Goal: Information Seeking & Learning: Learn about a topic

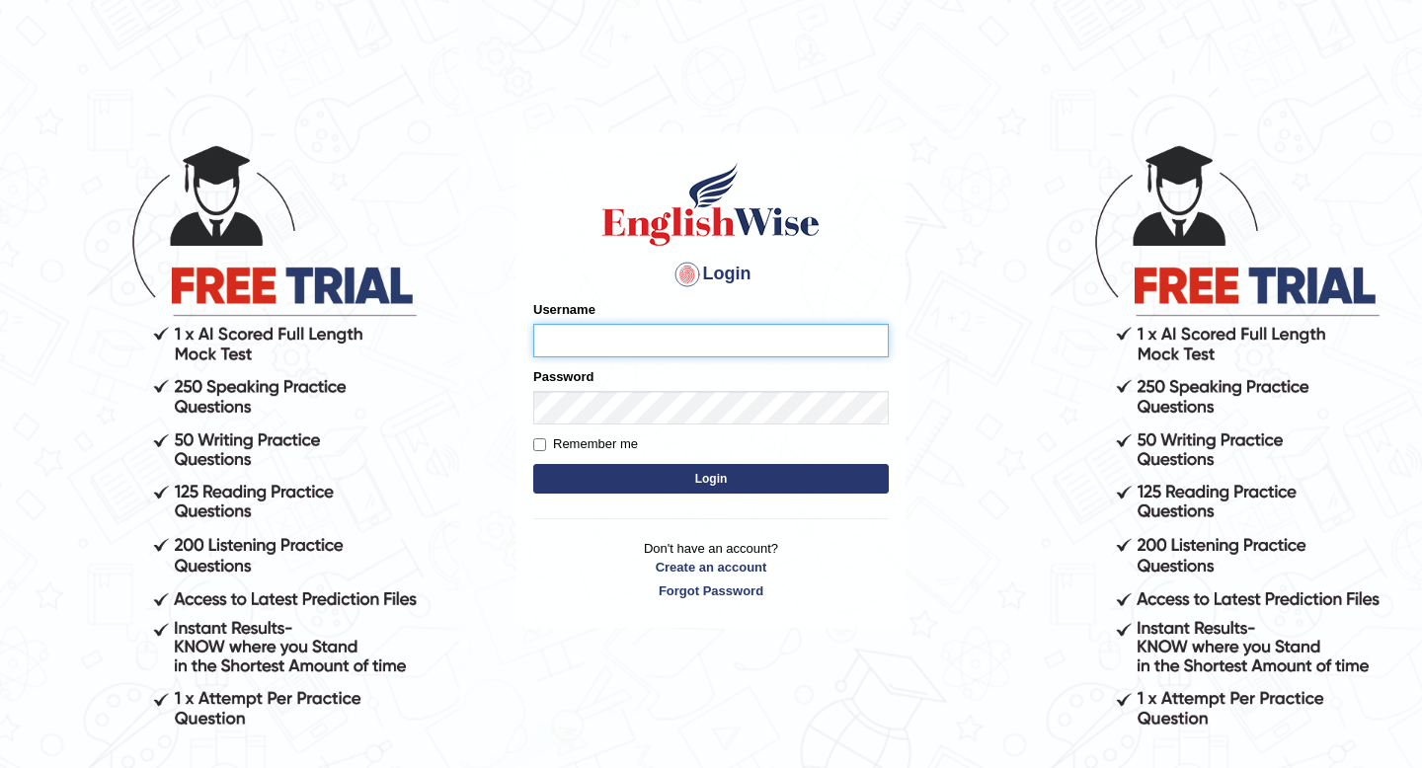
click at [790, 339] on input "Username" at bounding box center [710, 341] width 355 height 34
type input "tiptop123"
click at [533, 464] on button "Login" at bounding box center [710, 479] width 355 height 30
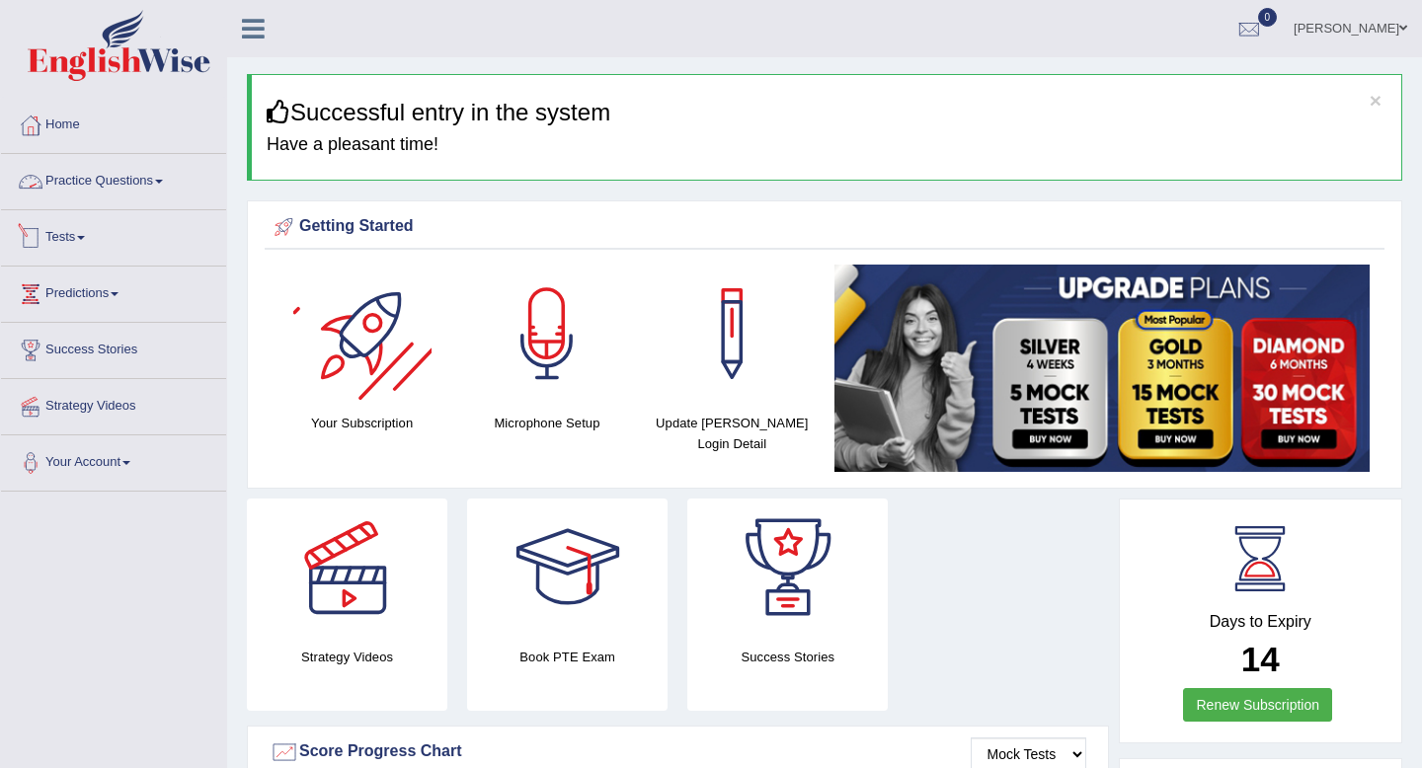
click at [115, 175] on link "Practice Questions" at bounding box center [113, 178] width 225 height 49
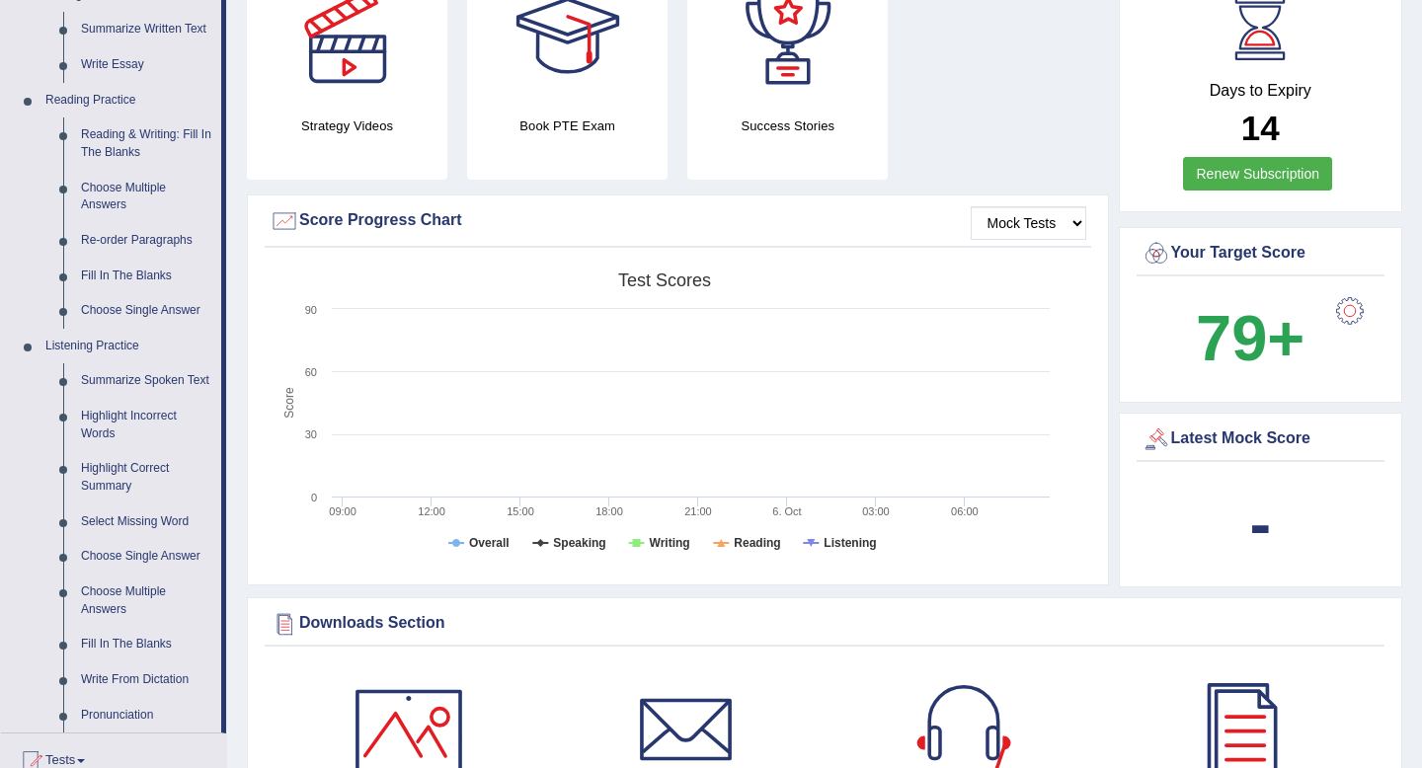
scroll to position [625, 0]
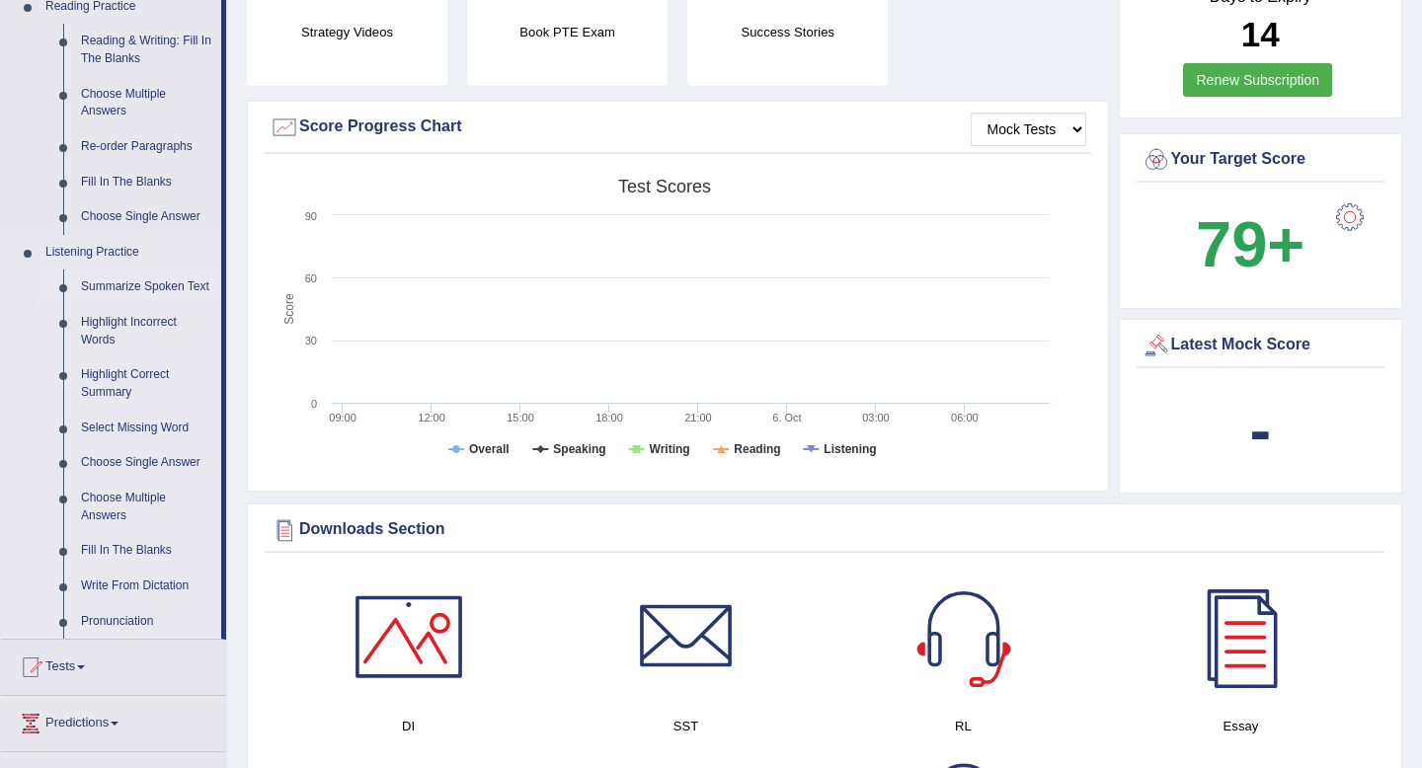
click at [143, 290] on link "Summarize Spoken Text" at bounding box center [146, 288] width 149 height 36
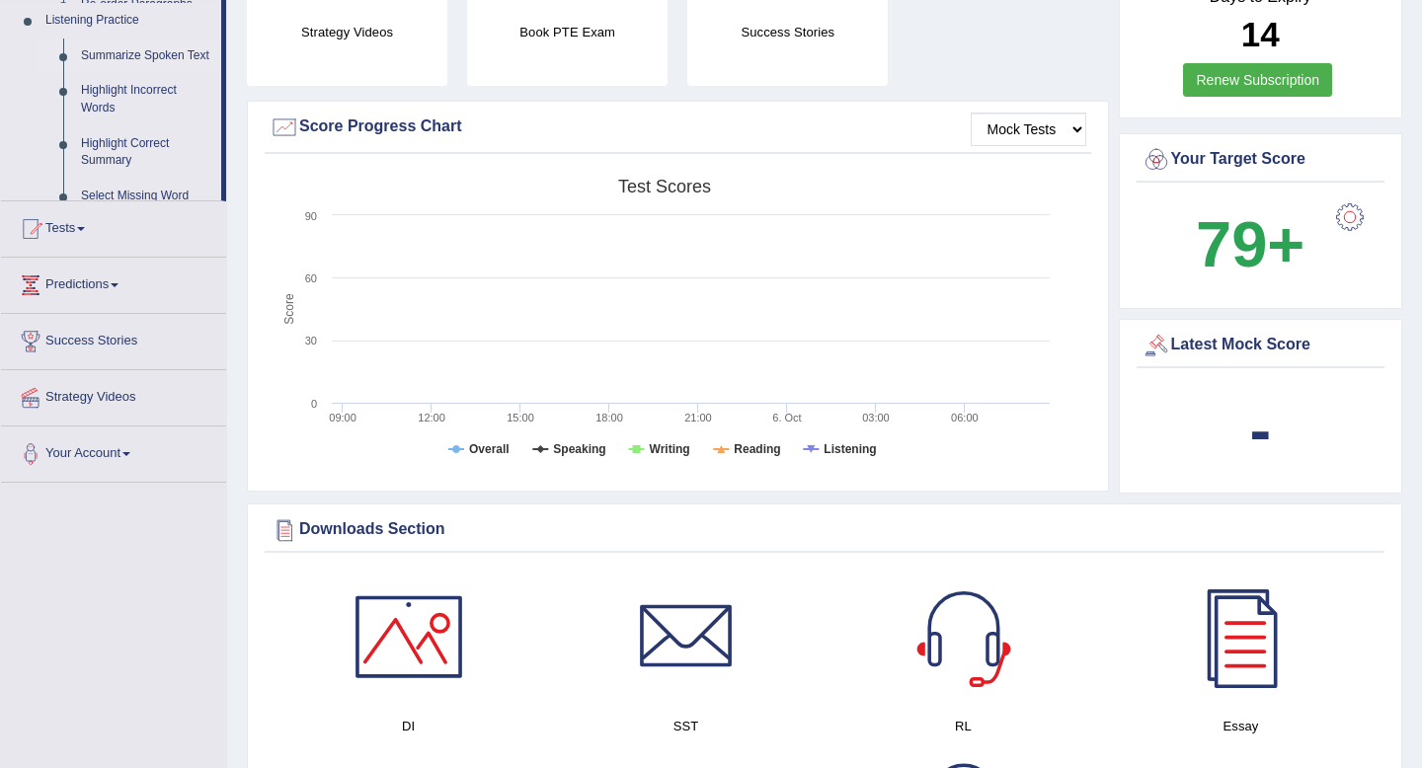
scroll to position [242, 0]
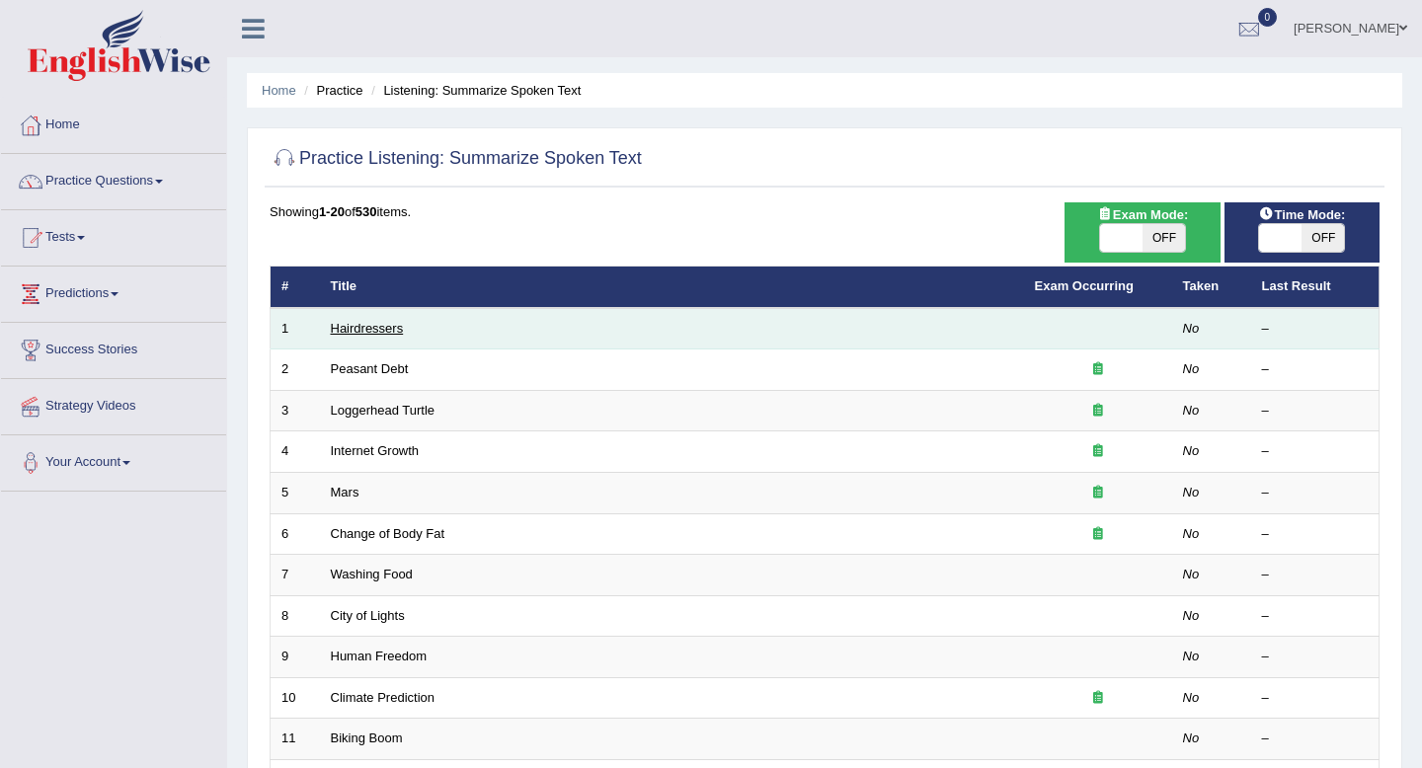
click at [387, 333] on link "Hairdressers" at bounding box center [367, 328] width 73 height 15
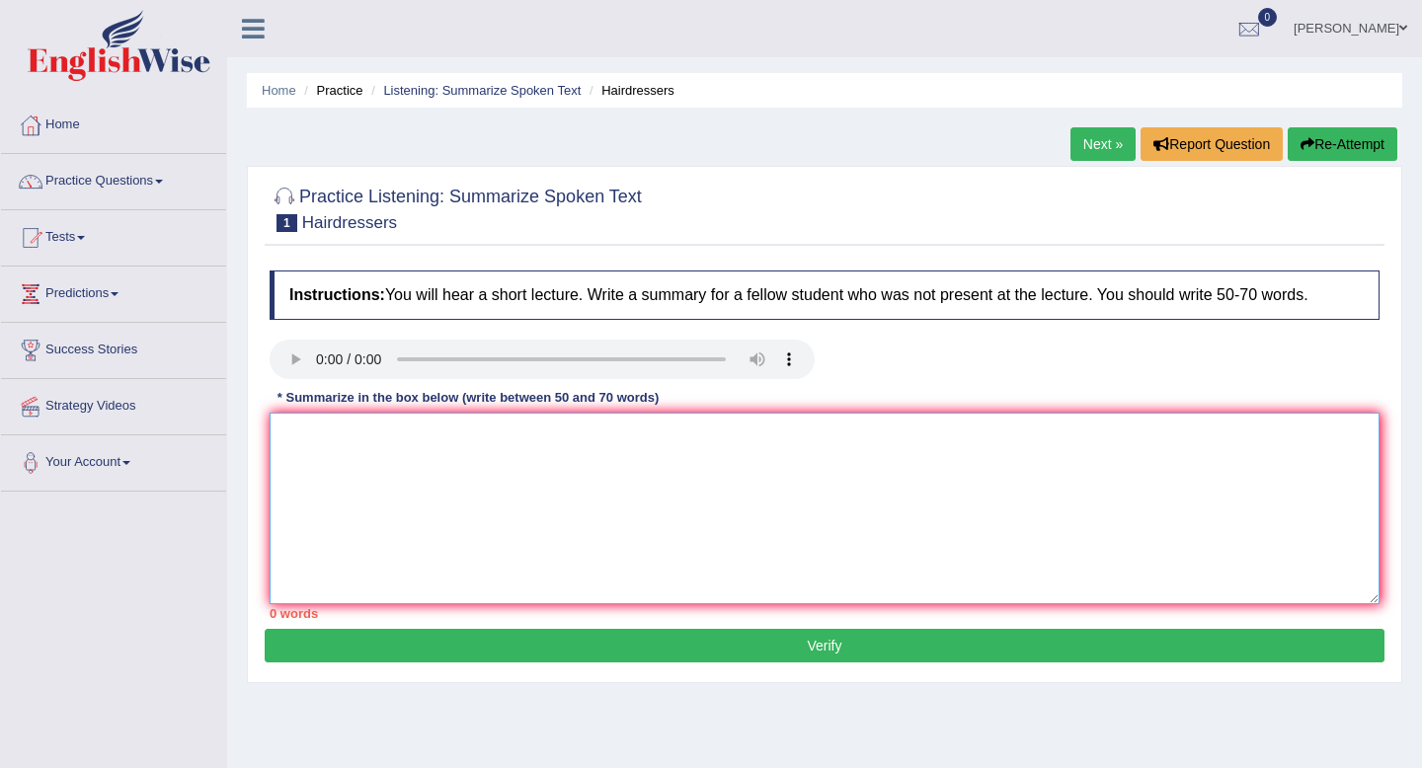
click at [340, 487] on textarea at bounding box center [825, 509] width 1110 height 192
type textarea "Haidressers important role, grooming, space - comfortable, skilled"
click at [645, 437] on textarea "Haidressers important role, grooming, space - comfortable, skilled" at bounding box center [825, 509] width 1110 height 192
click at [656, 435] on textarea "Haidressers important role, grooming, space - comfortable, skilled" at bounding box center [825, 509] width 1110 height 192
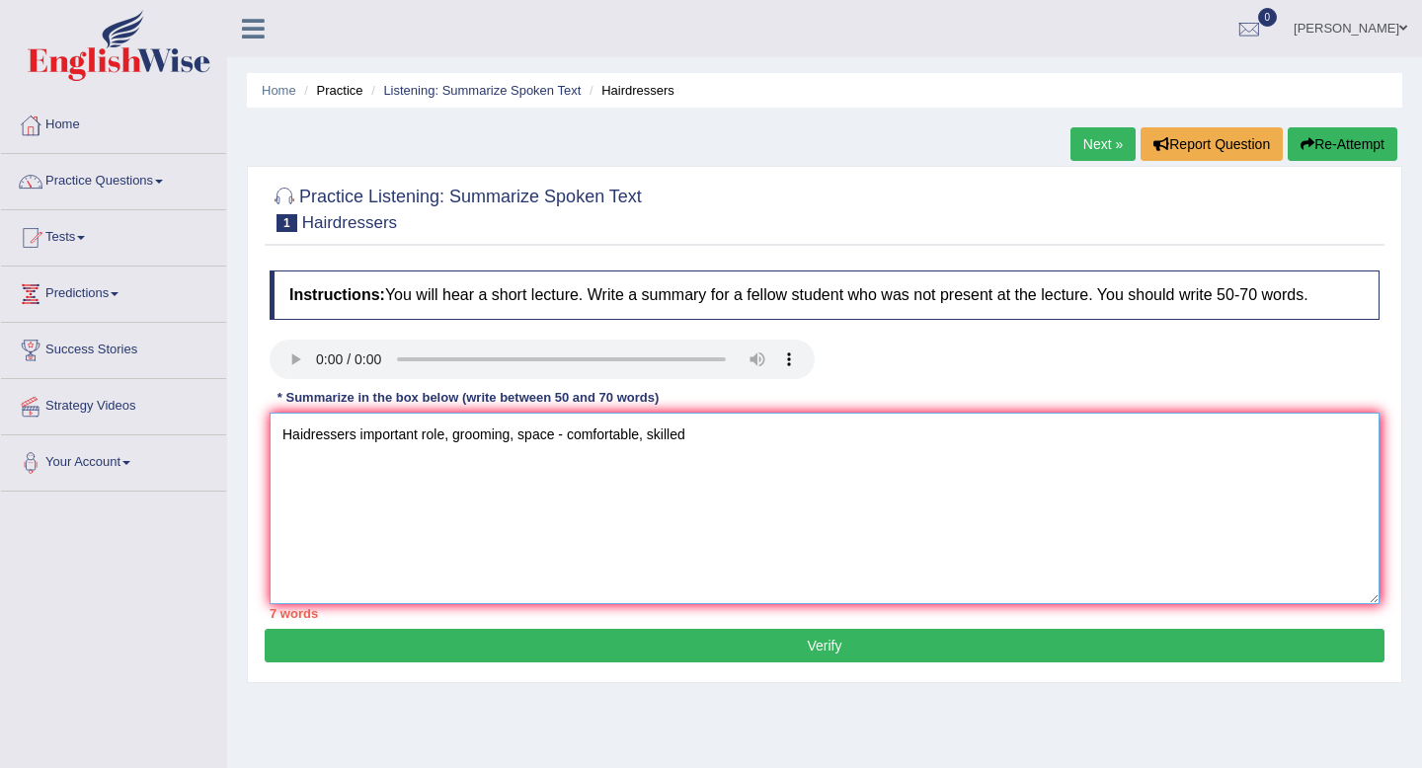
click at [655, 435] on textarea "Haidressers important role, grooming, space - comfortable, skilled" at bounding box center [825, 509] width 1110 height 192
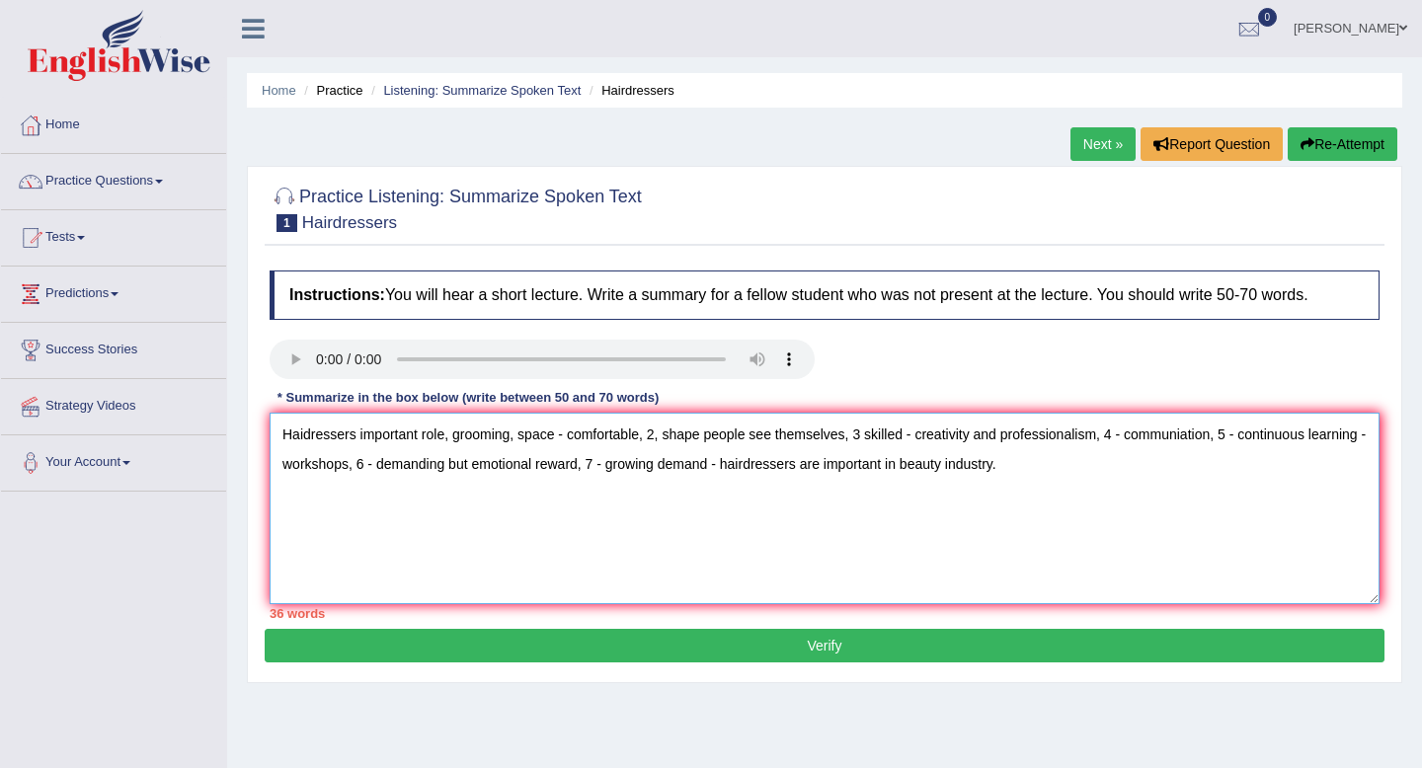
click at [335, 440] on textarea "Haidressers important role, grooming, space - comfortable, 2, shape people see …" at bounding box center [825, 509] width 1110 height 192
click at [357, 439] on textarea "Haidressers important role, grooming, space - comfortable, 2, shape people see …" at bounding box center [825, 509] width 1110 height 192
click at [284, 437] on textarea "Haidressers have inimportant role, grooming, space - comfortable, 2, shape peop…" at bounding box center [825, 509] width 1110 height 192
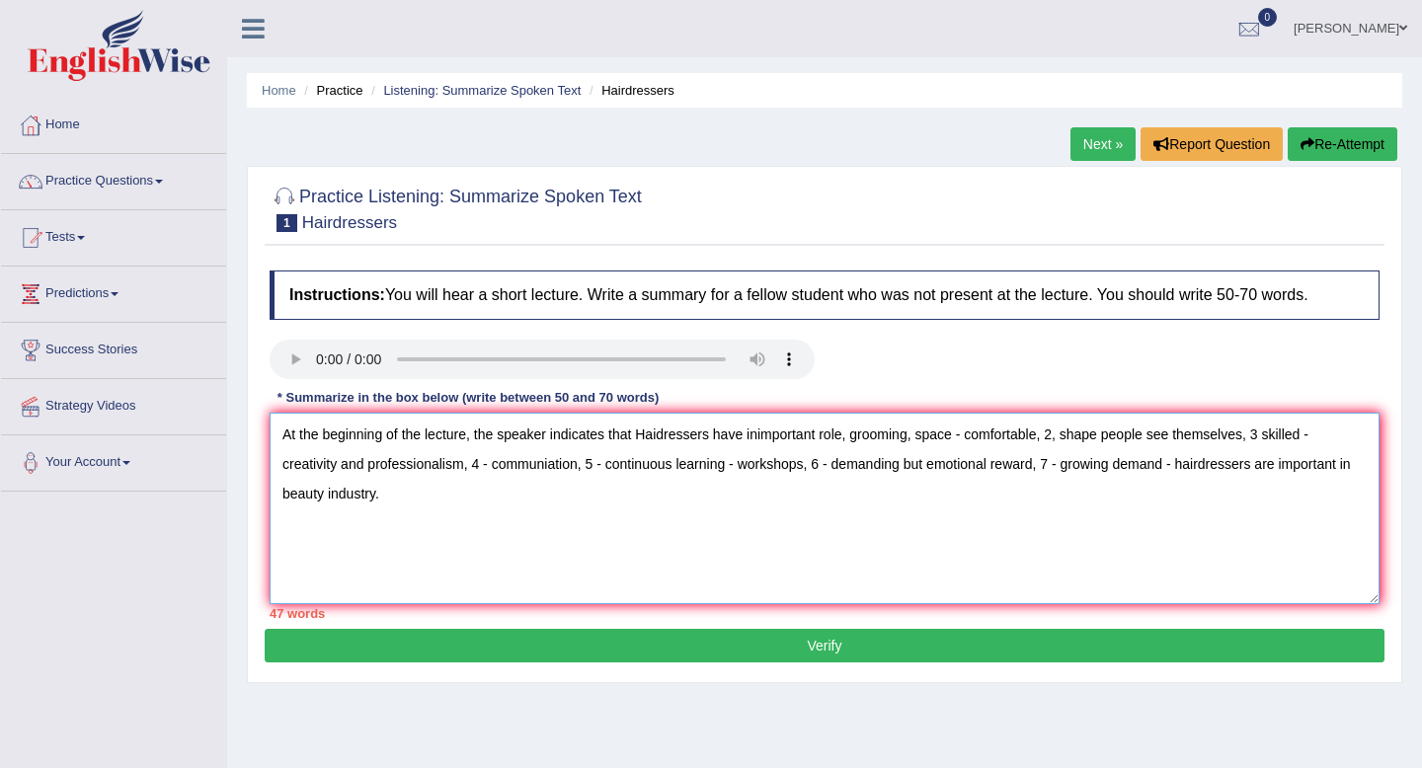
click at [744, 439] on textarea "At the beginning of the lecture, the speaker indicates that Haidressers have in…" at bounding box center [825, 509] width 1110 height 192
click at [641, 433] on textarea "At the beginning of the lecture, the speaker indicates that Haidressers have an…" at bounding box center [825, 509] width 1110 height 192
click at [640, 436] on textarea "At the beginning of the lecture, the speaker indicates that haidressers have an…" at bounding box center [825, 509] width 1110 height 192
click at [656, 433] on textarea "At the beginning of the lecture, the speaker indicates that haidressers have an…" at bounding box center [825, 509] width 1110 height 192
click at [667, 433] on textarea "At the beginning of the lecture, the speaker indicates that haidressers have an…" at bounding box center [825, 509] width 1110 height 192
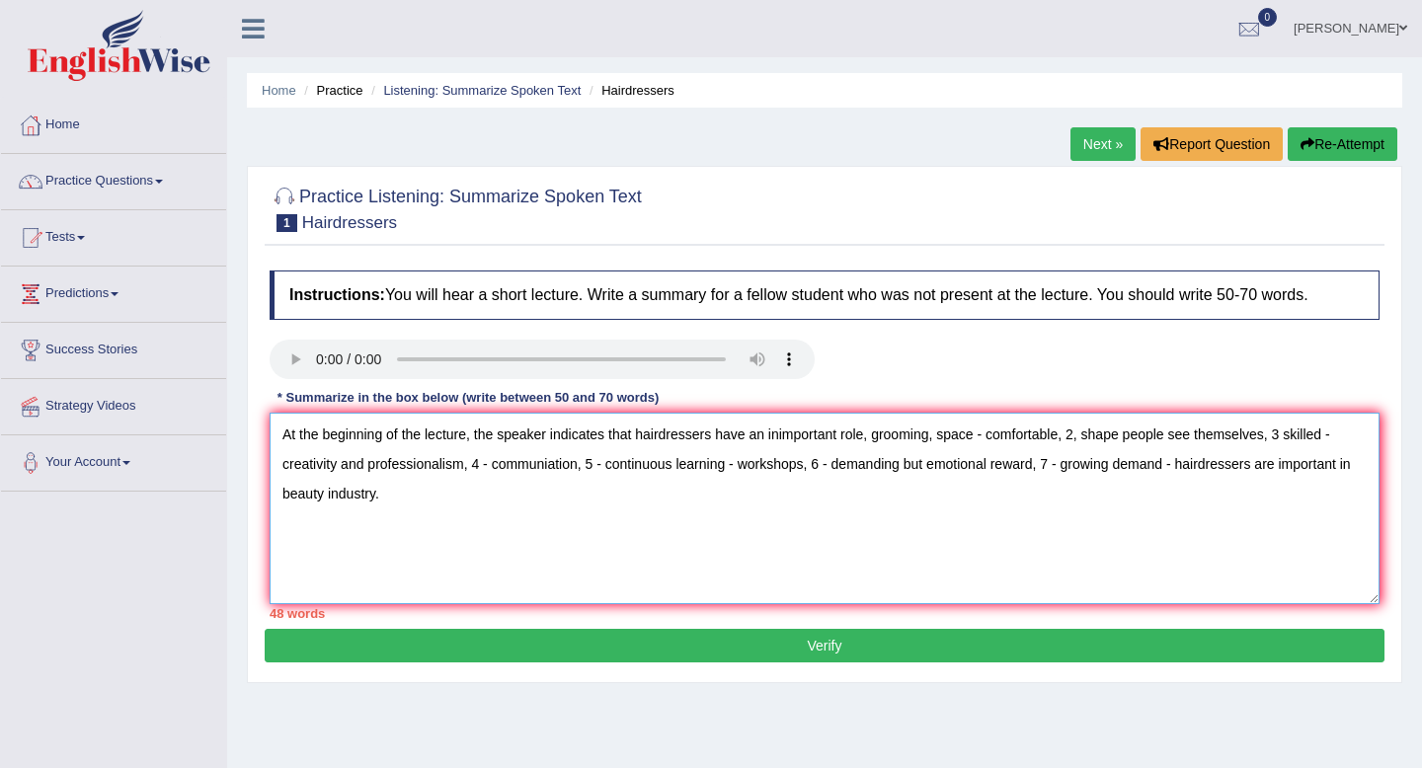
click at [778, 436] on textarea "At the beginning of the lecture, the speaker indicates that hairdressers have a…" at bounding box center [825, 509] width 1110 height 192
click at [766, 437] on textarea "At the beginning of the lecture, the speaker indicates that hairdressers have a…" at bounding box center [825, 509] width 1110 height 192
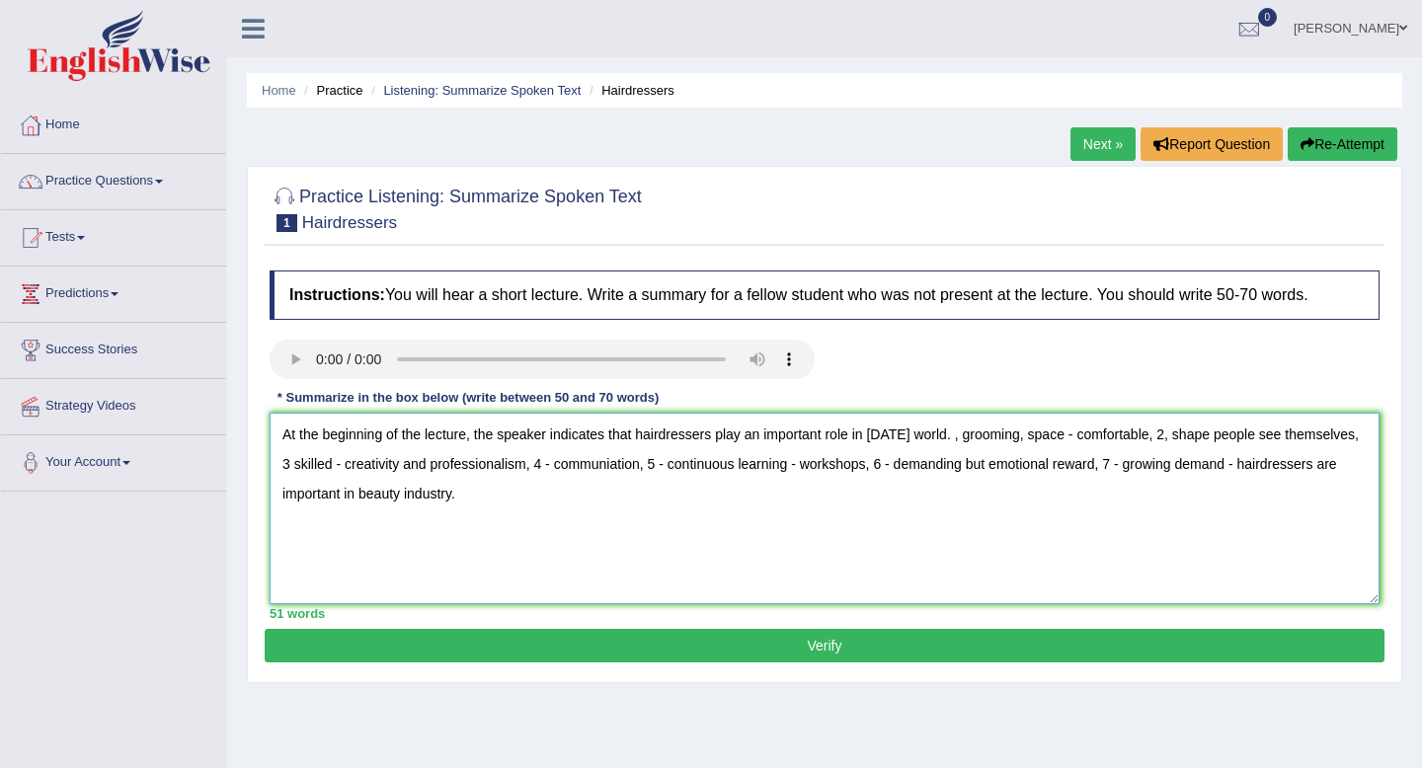
click at [1016, 438] on textarea "At the beginning of the lecture, the speaker indicates that hairdressers play a…" at bounding box center [825, 509] width 1110 height 192
click at [969, 433] on textarea "At the beginning of the lecture, the speaker indicates that hairdressers play a…" at bounding box center [825, 509] width 1110 height 192
click at [1295, 440] on textarea "At the beginning of the lecture, the speaker indicates that hairdressers play a…" at bounding box center [825, 509] width 1110 height 192
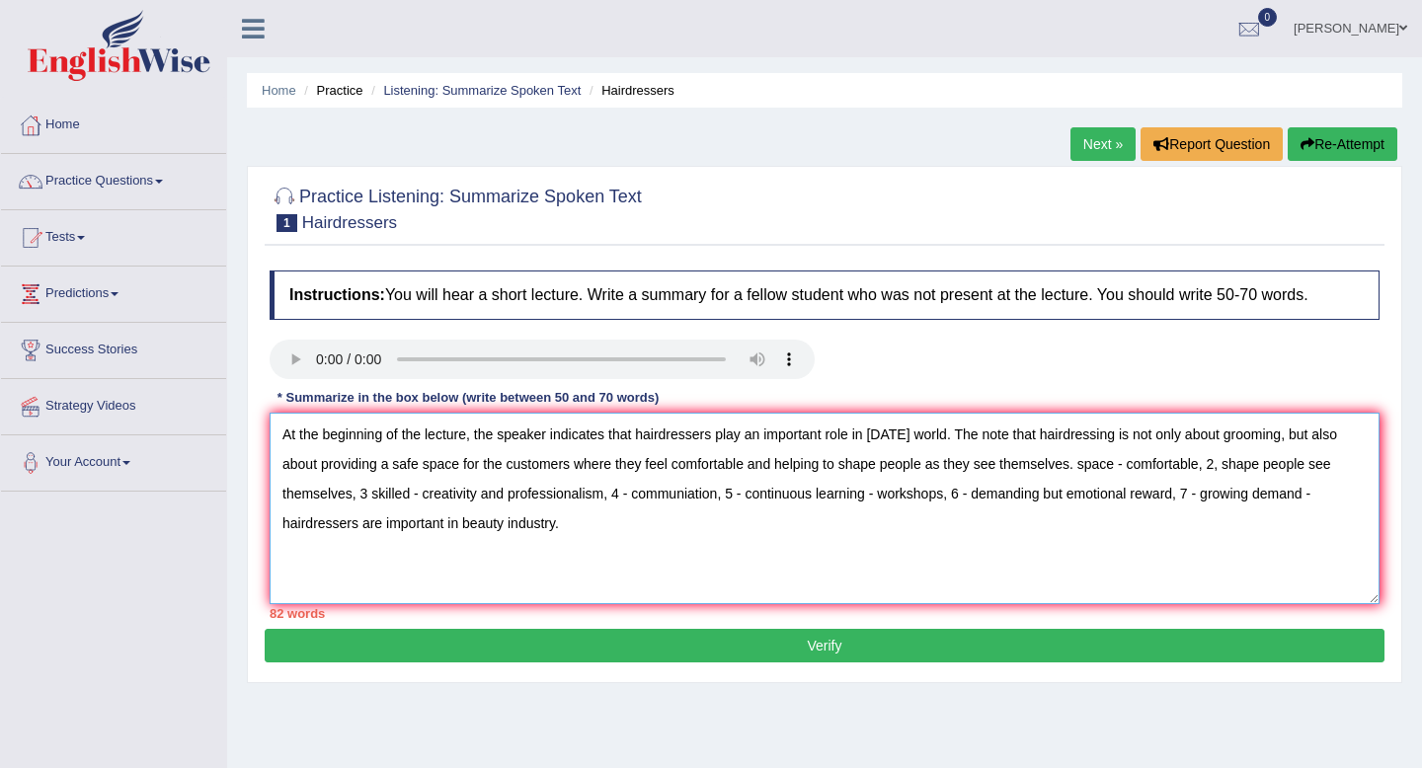
drag, startPoint x: 355, startPoint y: 497, endPoint x: 1087, endPoint y: 463, distance: 732.3
click at [1087, 463] on textarea "At the beginning of the lecture, the speaker indicates that hairdressers play a…" at bounding box center [825, 509] width 1110 height 192
click at [653, 501] on textarea "At the beginning of the lecture, the speaker indicates that hairdressers play a…" at bounding box center [825, 509] width 1110 height 192
click at [559, 498] on textarea "At the beginning of the lecture, the speaker indicates that hairdressers play a…" at bounding box center [825, 509] width 1110 height 192
click at [631, 496] on textarea "At the beginning of the lecture, the speaker indicates that hairdressers play a…" at bounding box center [825, 509] width 1110 height 192
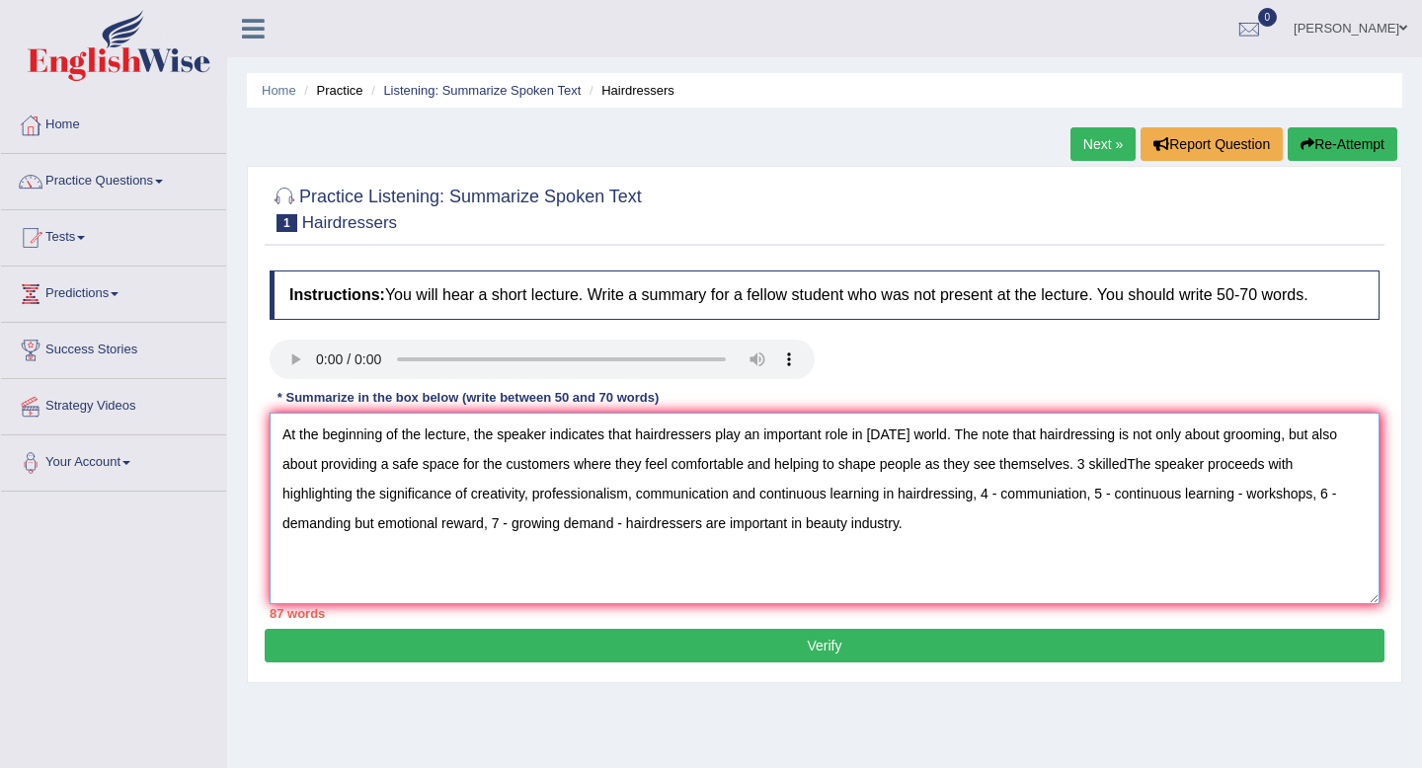
drag, startPoint x: 990, startPoint y: 497, endPoint x: 1309, endPoint y: 500, distance: 318.9
click at [1309, 500] on textarea "At the beginning of the lecture, the speaker indicates that hairdressers play a…" at bounding box center [825, 509] width 1110 height 192
click at [1011, 502] on textarea "At the beginning of the lecture, the speaker indicates that hairdressers play a…" at bounding box center [825, 509] width 1110 height 192
click at [1121, 485] on textarea "At the beginning of the lecture, the speaker indicates that hairdressers play a…" at bounding box center [825, 509] width 1110 height 192
drag, startPoint x: 1087, startPoint y: 467, endPoint x: 1134, endPoint y: 471, distance: 47.5
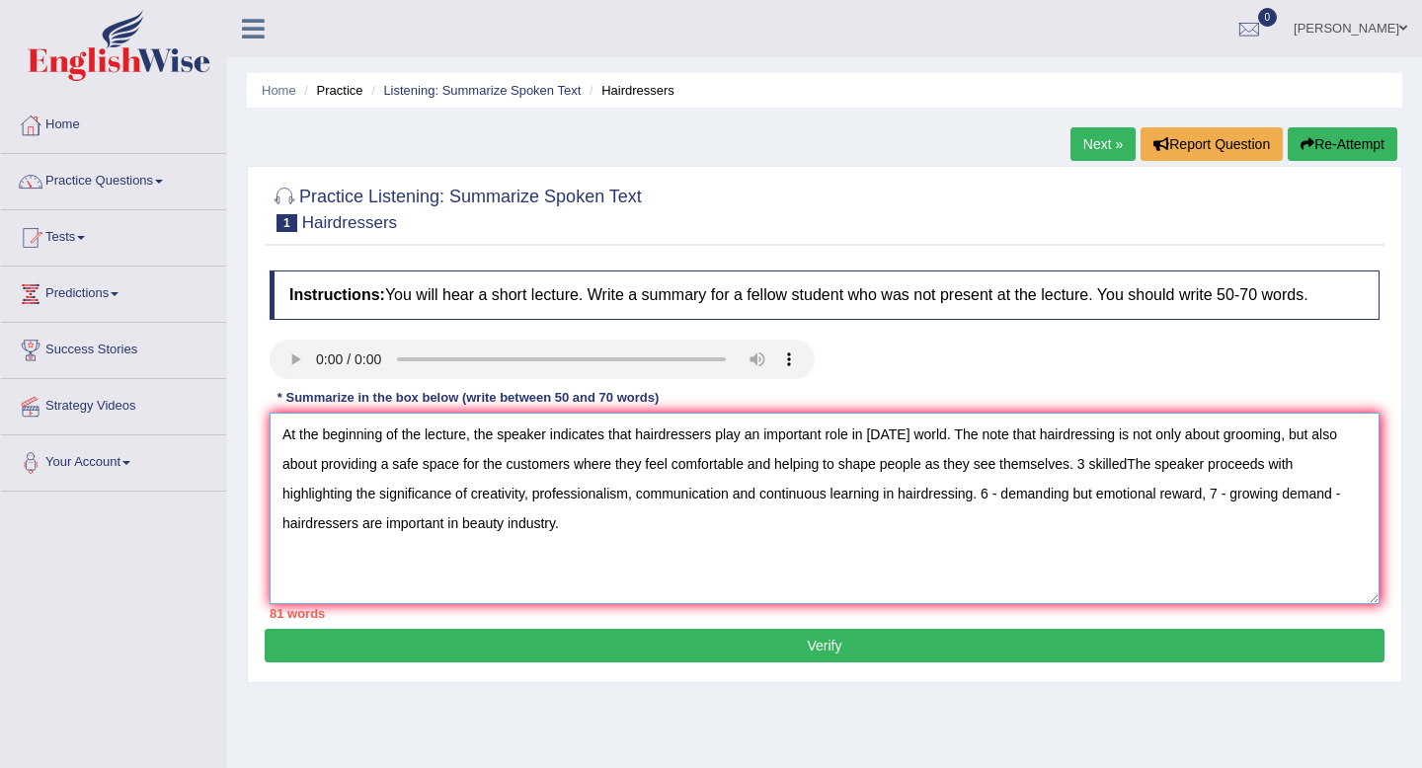
click at [1134, 471] on textarea "At the beginning of the lecture, the speaker indicates that hairdressers play a…" at bounding box center [825, 509] width 1110 height 192
click at [1003, 433] on textarea "At the beginning of the lecture, the speaker indicates that hairdressers play a…" at bounding box center [825, 509] width 1110 height 192
click at [955, 437] on textarea "At the beginning of the lecture, the speaker indicates that hairdressers play a…" at bounding box center [825, 509] width 1110 height 192
drag, startPoint x: 1135, startPoint y: 438, endPoint x: 962, endPoint y: 436, distance: 173.8
click at [962, 436] on textarea "At the beginning of the lecture, the speaker indicates that hairdressers play a…" at bounding box center [825, 509] width 1110 height 192
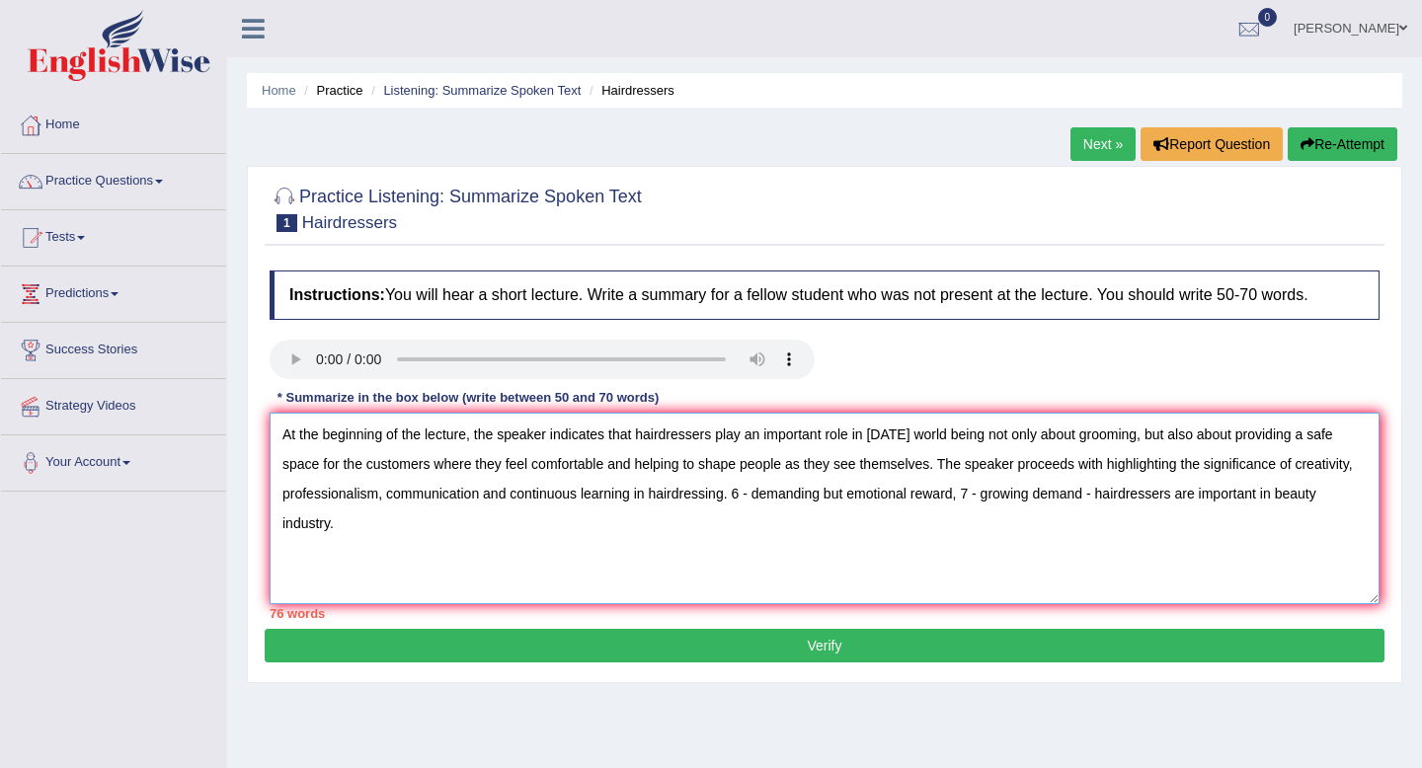
click at [955, 439] on textarea "At the beginning of the lecture, the speaker indicates that hairdressers play a…" at bounding box center [825, 509] width 1110 height 192
click at [580, 459] on textarea "At the beginning of the lecture, the speaker indicates that hairdressers play a…" at bounding box center [825, 509] width 1110 height 192
drag, startPoint x: 436, startPoint y: 466, endPoint x: 613, endPoint y: 465, distance: 176.7
click at [613, 465] on textarea "At the beginning of the lecture, the speaker indicates that hairdressers play a…" at bounding box center [825, 509] width 1110 height 192
drag, startPoint x: 1317, startPoint y: 436, endPoint x: 1350, endPoint y: 443, distance: 34.3
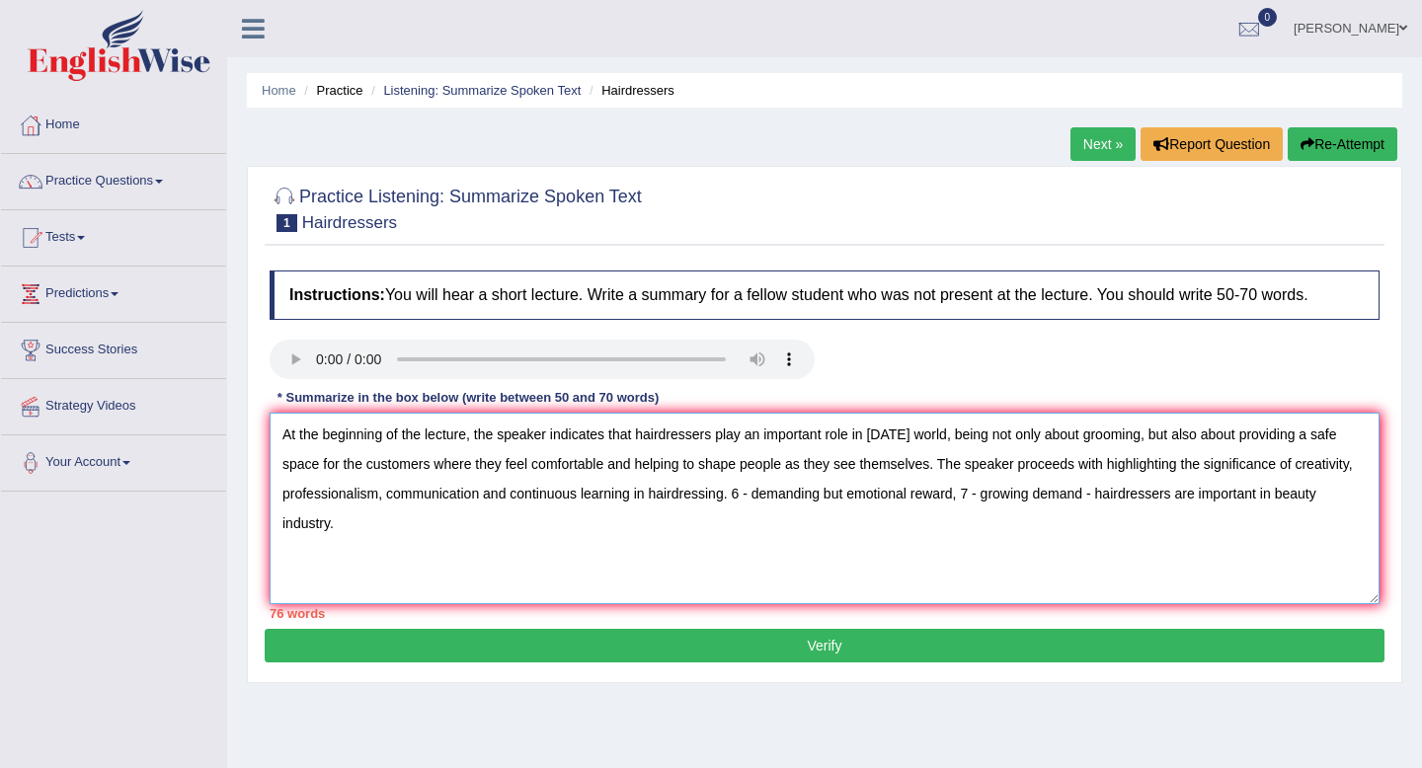
click at [1350, 443] on textarea "At the beginning of the lecture, the speaker indicates that hairdressers play a…" at bounding box center [825, 509] width 1110 height 192
click at [1316, 436] on textarea "At the beginning of the lecture, the speaker indicates that hairdressers play a…" at bounding box center [825, 509] width 1110 height 192
drag, startPoint x: 558, startPoint y: 467, endPoint x: 775, endPoint y: 479, distance: 217.5
click at [775, 479] on textarea "At the beginning of the lecture, the speaker indicates that hairdressers play a…" at bounding box center [825, 509] width 1110 height 192
click at [774, 479] on textarea "At the beginning of the lecture, the speaker indicates that hairdressers play a…" at bounding box center [825, 509] width 1110 height 192
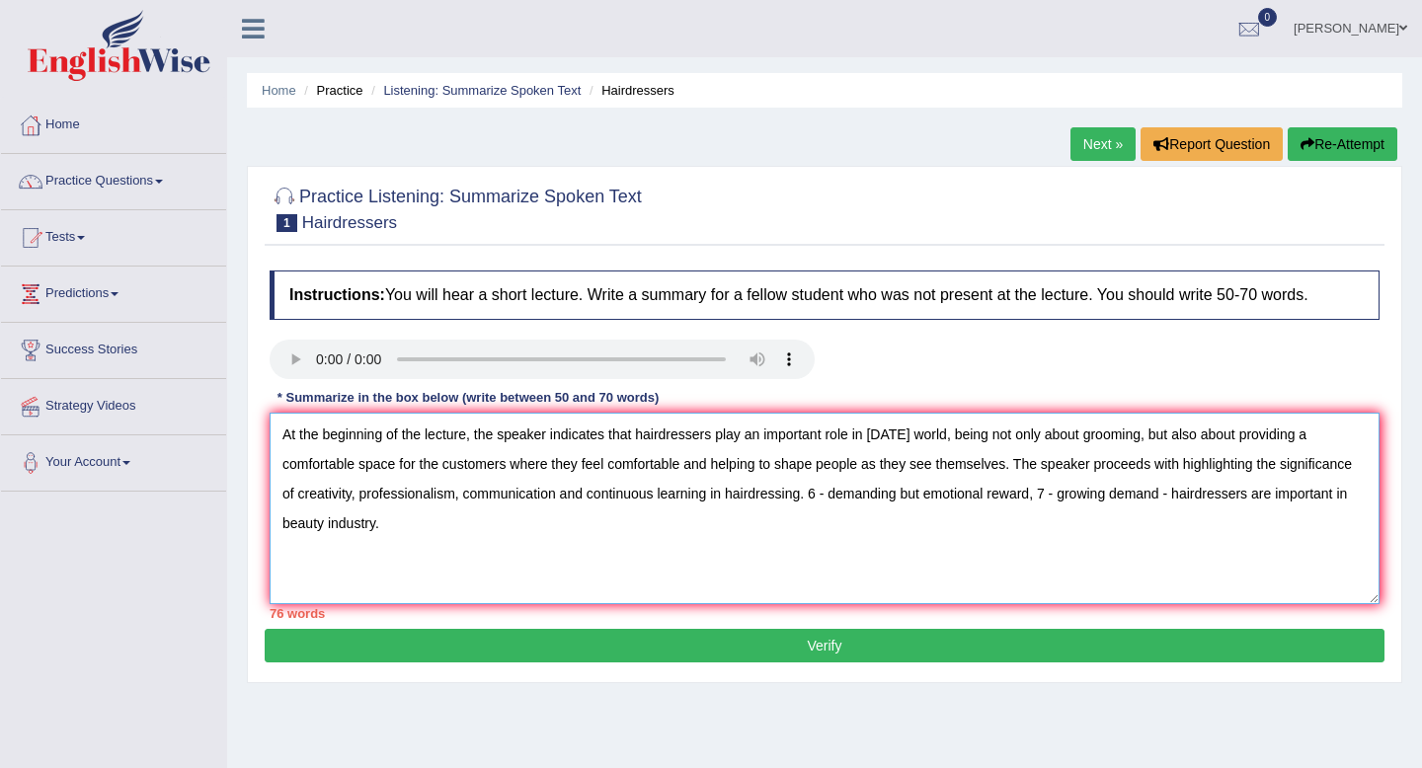
drag, startPoint x: 780, startPoint y: 463, endPoint x: 516, endPoint y: 468, distance: 263.6
click at [516, 468] on textarea "At the beginning of the lecture, the speaker indicates that hairdressers play a…" at bounding box center [825, 509] width 1110 height 192
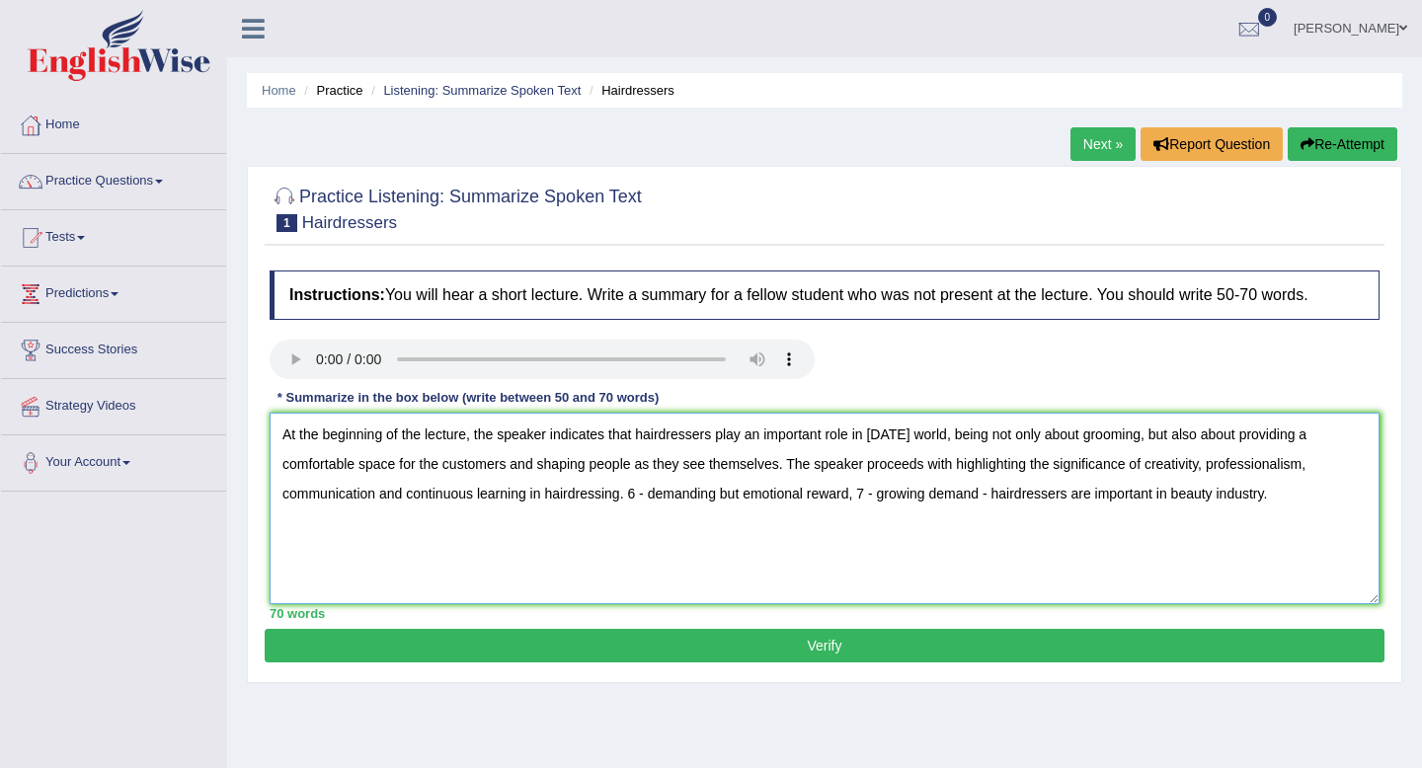
click at [633, 482] on textarea "At the beginning of the lecture, the speaker indicates that hairdressers play a…" at bounding box center [825, 509] width 1110 height 192
click at [904, 435] on textarea "At the beginning of the lecture, the speaker indicates that hairdressers play a…" at bounding box center [825, 509] width 1110 height 192
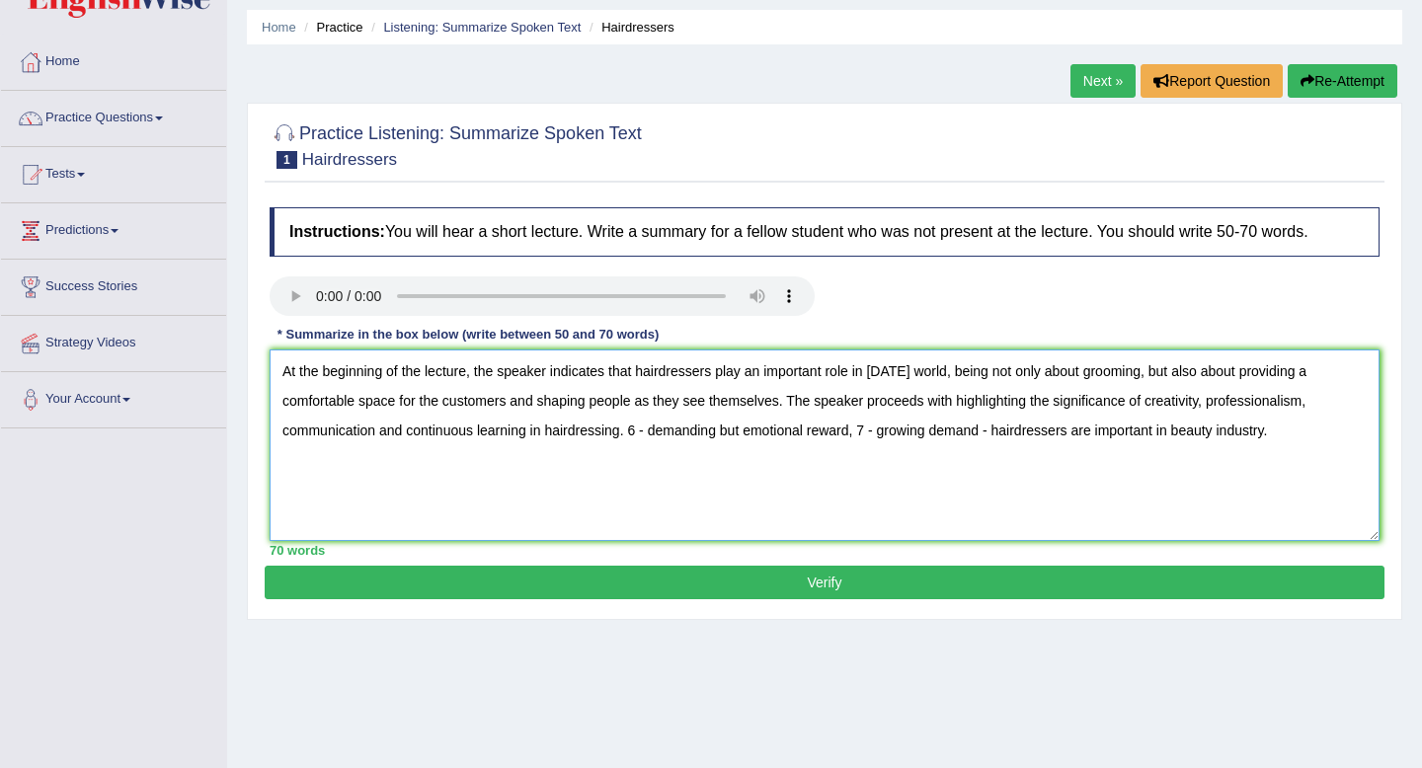
scroll to position [64, 0]
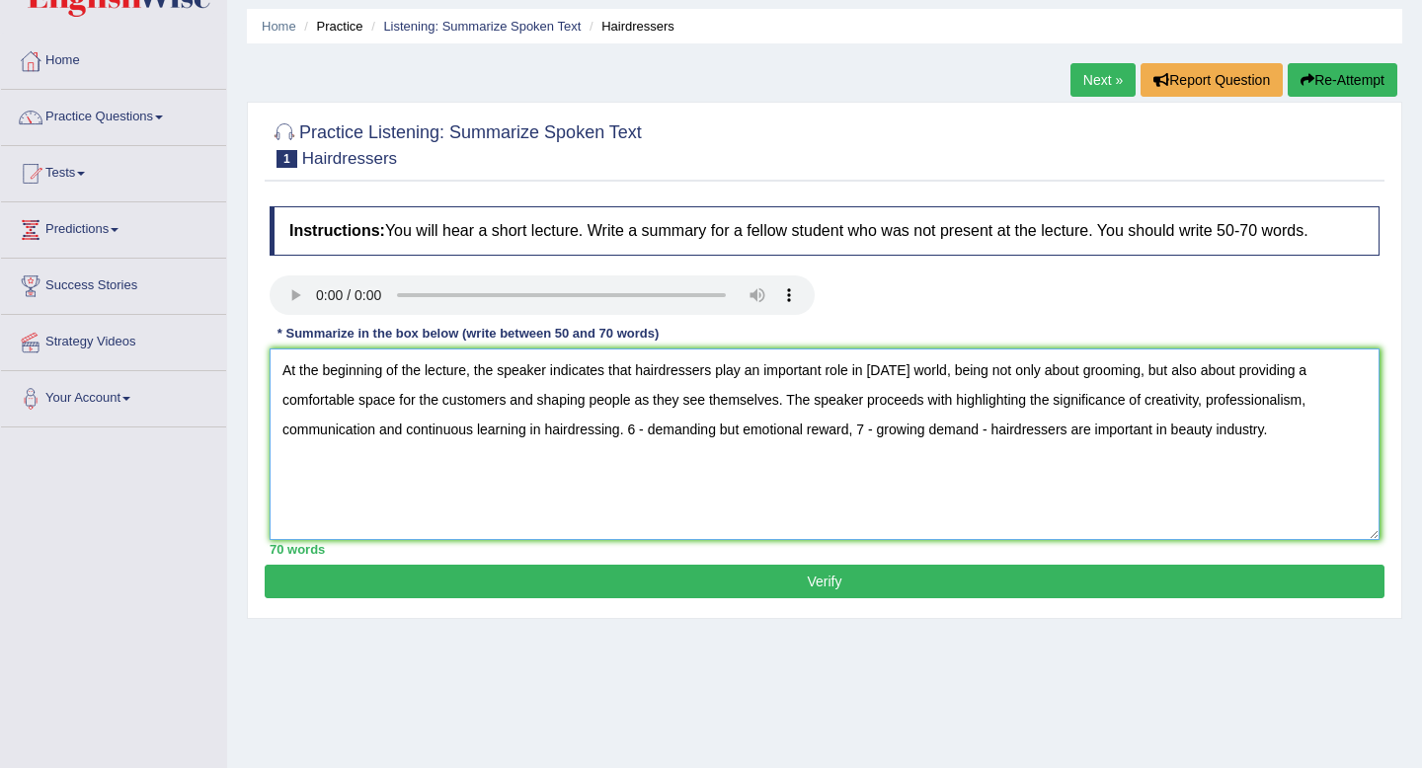
click at [642, 435] on textarea "At the beginning of the lecture, the speaker indicates that hairdressers play a…" at bounding box center [825, 444] width 1110 height 192
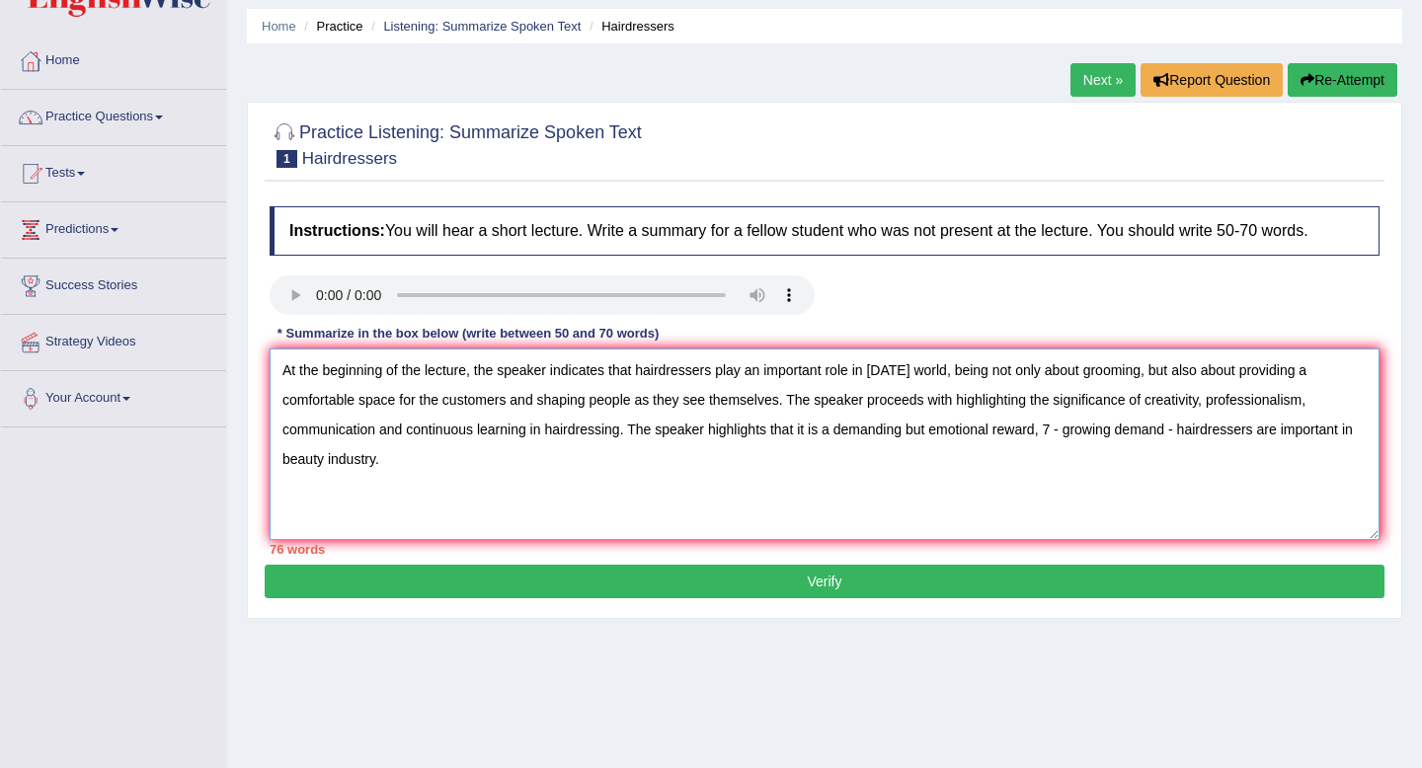
click at [908, 435] on textarea "At the beginning of the lecture, the speaker indicates that hairdressers play a…" at bounding box center [825, 444] width 1110 height 192
click at [1005, 434] on textarea "At the beginning of the lecture, the speaker indicates that hairdressers play a…" at bounding box center [825, 444] width 1110 height 192
click at [1258, 432] on textarea "At the beginning of the lecture, the speaker indicates that hairdressers play a…" at bounding box center [825, 444] width 1110 height 192
click at [553, 463] on textarea "At the beginning of the lecture, the speaker indicates that hairdressers play a…" at bounding box center [825, 444] width 1110 height 192
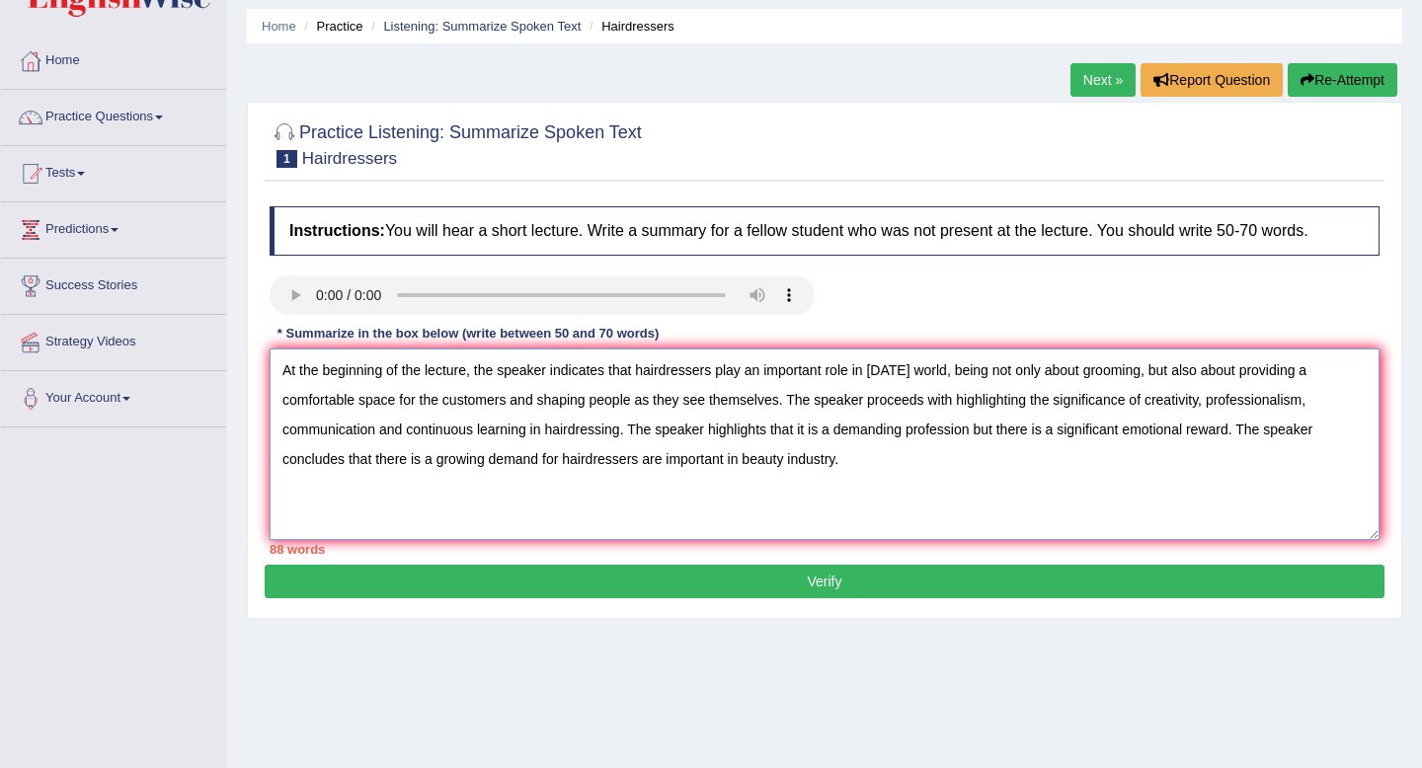
click at [637, 463] on textarea "At the beginning of the lecture, the speaker indicates that hairdressers play a…" at bounding box center [825, 444] width 1110 height 192
click at [807, 456] on textarea "At the beginning of the lecture, the speaker indicates that hairdressers play a…" at bounding box center [825, 444] width 1110 height 192
click at [839, 464] on textarea "At the beginning of the lecture, the speaker indicates that hairdressers play a…" at bounding box center [825, 444] width 1110 height 192
click at [882, 409] on textarea "At the beginning of the lecture, the speaker indicates that hairdressers play a…" at bounding box center [825, 444] width 1110 height 192
click at [815, 467] on textarea "At the beginning of the lecture, the speaker indicates that hairdressers play a…" at bounding box center [825, 444] width 1110 height 192
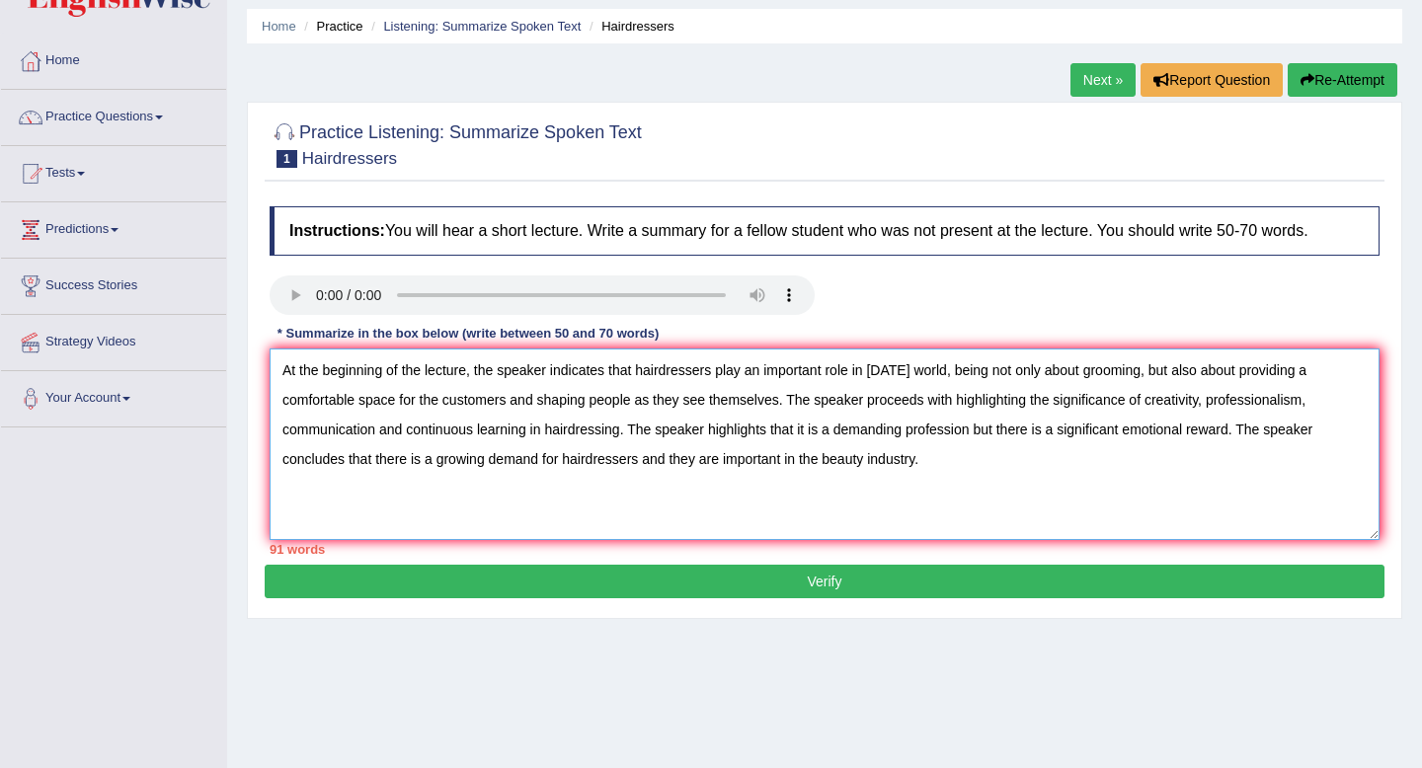
click at [1126, 374] on textarea "At the beginning of the lecture, the speaker indicates that hairdressers play a…" at bounding box center [825, 444] width 1110 height 192
click at [885, 443] on textarea "At the beginning of the lecture, the speaker indicates that hairdressers play a…" at bounding box center [825, 444] width 1110 height 192
click at [974, 433] on textarea "At the beginning of the lecture, the speaker indicates that hairdressers play a…" at bounding box center [825, 444] width 1110 height 192
click at [960, 404] on textarea "At the beginning of the lecture, the speaker indicates that hairdressers play a…" at bounding box center [825, 444] width 1110 height 192
drag, startPoint x: 615, startPoint y: 374, endPoint x: 908, endPoint y: 378, distance: 293.2
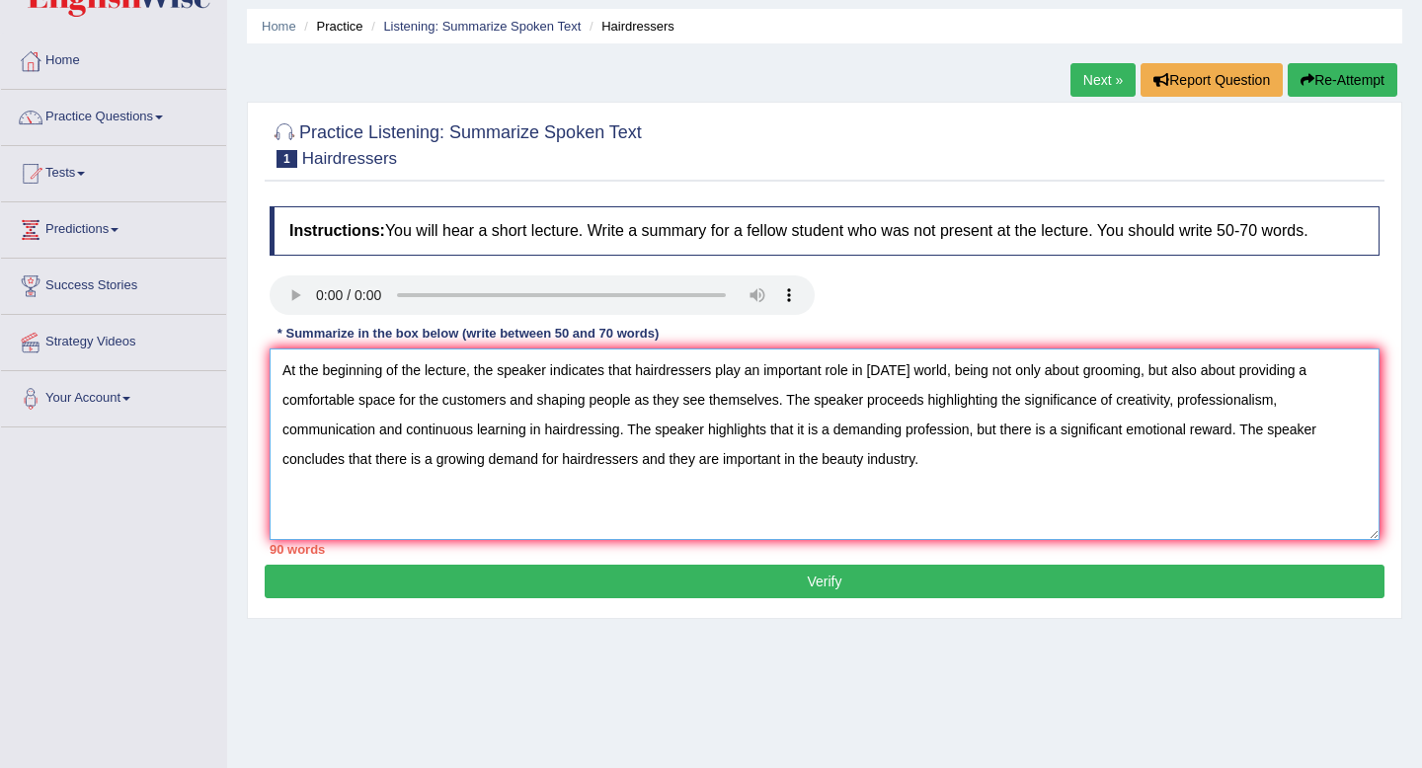
click at [908, 378] on textarea "At the beginning of the lecture, the speaker indicates that hairdressers play a…" at bounding box center [825, 444] width 1110 height 192
click at [907, 378] on textarea "At the beginning of the lecture, the speaker indicates that hairdressers play a…" at bounding box center [825, 444] width 1110 height 192
drag, startPoint x: 639, startPoint y: 375, endPoint x: 609, endPoint y: 375, distance: 29.6
click at [609, 375] on textarea "At the beginning of the lecture, the speaker indicates that hairdressers play a…" at bounding box center [825, 444] width 1110 height 192
click at [805, 374] on textarea "At the beginning of the lecture, the speaker indicates the importance of hairdr…" at bounding box center [825, 444] width 1110 height 192
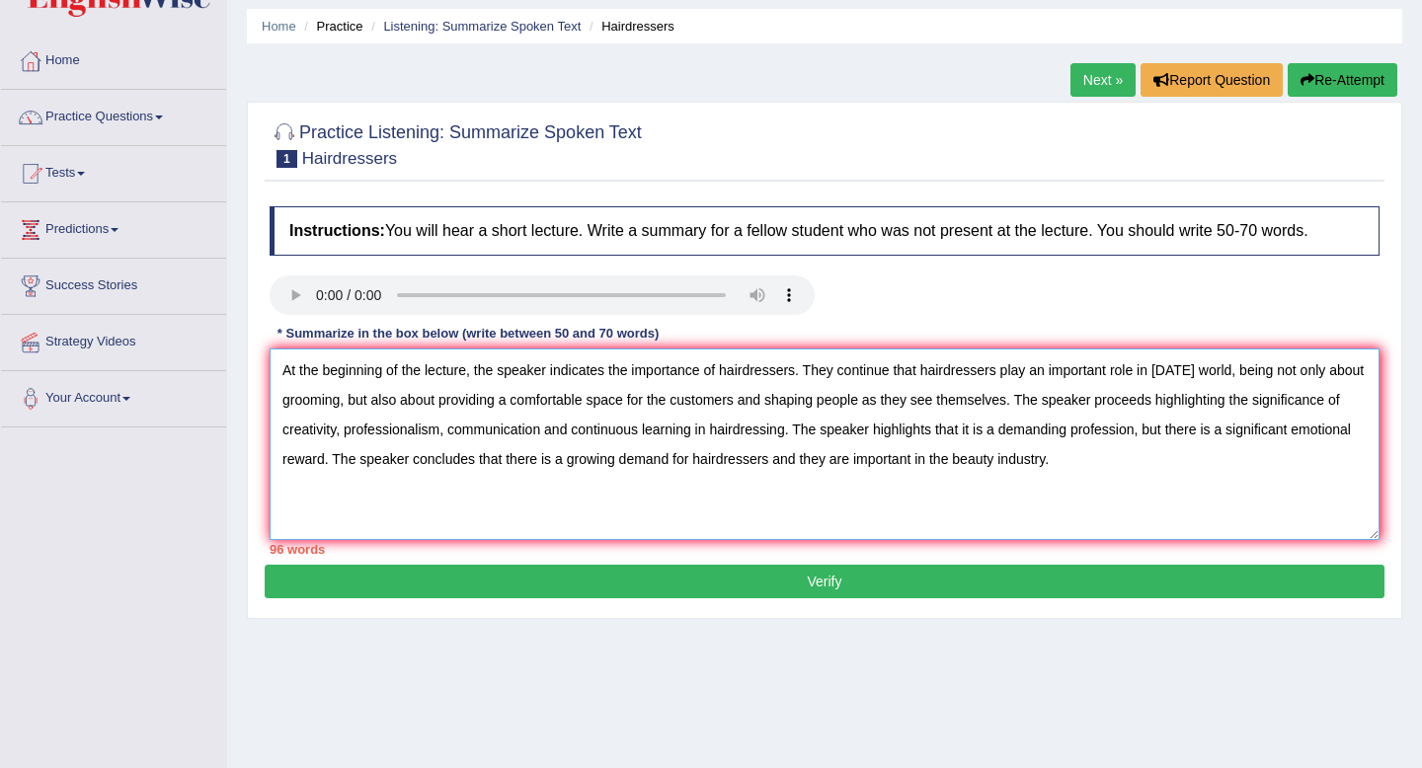
drag, startPoint x: 1006, startPoint y: 374, endPoint x: 536, endPoint y: 404, distance: 470.8
click at [536, 404] on textarea "At the beginning of the lecture, the speaker indicates the importance of hairdr…" at bounding box center [825, 444] width 1110 height 192
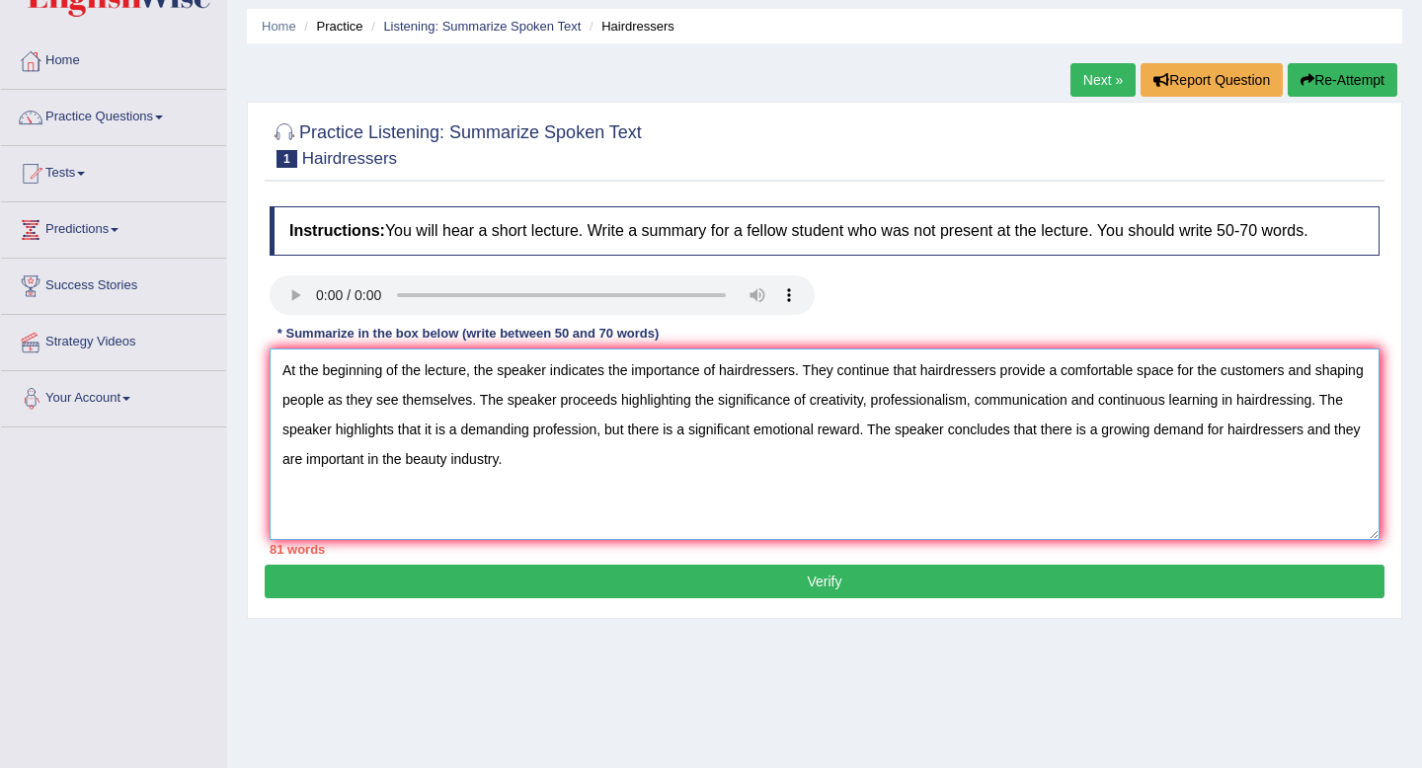
click at [329, 404] on textarea "At the beginning of the lecture, the speaker indicates the importance of hairdr…" at bounding box center [825, 444] width 1110 height 192
click at [479, 404] on textarea "At the beginning of the lecture, the speaker indicates the importance of hairdr…" at bounding box center [825, 444] width 1110 height 192
click at [620, 398] on textarea "At the beginning of the lecture, the speaker indicates the importance of hairdr…" at bounding box center [825, 444] width 1110 height 192
click at [717, 406] on textarea "At the beginning of the lecture, the speaker indicates the importance of hairdr…" at bounding box center [825, 444] width 1110 height 192
click at [1235, 401] on textarea "At the beginning of the lecture, the speaker indicates the importance of hairdr…" at bounding box center [825, 444] width 1110 height 192
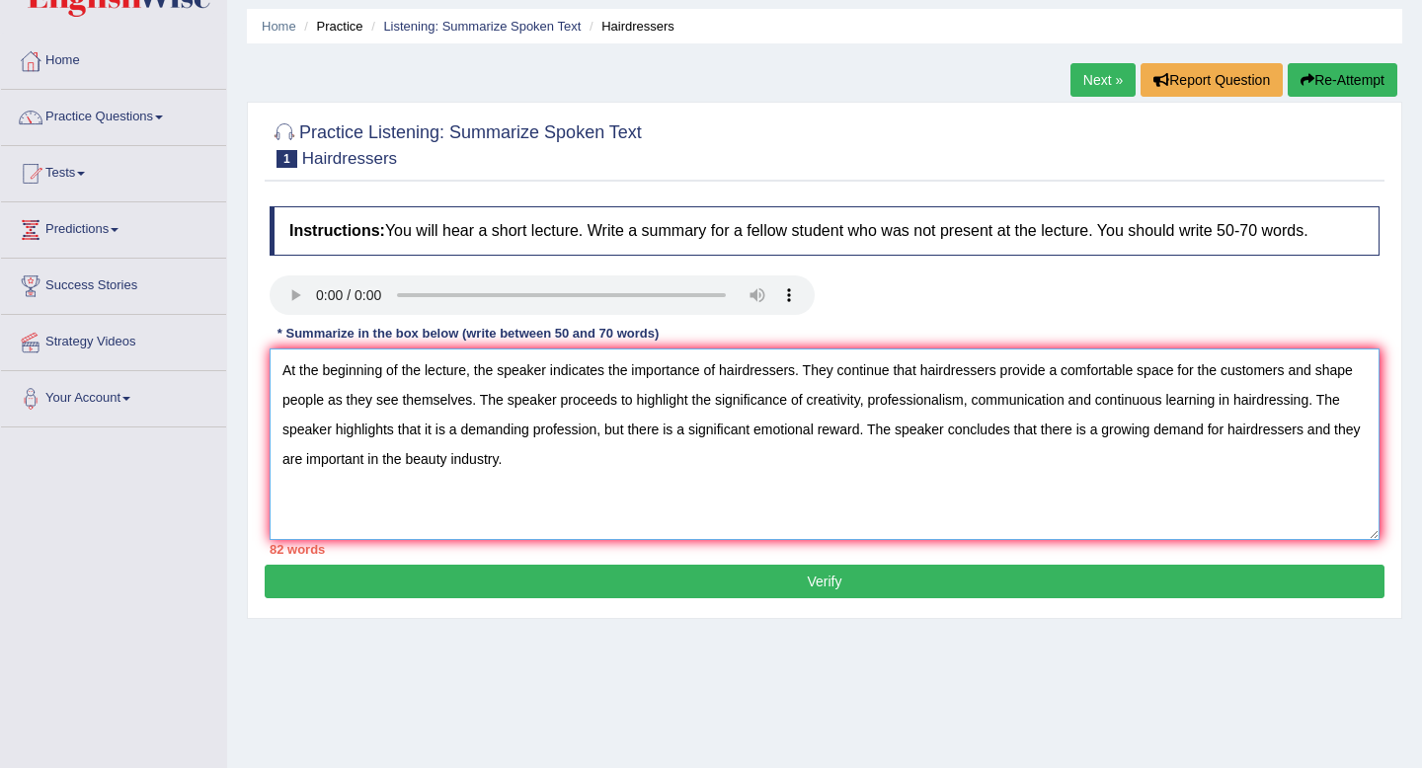
click at [1319, 402] on textarea "At the beginning of the lecture, the speaker indicates the importance of hairdr…" at bounding box center [825, 444] width 1110 height 192
drag, startPoint x: 576, startPoint y: 430, endPoint x: 371, endPoint y: 429, distance: 204.3
click at [371, 429] on textarea "At the beginning of the lecture, the speaker indicates the importance of hairdr…" at bounding box center [825, 444] width 1110 height 192
drag, startPoint x: 1236, startPoint y: 401, endPoint x: 404, endPoint y: 435, distance: 832.9
click at [404, 435] on textarea "At the beginning of the lecture, the speaker indicates the importance of hairdr…" at bounding box center [825, 444] width 1110 height 192
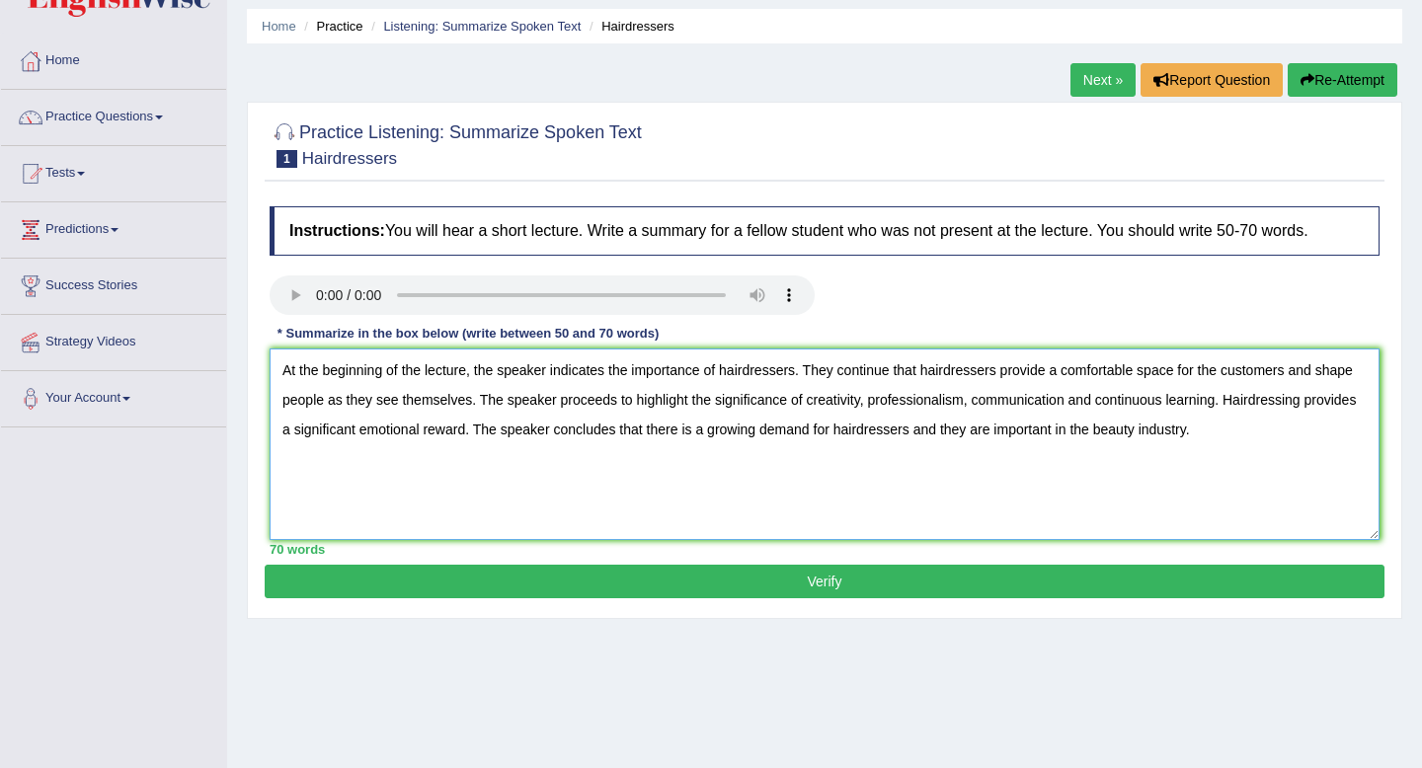
type textarea "At the beginning of the lecture, the speaker indicates the importance of hairdr…"
click at [870, 587] on button "Verify" at bounding box center [824, 582] width 1119 height 34
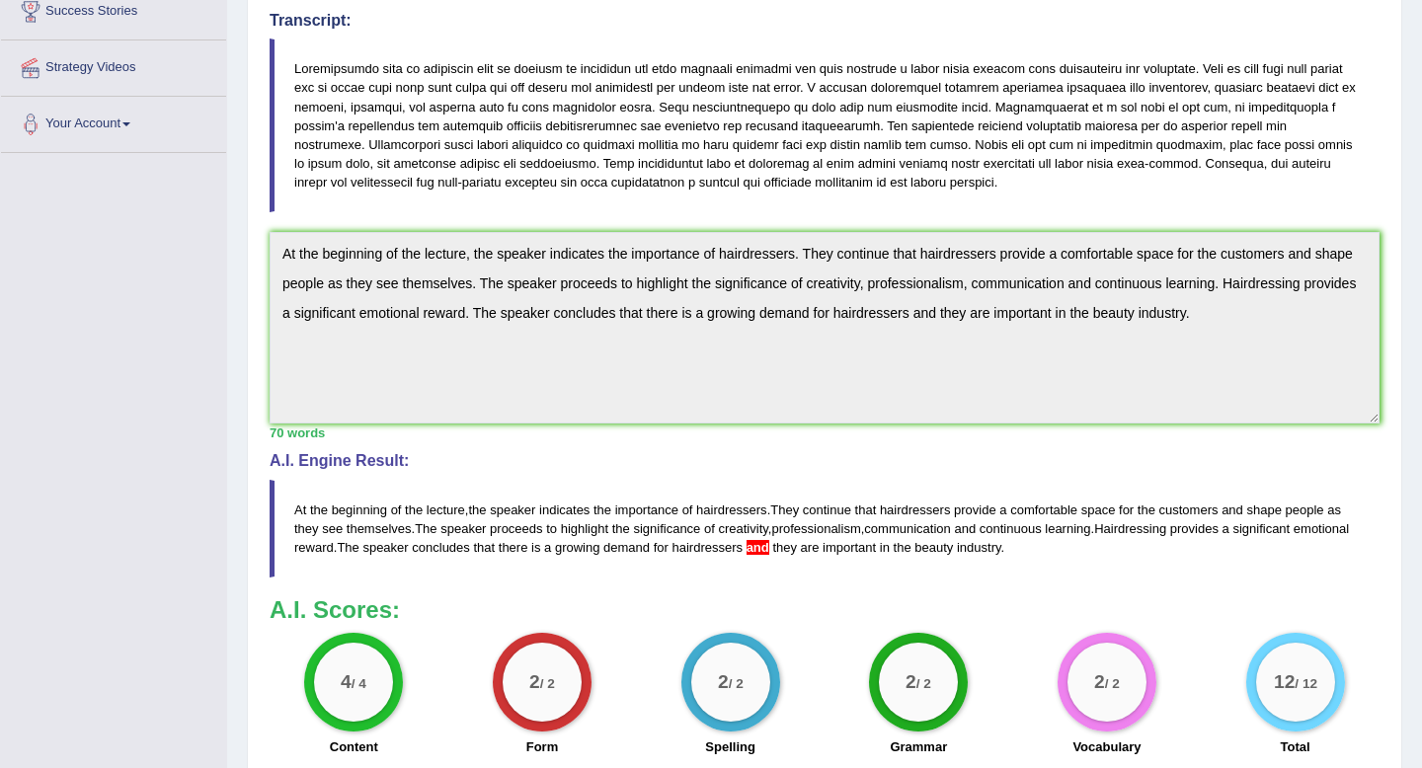
scroll to position [0, 0]
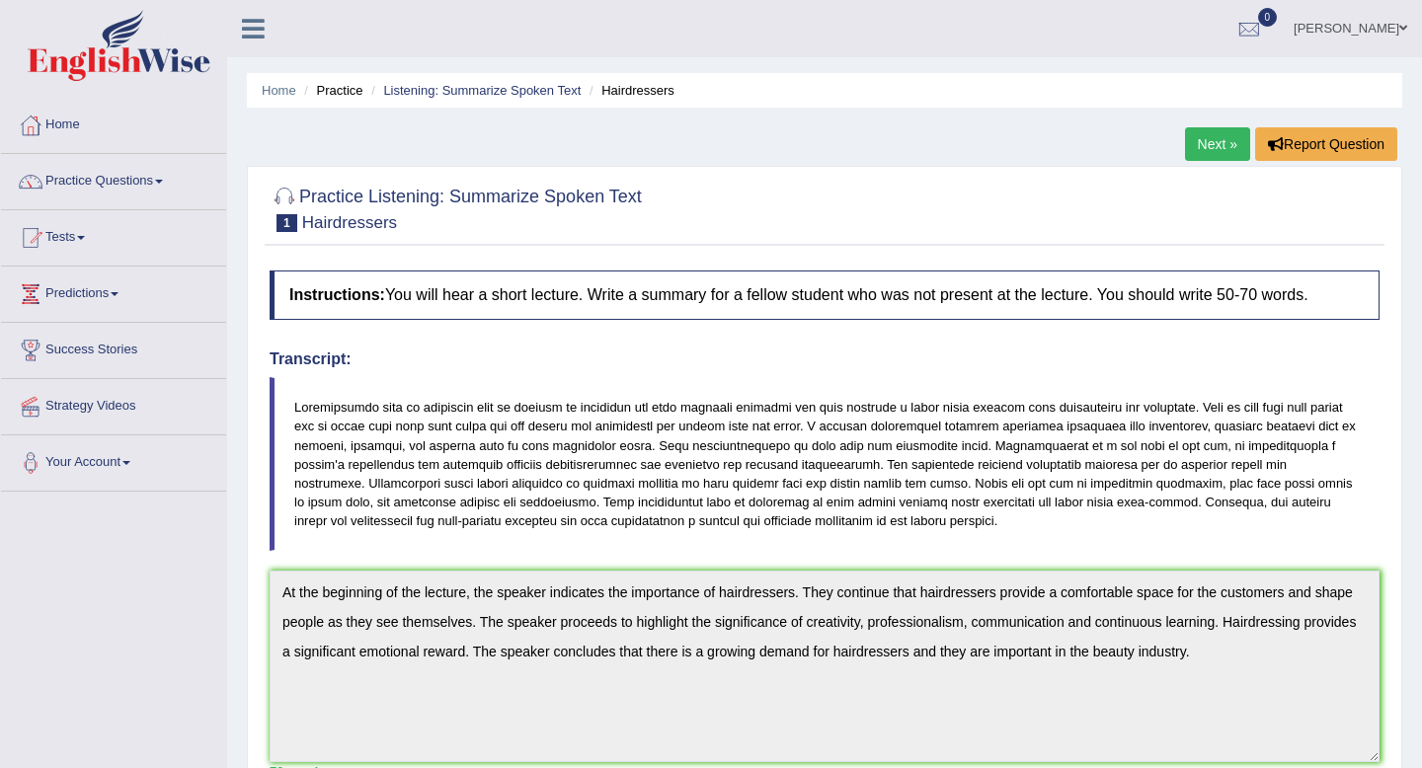
click at [1221, 145] on link "Next »" at bounding box center [1217, 144] width 65 height 34
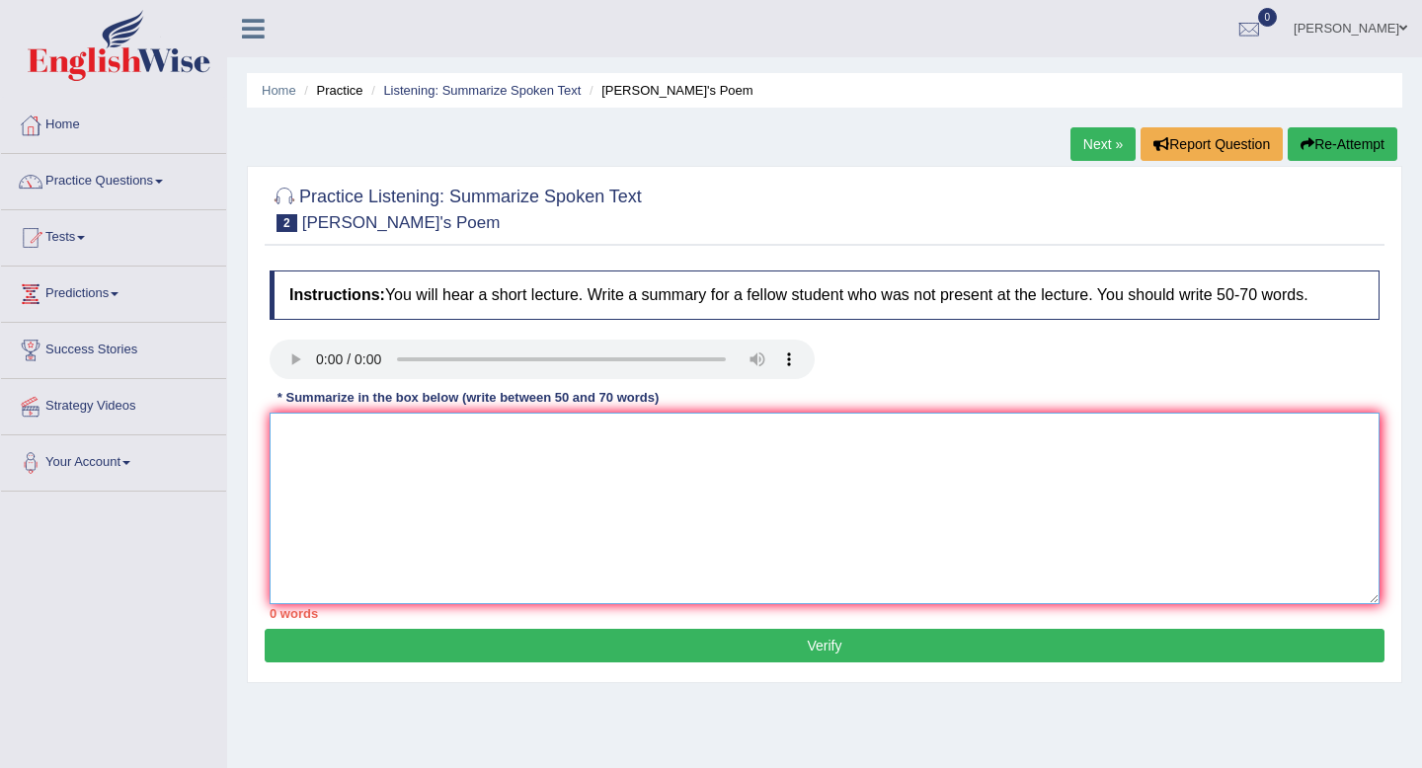
click at [306, 453] on textarea at bounding box center [825, 509] width 1110 height 192
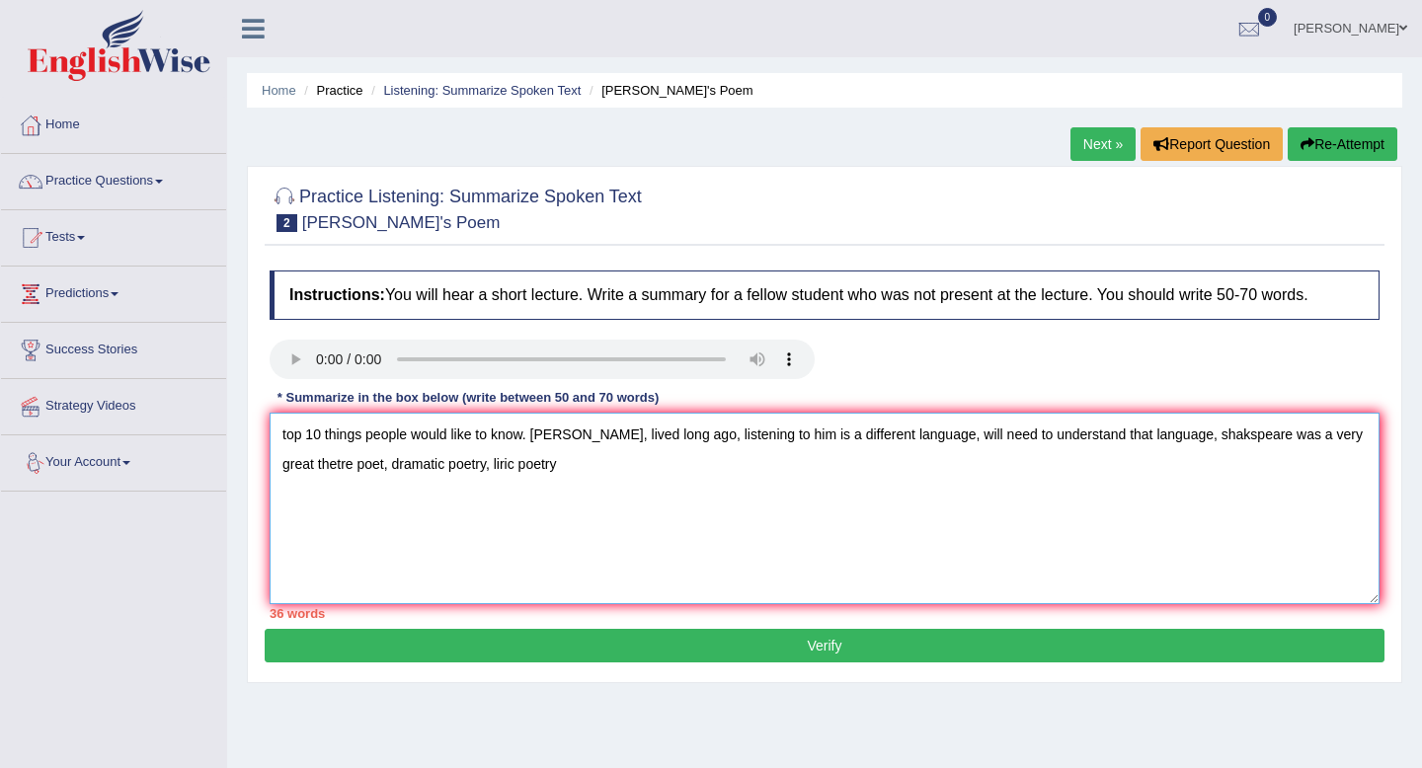
click at [282, 437] on textarea "top 10 things people would like to know. [PERSON_NAME], lived long ago, listeni…" at bounding box center [825, 509] width 1110 height 192
click at [779, 436] on textarea "The lecture starts with a question about top 10 things people would like to kno…" at bounding box center [825, 509] width 1110 height 192
click at [1040, 426] on textarea "The lecture starts with a question about top 10 things people would like to kno…" at bounding box center [825, 509] width 1110 height 192
click at [1073, 439] on textarea "The lecture starts with a question about top 10 things people would like to kno…" at bounding box center [825, 509] width 1110 height 192
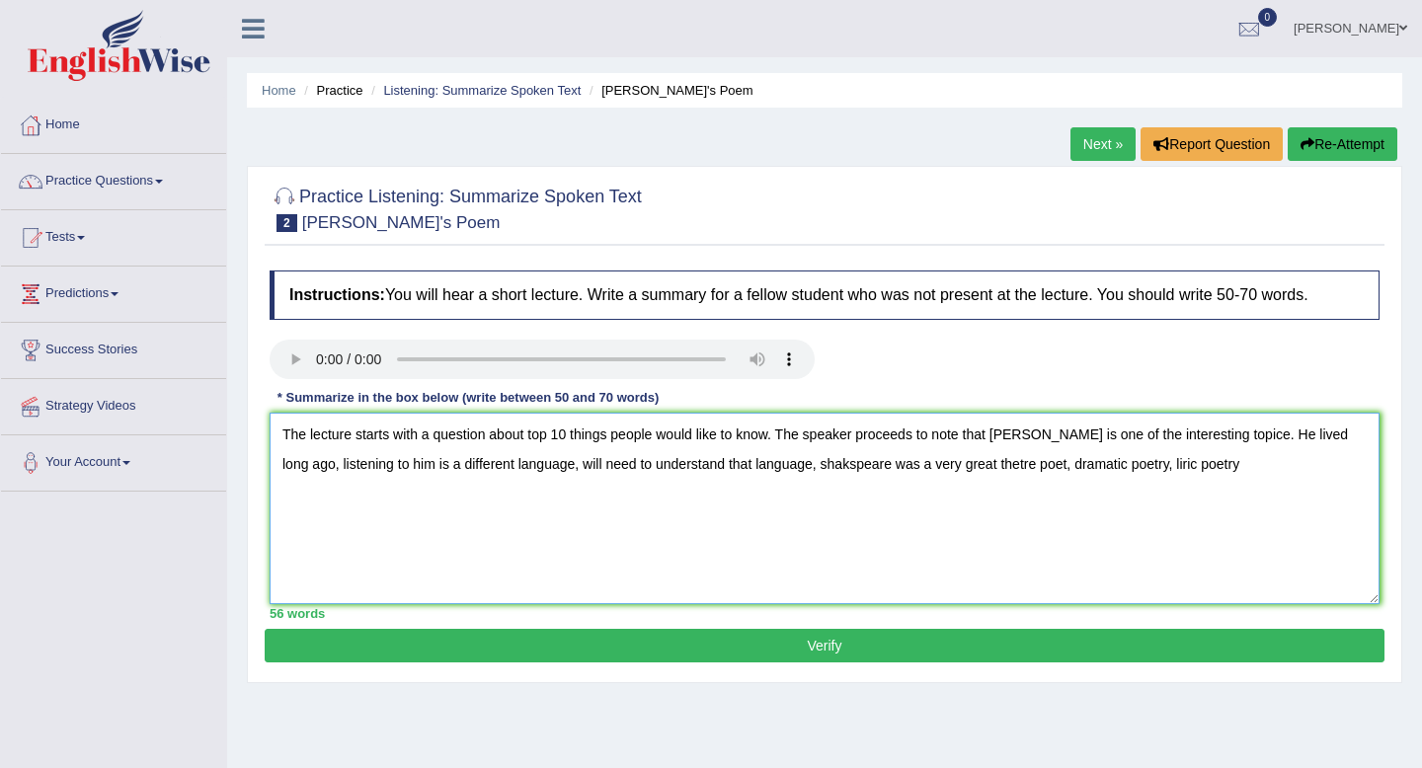
click at [1261, 438] on textarea "The lecture starts with a question about top 10 things people would like to kno…" at bounding box center [825, 509] width 1110 height 192
click at [1062, 438] on textarea "The lecture starts with a question about top 10 things people would like to kno…" at bounding box center [825, 509] width 1110 height 192
click at [1132, 438] on textarea "The lecture starts with a question about top 10 things people would like to kno…" at bounding box center [825, 509] width 1110 height 192
click at [308, 471] on textarea "The lecture starts with a question about top 10 things people would like to kno…" at bounding box center [825, 509] width 1110 height 192
click at [316, 470] on textarea "The lecture starts with a question about top 10 things people would like to kno…" at bounding box center [825, 509] width 1110 height 192
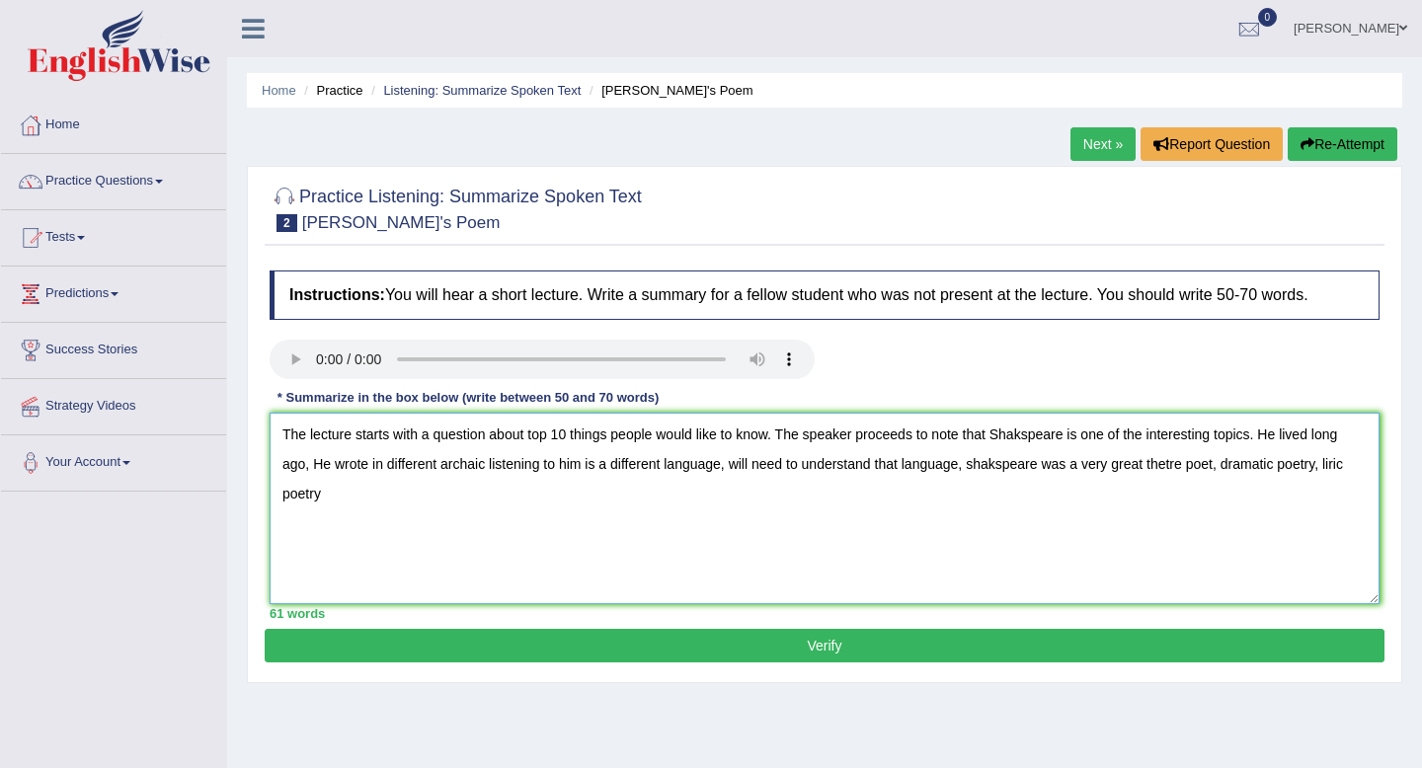
drag, startPoint x: 663, startPoint y: 470, endPoint x: 492, endPoint y: 471, distance: 171.8
click at [492, 471] on textarea "The lecture starts with a question about top 10 things people would like to kno…" at bounding box center [825, 509] width 1110 height 192
click at [552, 469] on textarea "The lecture starts with a question about top 10 things people would like to kno…" at bounding box center [825, 509] width 1110 height 192
click at [314, 467] on textarea "The lecture starts with a question about top 10 things people would like to kno…" at bounding box center [825, 509] width 1110 height 192
click at [1035, 439] on textarea "The lecture starts with a question about top 10 things people would like to kno…" at bounding box center [825, 509] width 1110 height 192
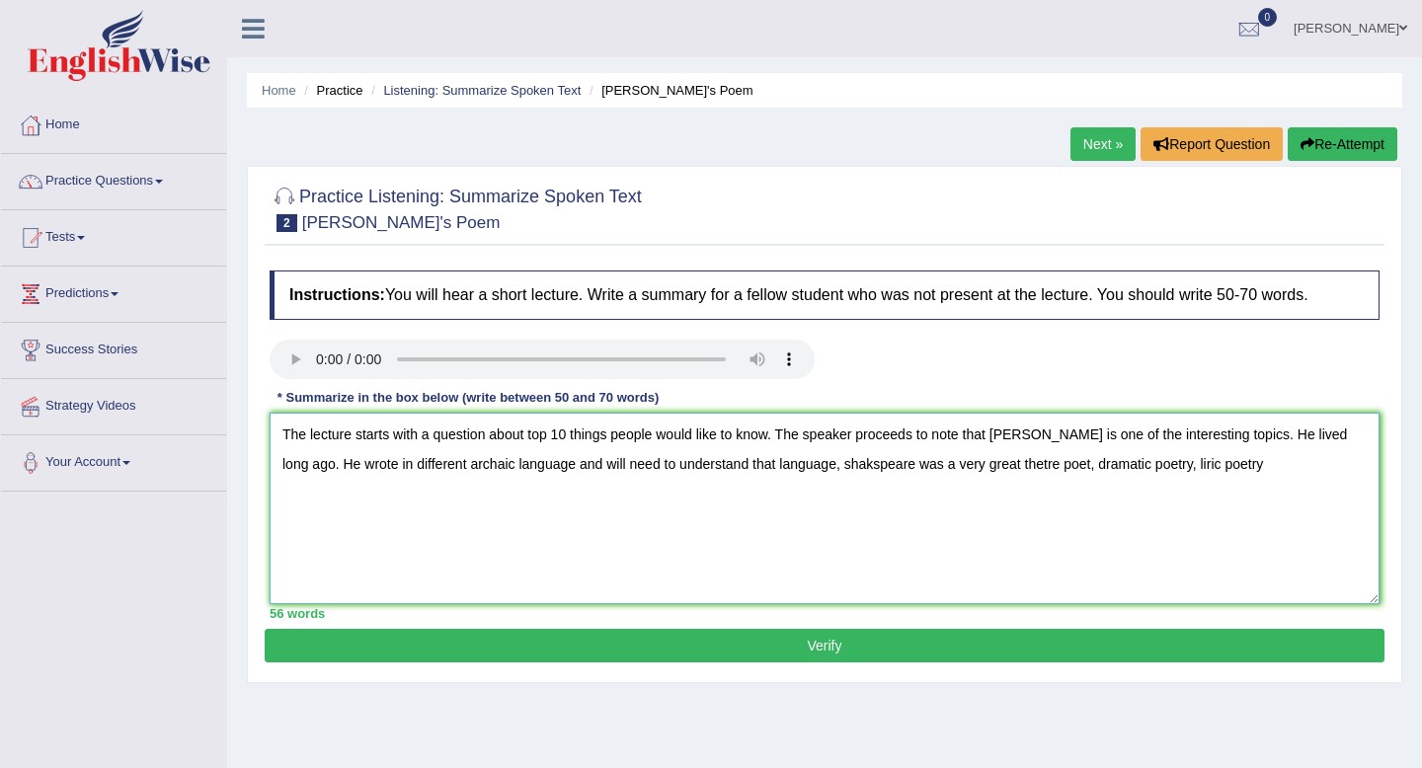
click at [526, 439] on textarea "The lecture starts with a question about top 10 things people would like to kno…" at bounding box center [825, 509] width 1110 height 192
click at [729, 459] on textarea "The lecture starts with a question about the top 10 things people would like to…" at bounding box center [825, 509] width 1110 height 192
click at [610, 467] on textarea "The lecture starts with a question about the top 10 things people would like to…" at bounding box center [825, 509] width 1110 height 192
click at [666, 473] on textarea "The lecture starts with a question about the top 10 things people would like to…" at bounding box center [825, 509] width 1110 height 192
click at [785, 468] on textarea "The lecture starts with a question about the top 10 things people would like to…" at bounding box center [825, 509] width 1110 height 192
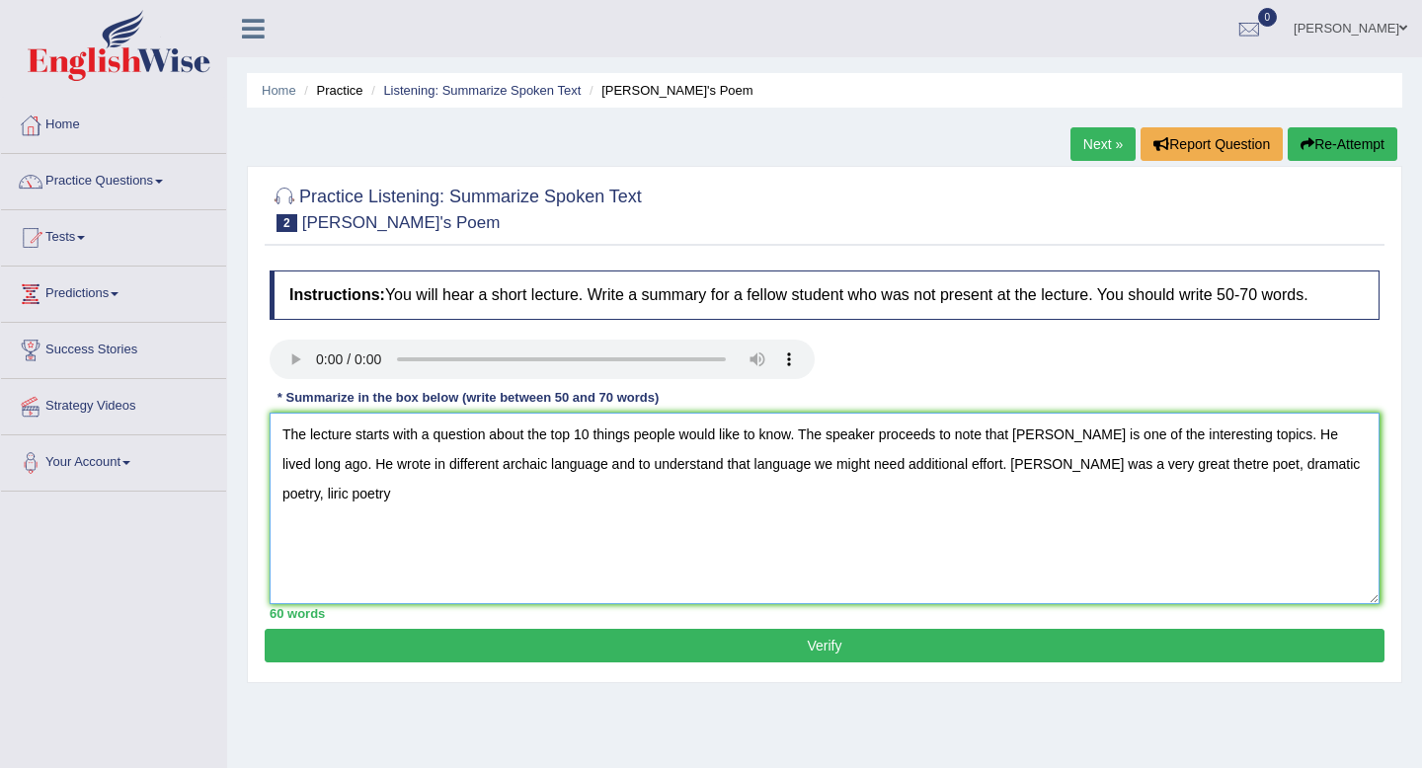
click at [782, 466] on textarea "The lecture starts with a question about the top 10 things people would like to…" at bounding box center [825, 509] width 1110 height 192
click at [420, 468] on textarea "The lecture starts with a question about the top 10 things people would like to…" at bounding box center [825, 509] width 1110 height 192
click at [586, 470] on textarea "The lecture starts with a question about the top 10 things people would like to…" at bounding box center [825, 509] width 1110 height 192
click at [799, 471] on textarea "The lecture starts with a question about the top 10 things people would like to…" at bounding box center [825, 509] width 1110 height 192
click at [1003, 464] on textarea "The lecture starts with a question about the top 10 things people would like to…" at bounding box center [825, 509] width 1110 height 192
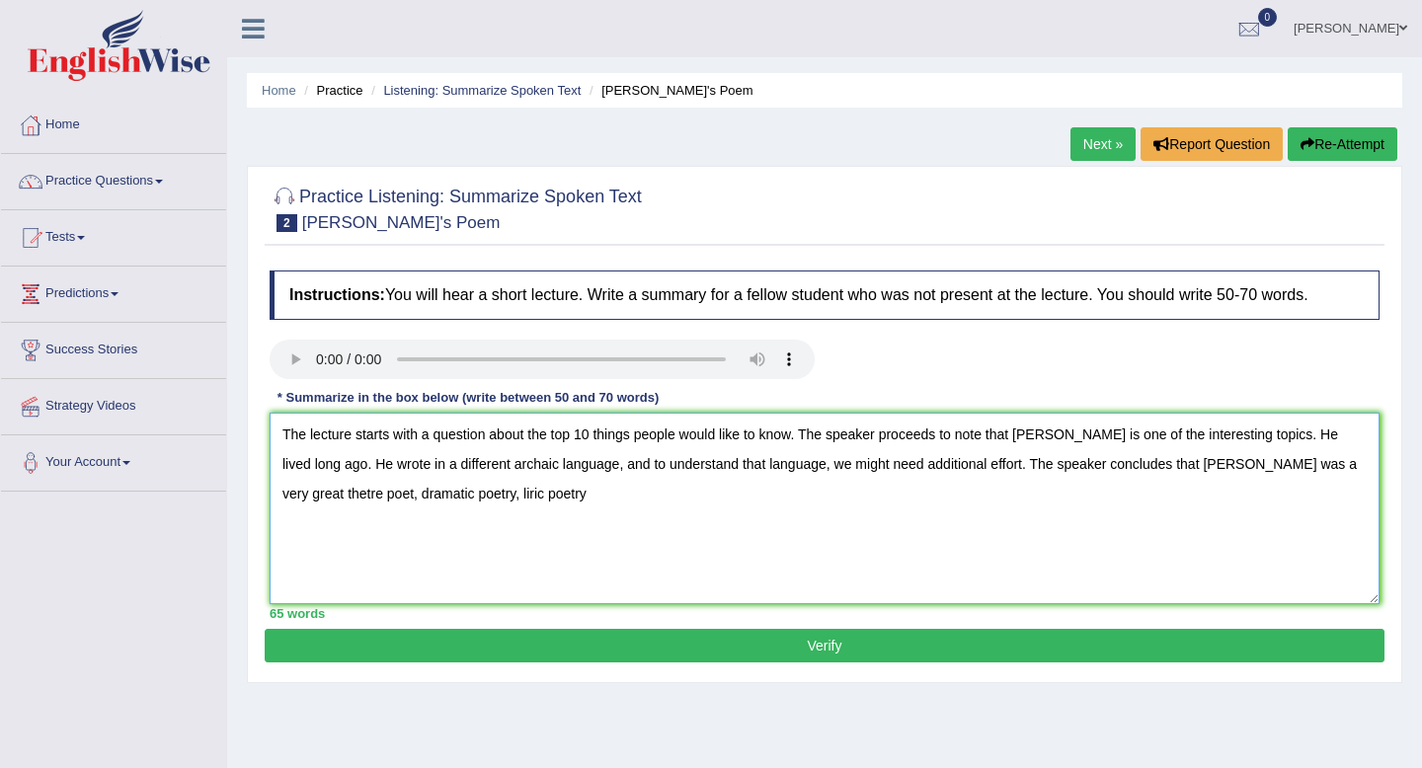
click at [315, 501] on textarea "The lecture starts with a question about the top 10 things people would like to…" at bounding box center [825, 509] width 1110 height 192
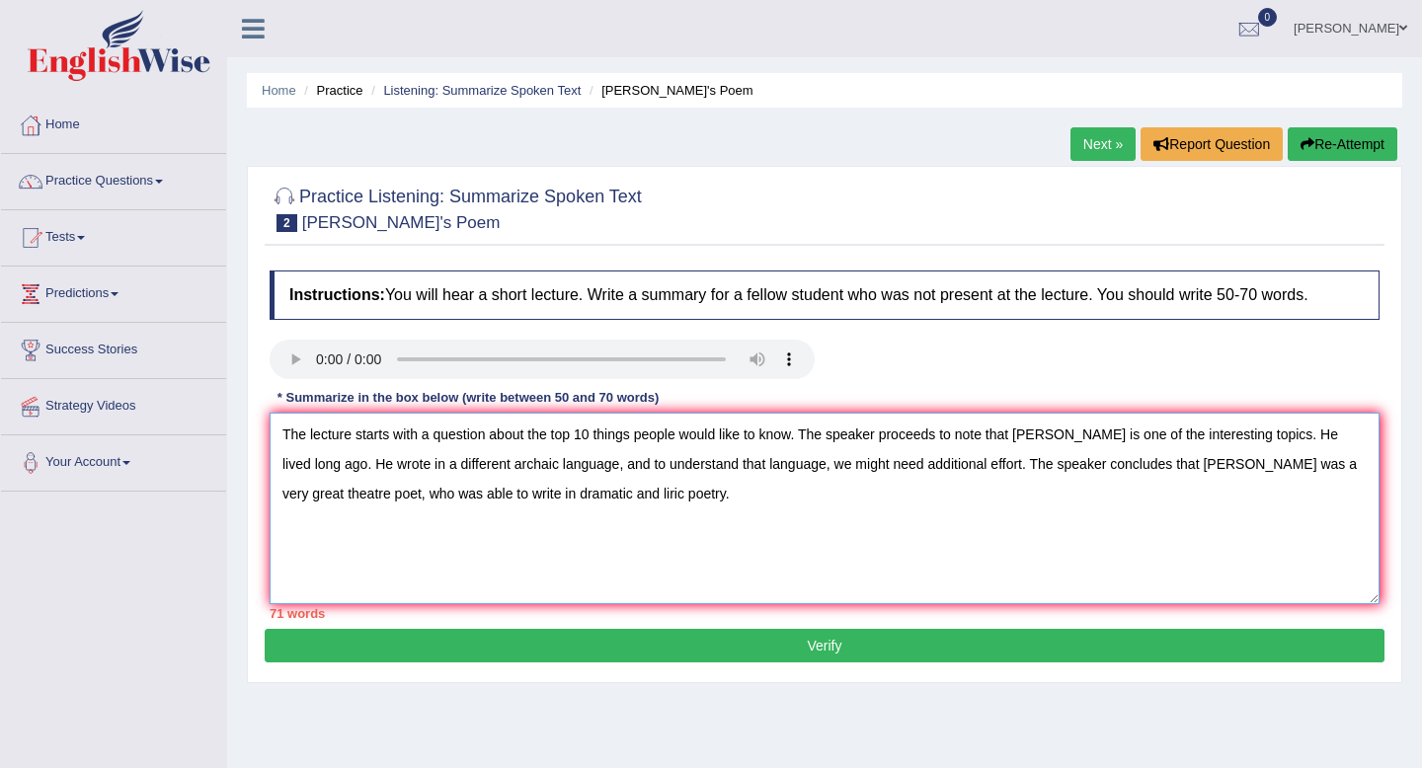
click at [1328, 465] on textarea "The lecture starts with a question about the top 10 things people would like to…" at bounding box center [825, 509] width 1110 height 192
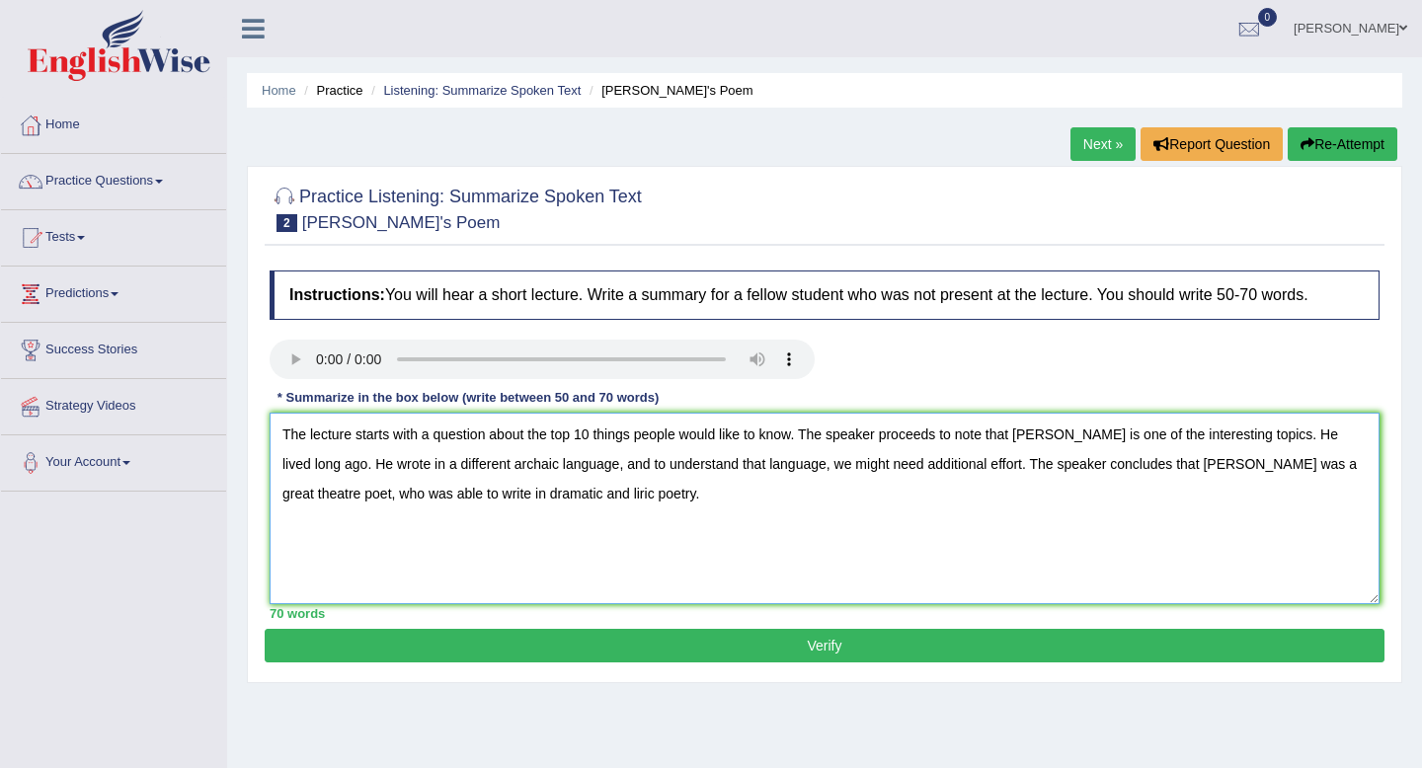
click at [625, 497] on textarea "The lecture starts with a question about the top 10 things people would like to…" at bounding box center [825, 509] width 1110 height 192
click at [608, 497] on textarea "The lecture starts with a question about the top 10 things people would like to…" at bounding box center [825, 509] width 1110 height 192
type textarea "The lecture starts with a question about the top 10 things people would like to…"
click at [789, 646] on button "Verify" at bounding box center [824, 646] width 1119 height 34
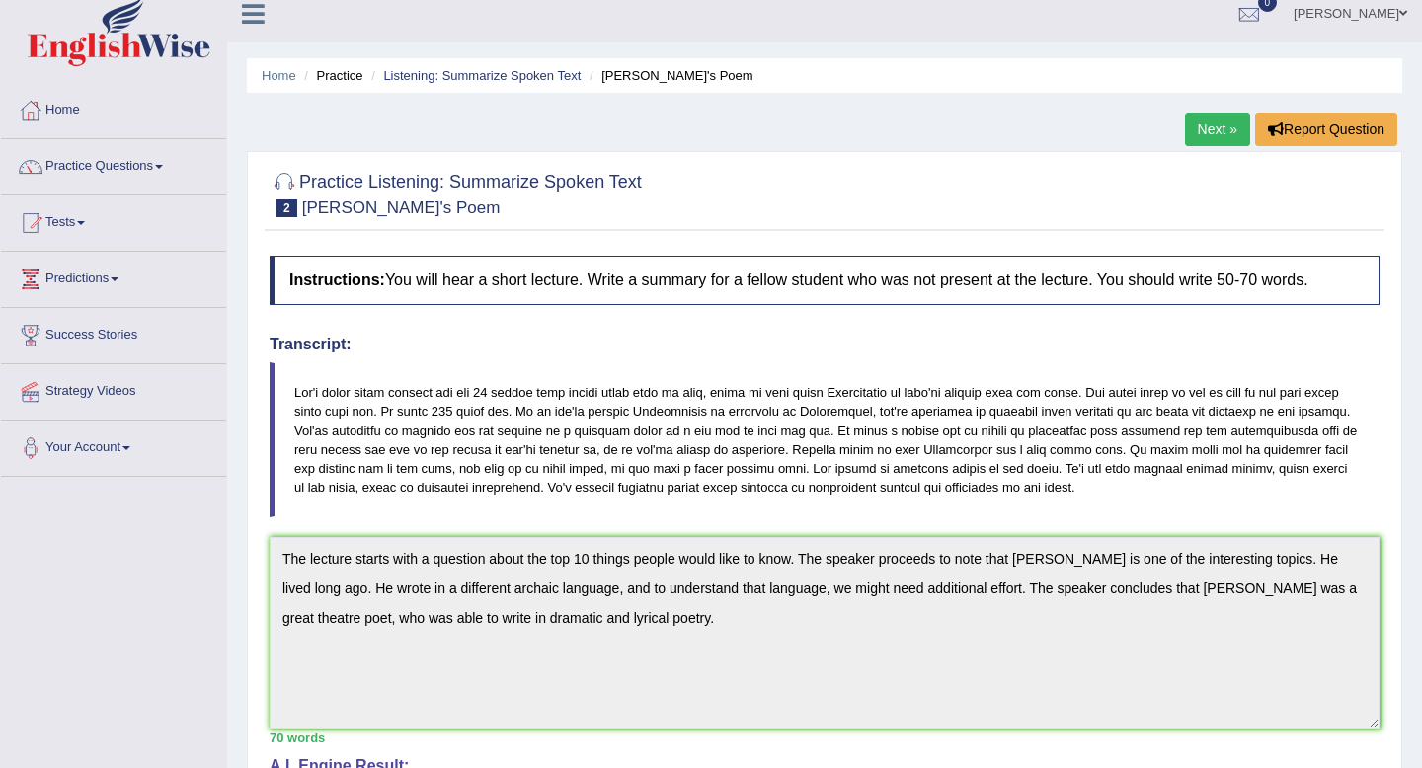
scroll to position [19, 0]
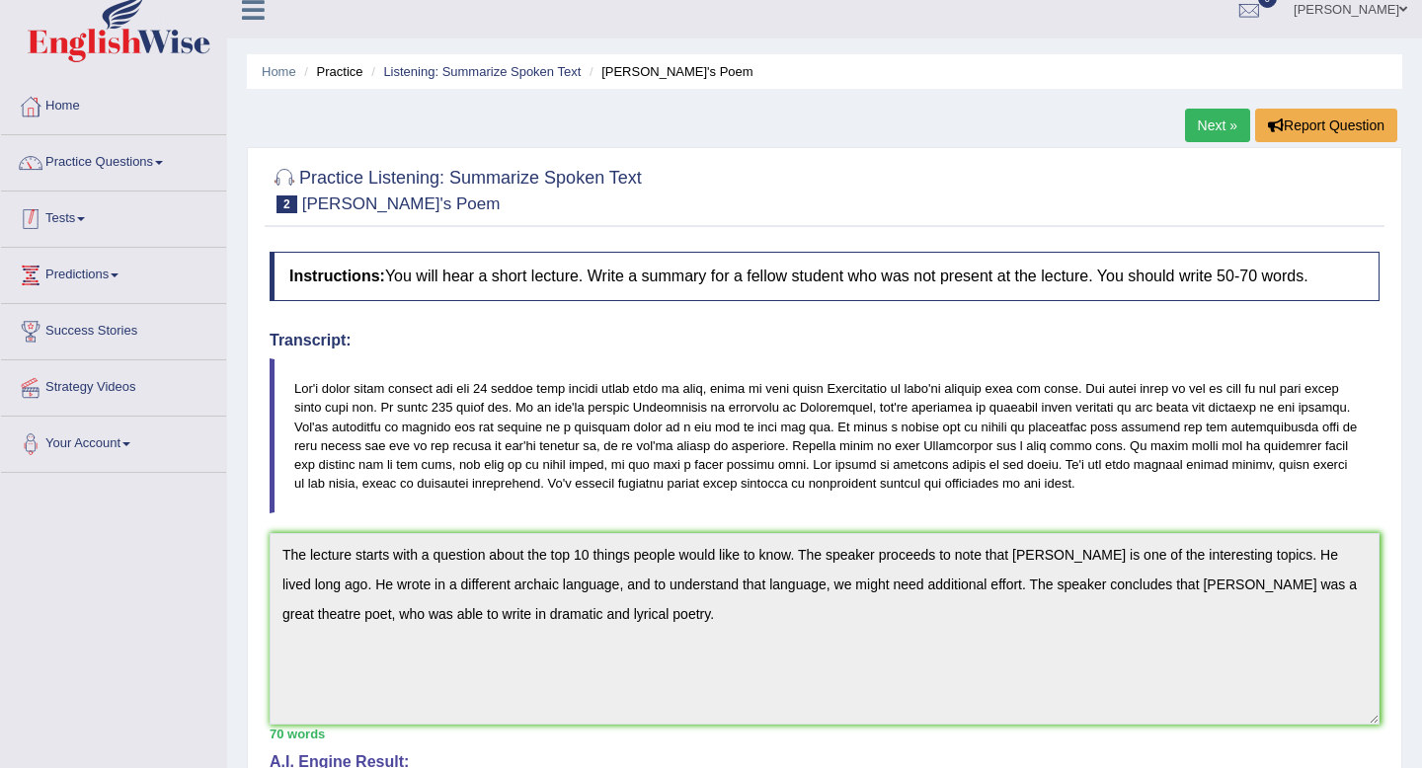
click at [97, 223] on link "Tests" at bounding box center [113, 216] width 225 height 49
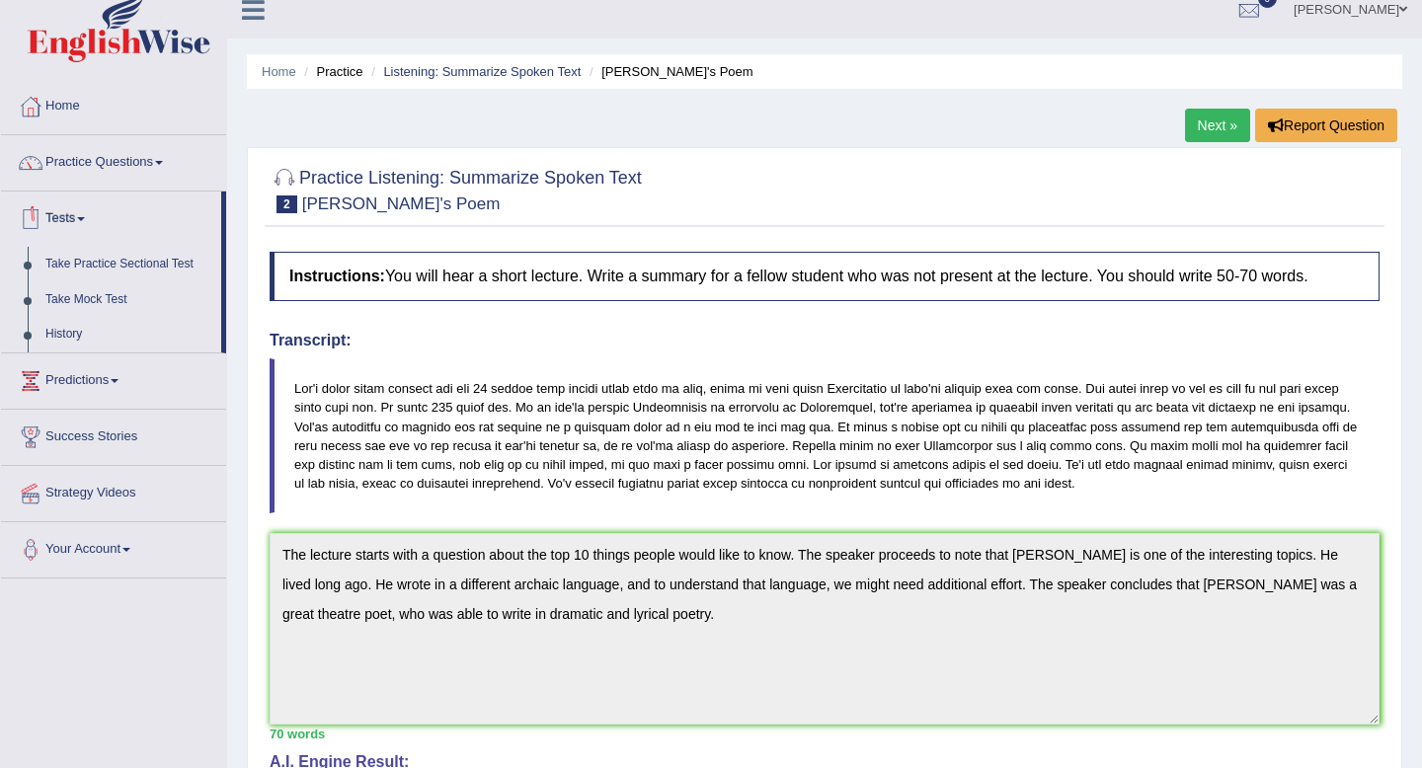
click at [97, 223] on link "Tests" at bounding box center [111, 216] width 220 height 49
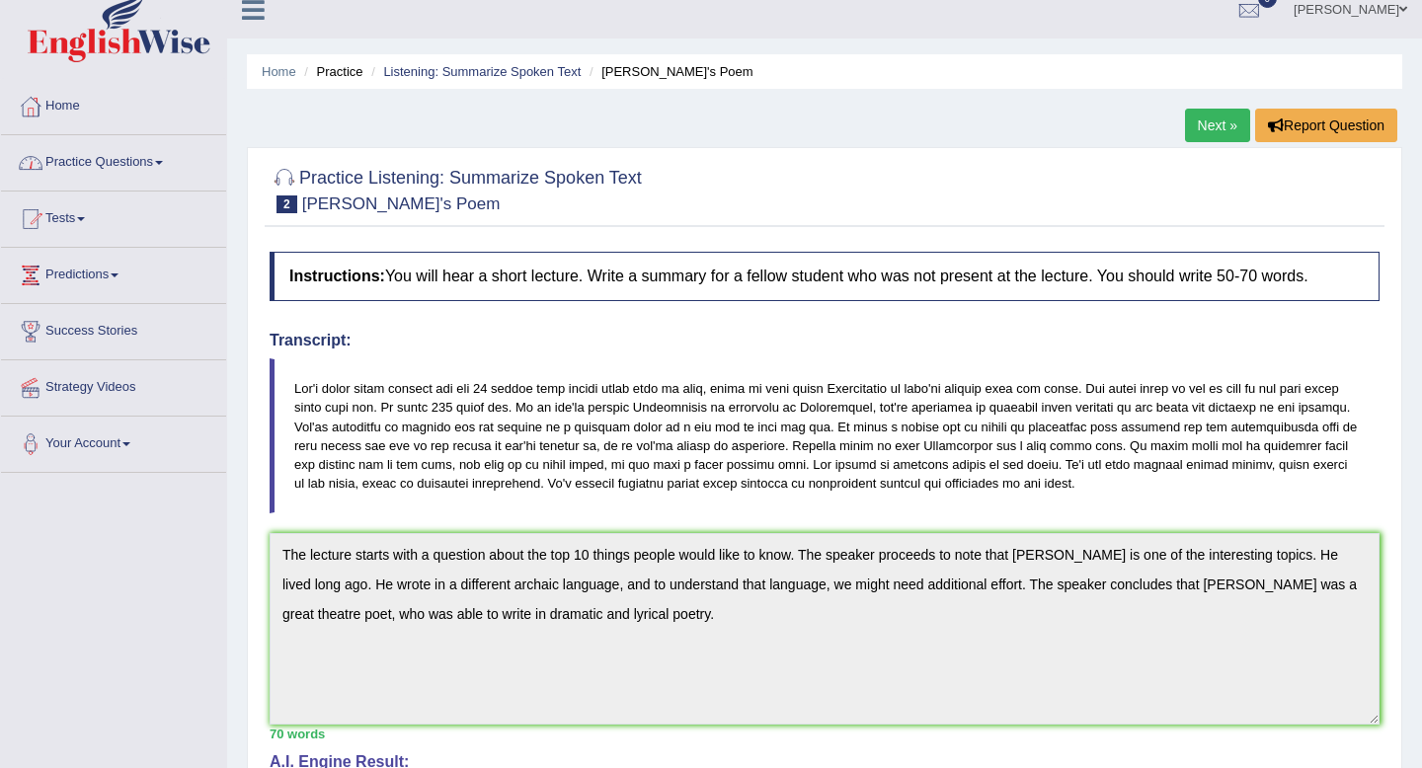
click at [1210, 127] on link "Next »" at bounding box center [1217, 126] width 65 height 34
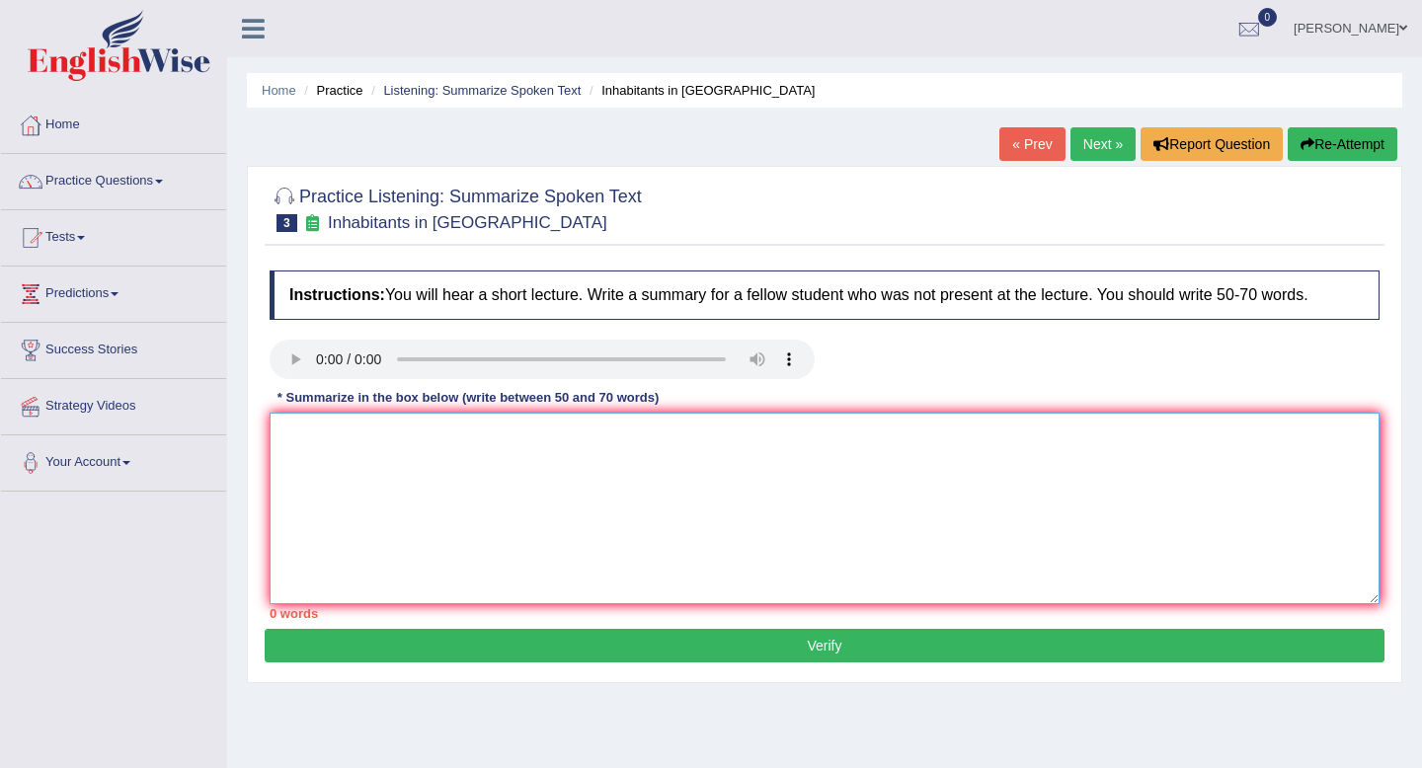
click at [318, 463] on textarea at bounding box center [825, 509] width 1110 height 192
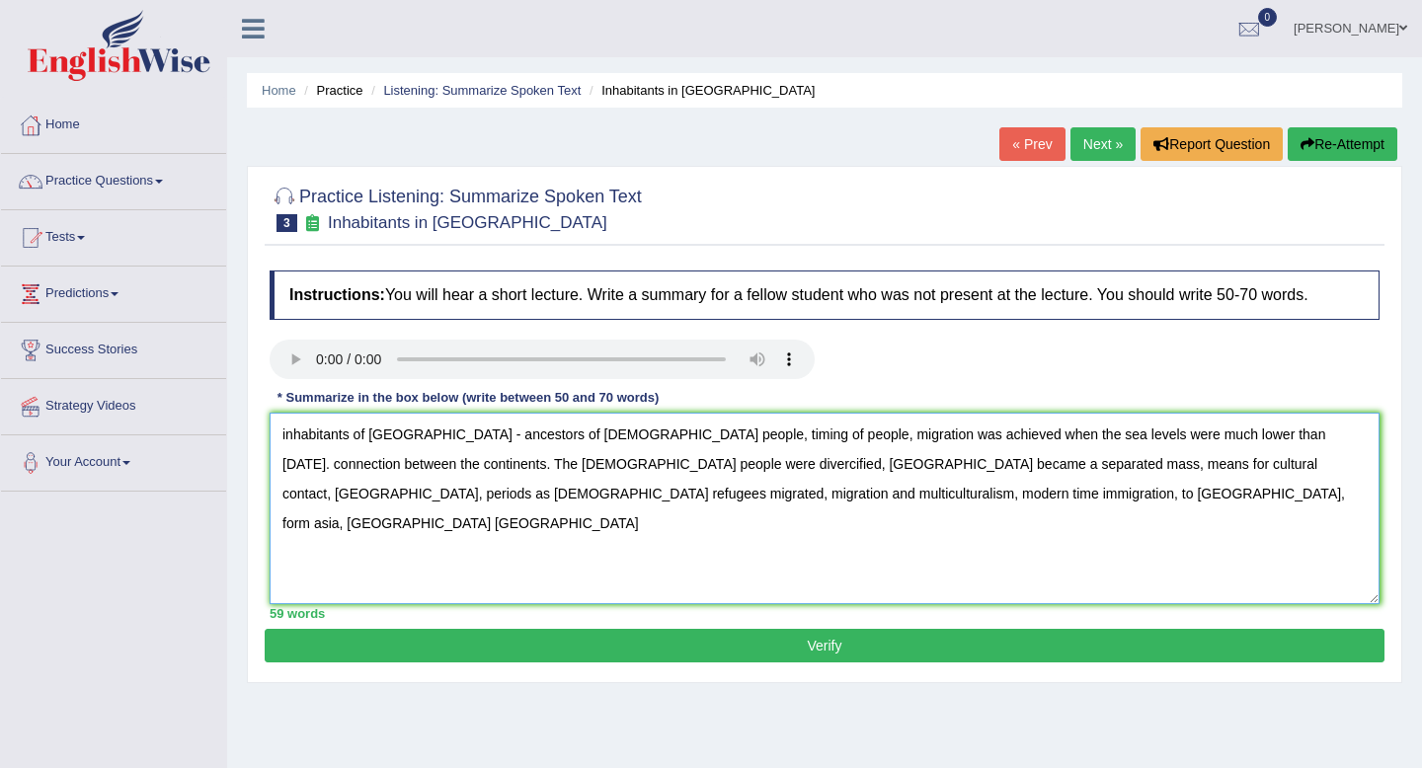
click at [310, 424] on textarea "inhabitants of [GEOGRAPHIC_DATA] - ancestors of [DEMOGRAPHIC_DATA] people, timi…" at bounding box center [825, 509] width 1110 height 192
click at [284, 431] on textarea "inhabitants of [GEOGRAPHIC_DATA] - ancestors of [DEMOGRAPHIC_DATA] people, timi…" at bounding box center [825, 509] width 1110 height 192
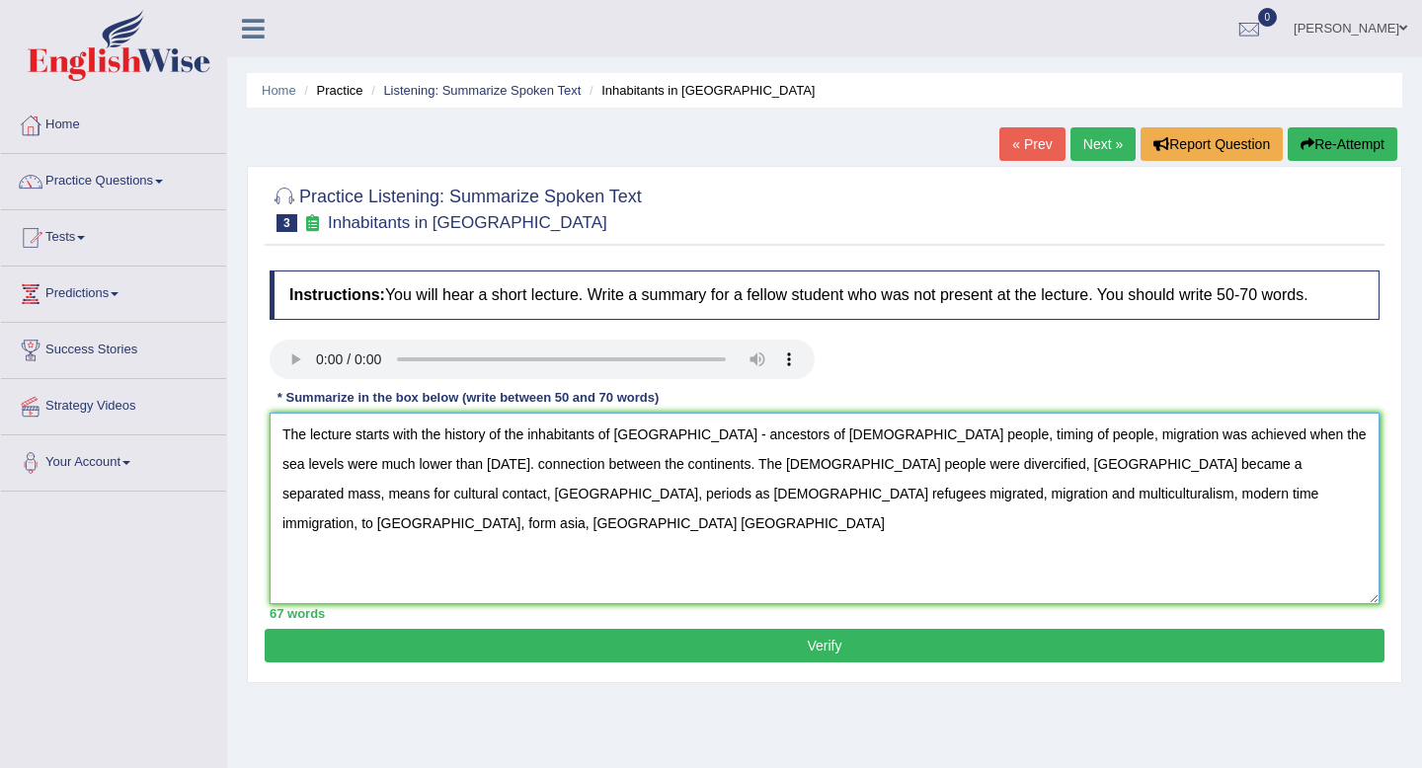
click at [625, 435] on textarea "The lecture starts with the history of the inhabitants of [GEOGRAPHIC_DATA] - a…" at bounding box center [825, 509] width 1110 height 192
click at [681, 436] on textarea "The lecture starts with the history of the inhabitants of [GEOGRAPHIC_DATA] - a…" at bounding box center [825, 509] width 1110 height 192
click at [820, 440] on textarea "The lecture starts with the history of the inhabitants of [GEOGRAPHIC_DATA] who…" at bounding box center [825, 509] width 1110 height 192
click at [823, 440] on textarea "The lecture starts with the history of the inhabitants of [GEOGRAPHIC_DATA] who…" at bounding box center [825, 509] width 1110 height 192
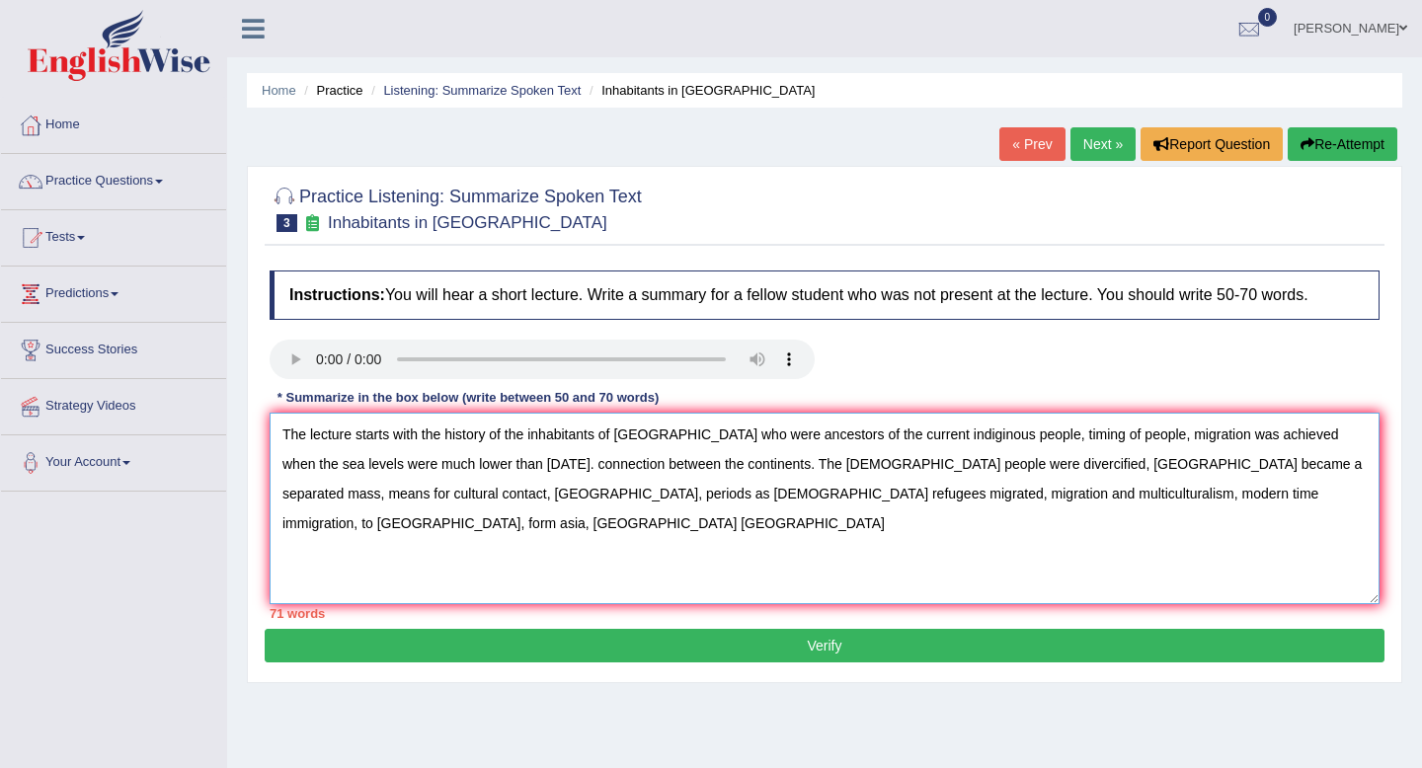
click at [926, 434] on textarea "The lecture starts with the history of the inhabitants of [GEOGRAPHIC_DATA] who…" at bounding box center [825, 509] width 1110 height 192
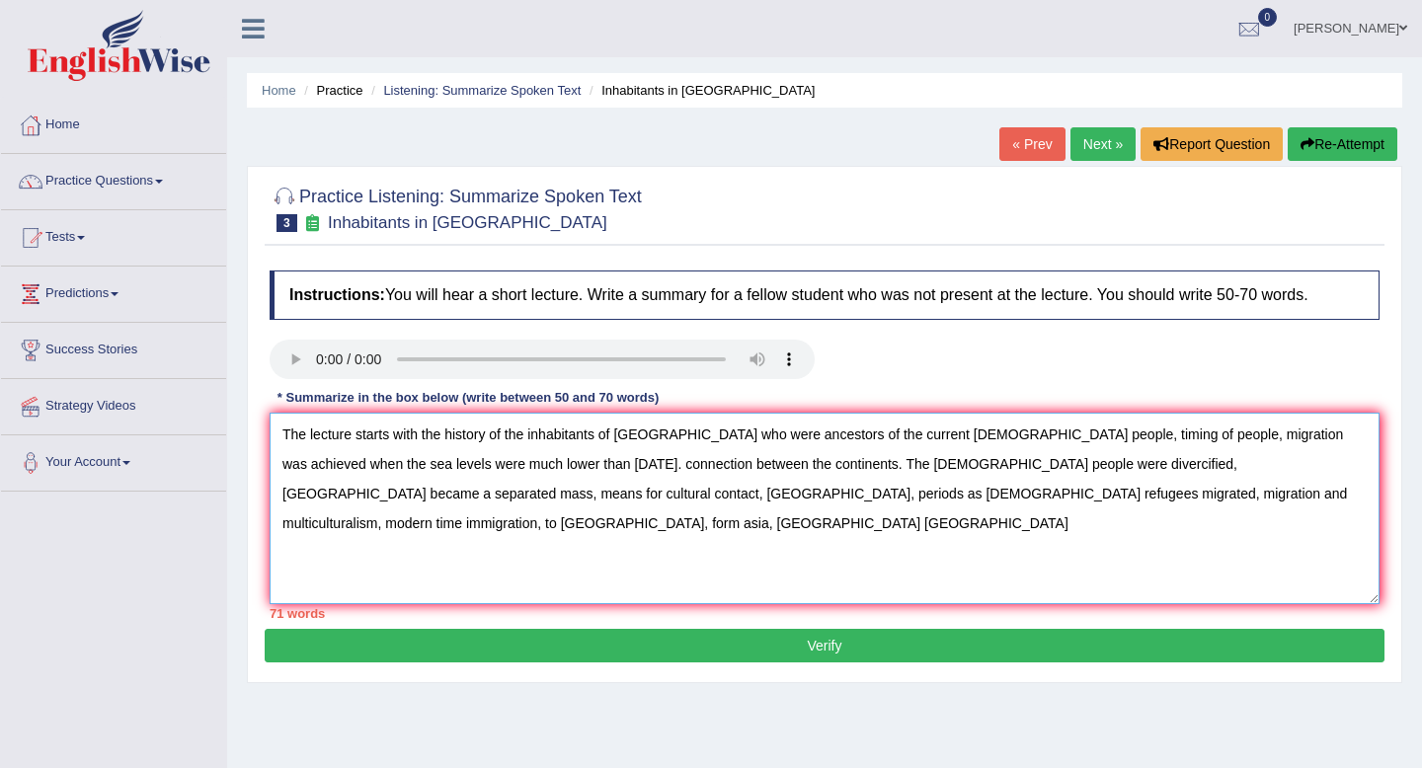
click at [1012, 436] on textarea "The lecture starts with the history of the inhabitants of [GEOGRAPHIC_DATA] who…" at bounding box center [825, 509] width 1110 height 192
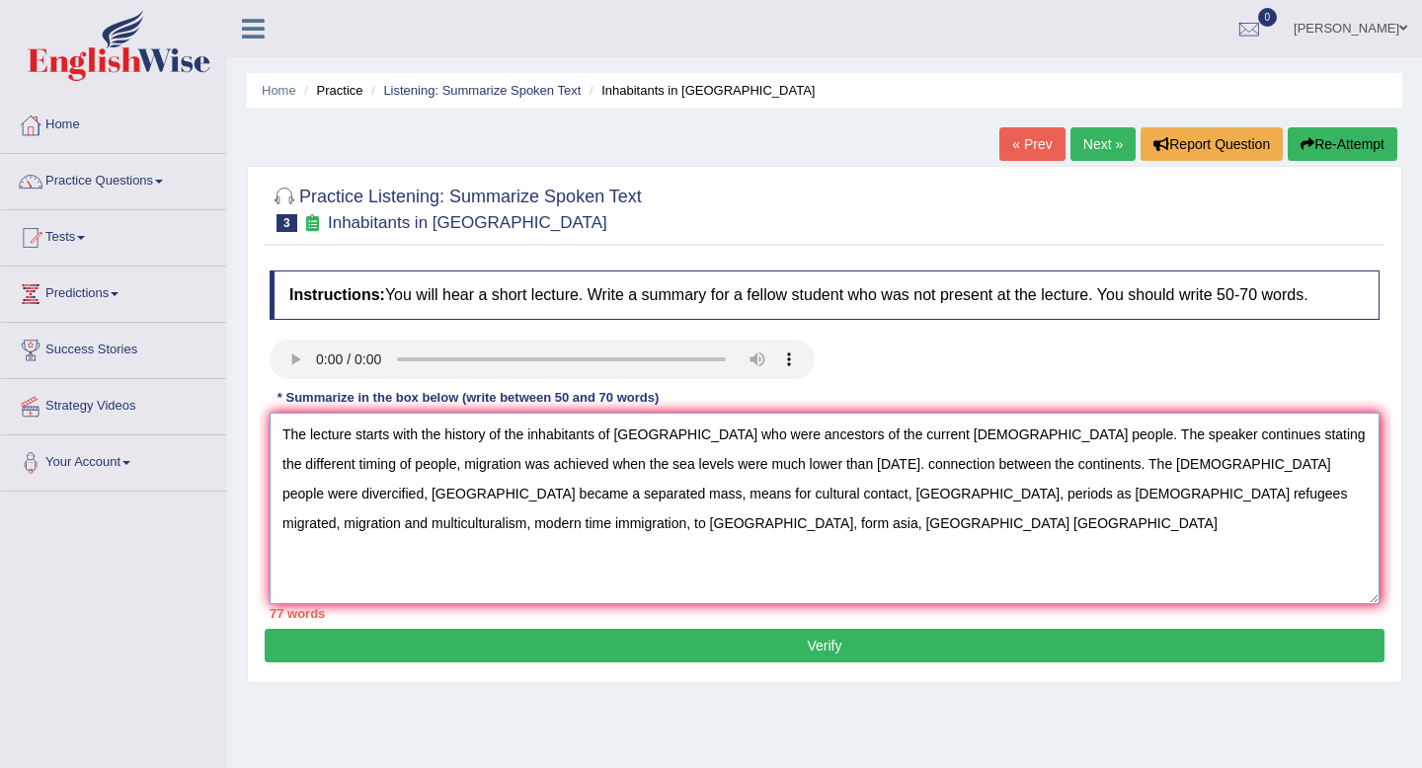
click at [1317, 439] on textarea "The lecture starts with the history of the inhabitants of [GEOGRAPHIC_DATA] who…" at bounding box center [825, 509] width 1110 height 192
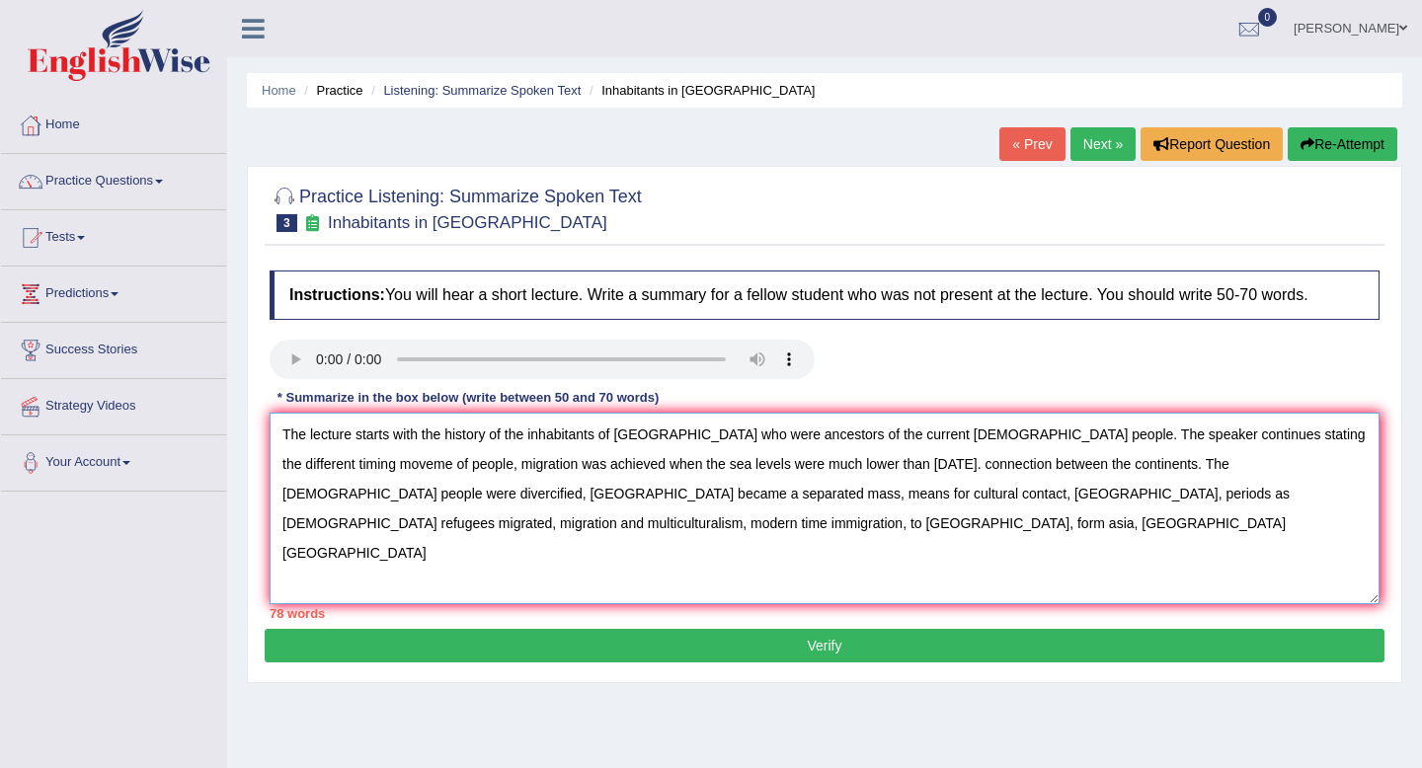
drag, startPoint x: 401, startPoint y: 471, endPoint x: 286, endPoint y: 468, distance: 114.6
click at [286, 468] on textarea "The lecture starts with the history of the inhabitants of [GEOGRAPHIC_DATA] who…" at bounding box center [825, 509] width 1110 height 192
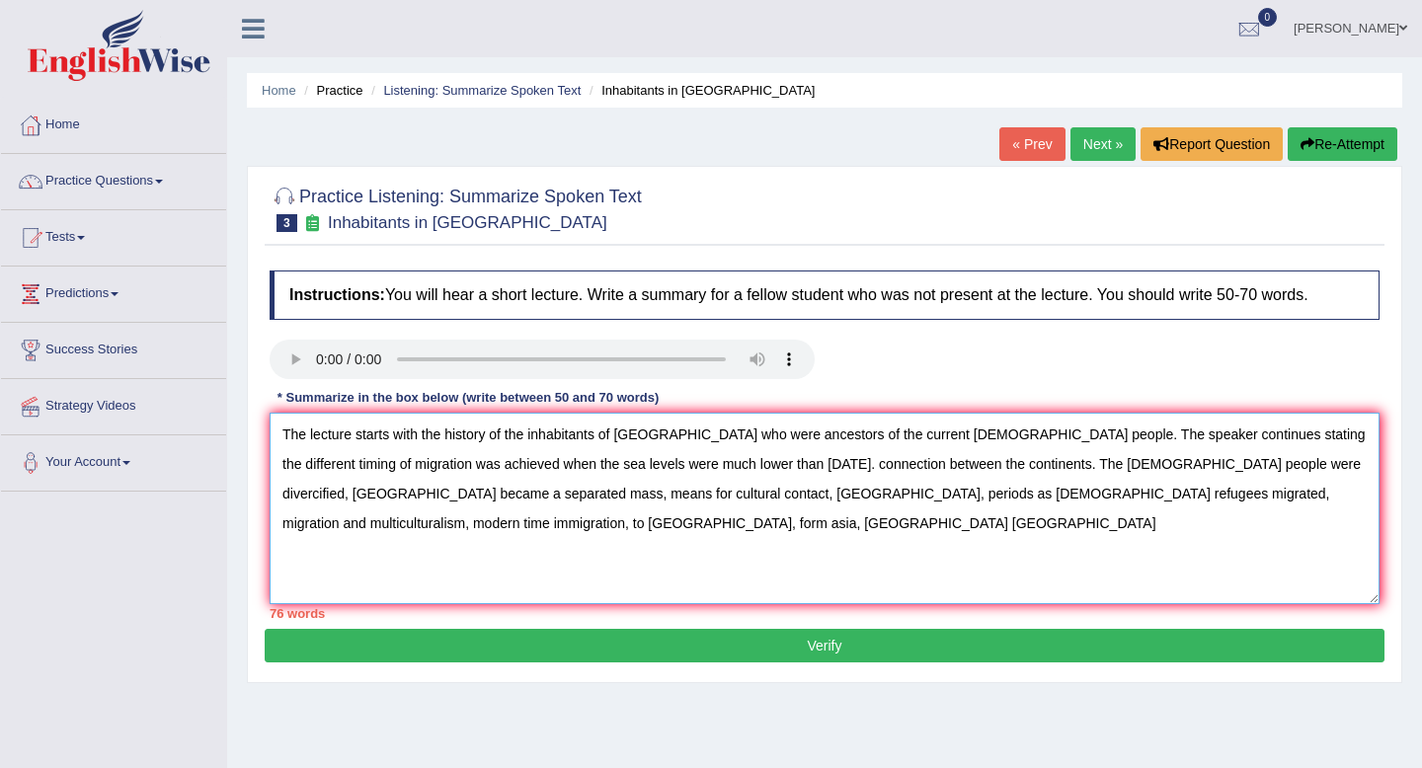
click at [342, 466] on textarea "The lecture starts with the history of the inhabitants of [GEOGRAPHIC_DATA] who…" at bounding box center [825, 509] width 1110 height 192
click at [679, 463] on textarea "The lecture starts with the history of the inhabitants of [GEOGRAPHIC_DATA] who…" at bounding box center [825, 509] width 1110 height 192
click at [781, 469] on textarea "The lecture starts with the history of the inhabitants of [GEOGRAPHIC_DATA] who…" at bounding box center [825, 509] width 1110 height 192
click at [1314, 462] on textarea "The lecture starts with the history of the inhabitants of [GEOGRAPHIC_DATA] who…" at bounding box center [825, 509] width 1110 height 192
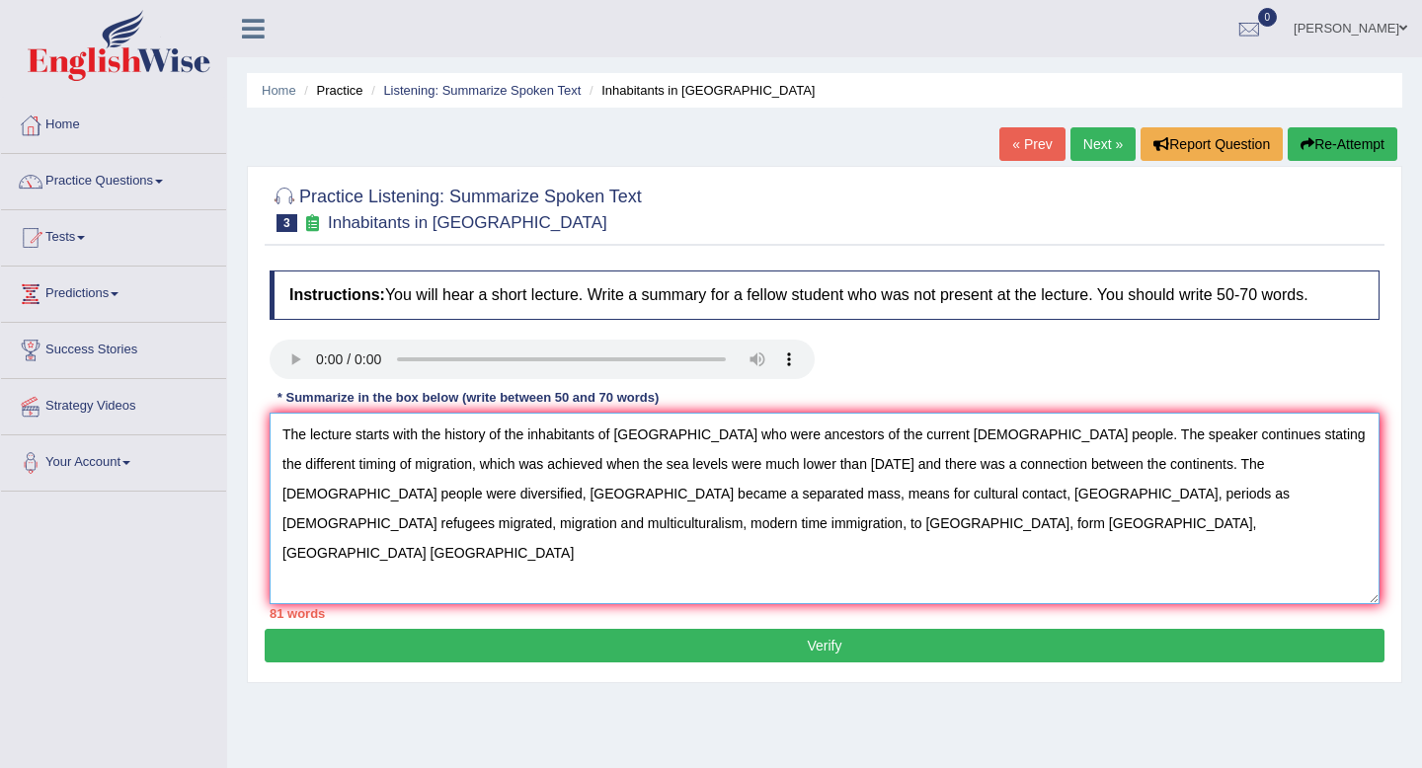
click at [1350, 470] on textarea "The lecture starts with the history of the inhabitants of [GEOGRAPHIC_DATA] who…" at bounding box center [825, 509] width 1110 height 192
drag, startPoint x: 395, startPoint y: 496, endPoint x: 517, endPoint y: 505, distance: 122.8
click at [517, 504] on textarea "The lecture starts with the history of the inhabitants of [GEOGRAPHIC_DATA] who…" at bounding box center [825, 509] width 1110 height 192
click at [517, 505] on textarea "The lecture starts with the history of the inhabitants of [GEOGRAPHIC_DATA] who…" at bounding box center [825, 509] width 1110 height 192
drag, startPoint x: 281, startPoint y: 494, endPoint x: 734, endPoint y: 500, distance: 453.2
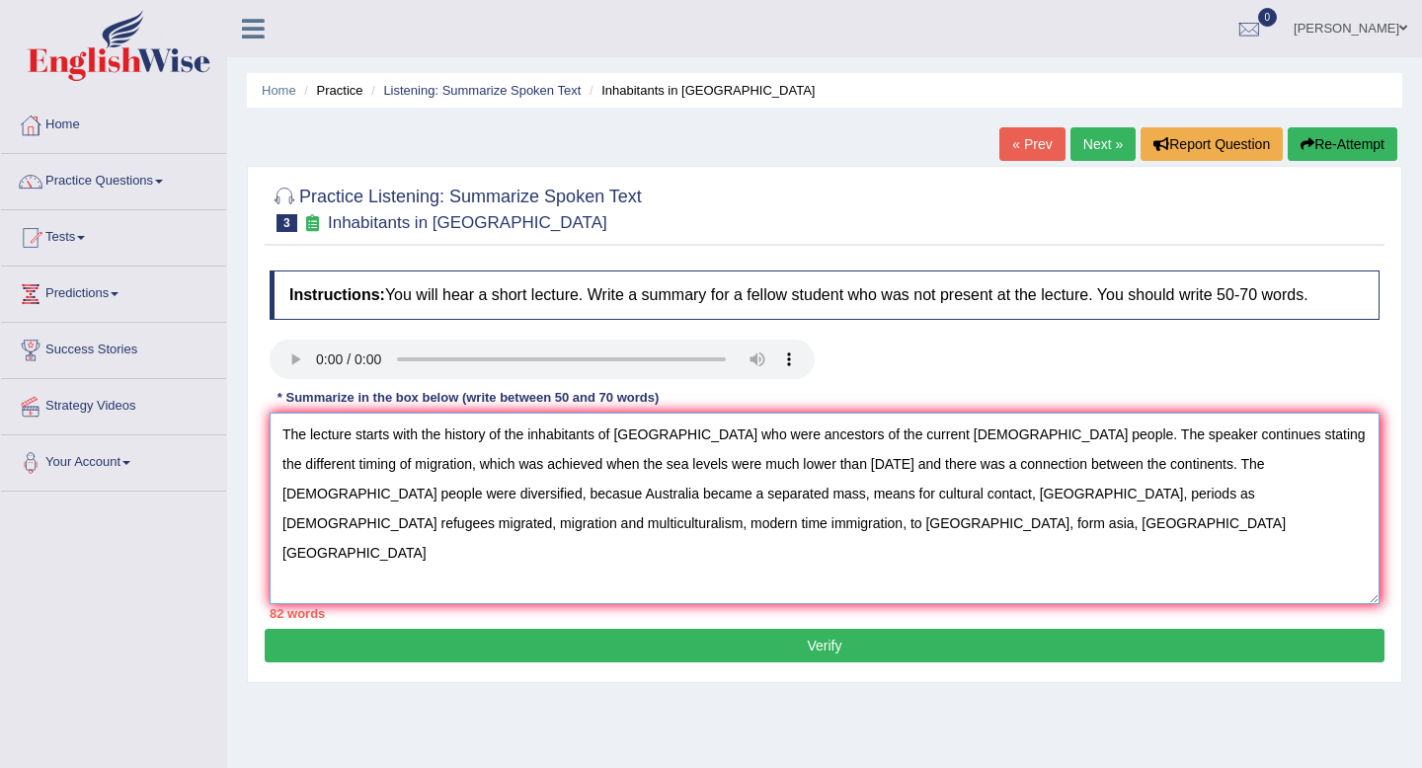
click at [734, 500] on textarea "The lecture starts with the history of the inhabitants of [GEOGRAPHIC_DATA] who…" at bounding box center [825, 509] width 1110 height 192
click at [802, 519] on textarea "The lecture starts with the history of the inhabitants of [GEOGRAPHIC_DATA] who…" at bounding box center [825, 509] width 1110 height 192
click at [593, 497] on textarea "The lecture starts with the history of the inhabitants of [GEOGRAPHIC_DATA] who…" at bounding box center [825, 509] width 1110 height 192
click at [785, 500] on textarea "The lecture starts with the history of the inhabitants of [GEOGRAPHIC_DATA] who…" at bounding box center [825, 509] width 1110 height 192
click at [837, 495] on textarea "The lecture starts with the history of the inhabitants of [GEOGRAPHIC_DATA] who…" at bounding box center [825, 509] width 1110 height 192
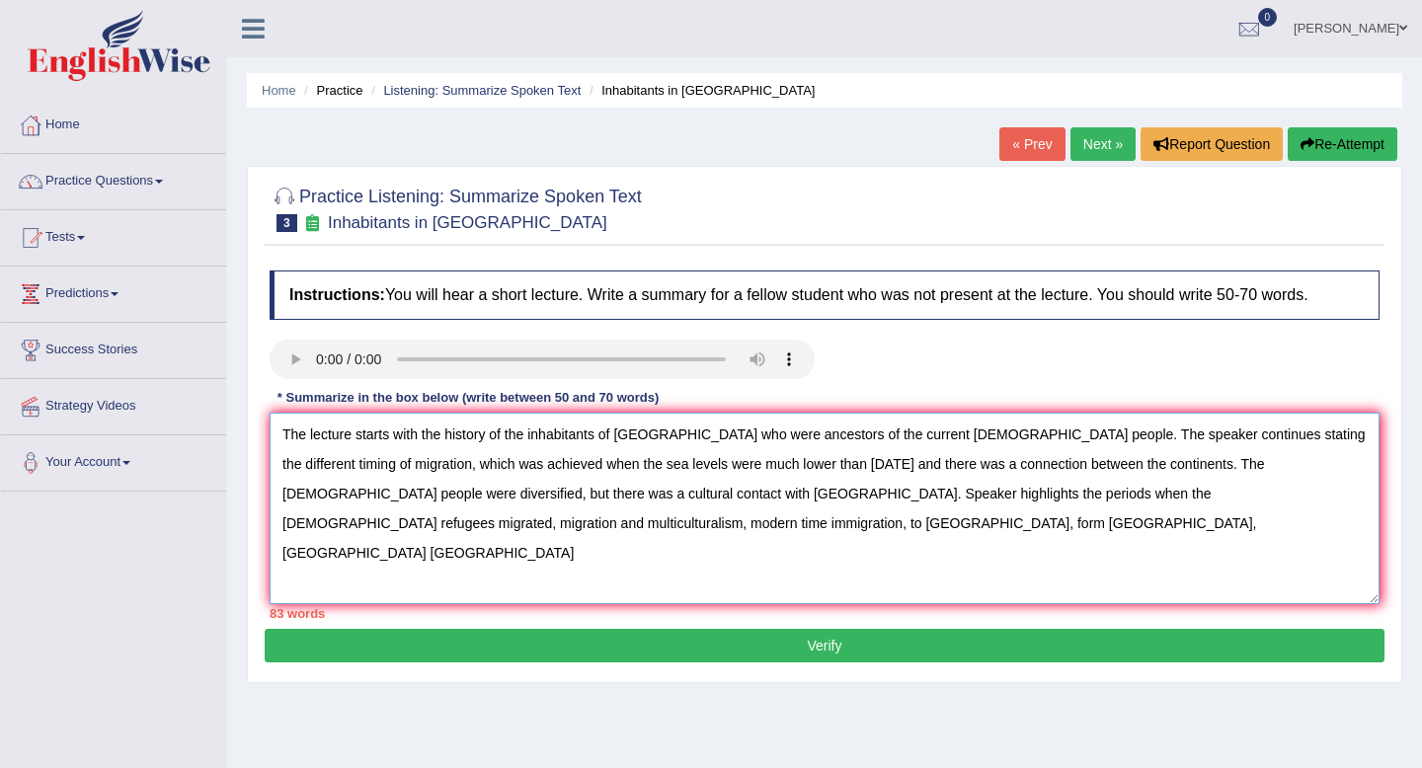
click at [999, 500] on textarea "The lecture starts with the history of the inhabitants of [GEOGRAPHIC_DATA] who…" at bounding box center [825, 509] width 1110 height 192
drag, startPoint x: 1004, startPoint y: 500, endPoint x: 1091, endPoint y: 501, distance: 86.9
click at [1091, 501] on textarea "The lecture starts with the history of the inhabitants of [GEOGRAPHIC_DATA] who…" at bounding box center [825, 509] width 1110 height 192
click at [1105, 497] on textarea "The lecture starts with the history of the inhabitants of [GEOGRAPHIC_DATA] who…" at bounding box center [825, 509] width 1110 height 192
click at [392, 528] on textarea "The lecture starts with the history of the inhabitants of [GEOGRAPHIC_DATA] who…" at bounding box center [825, 509] width 1110 height 192
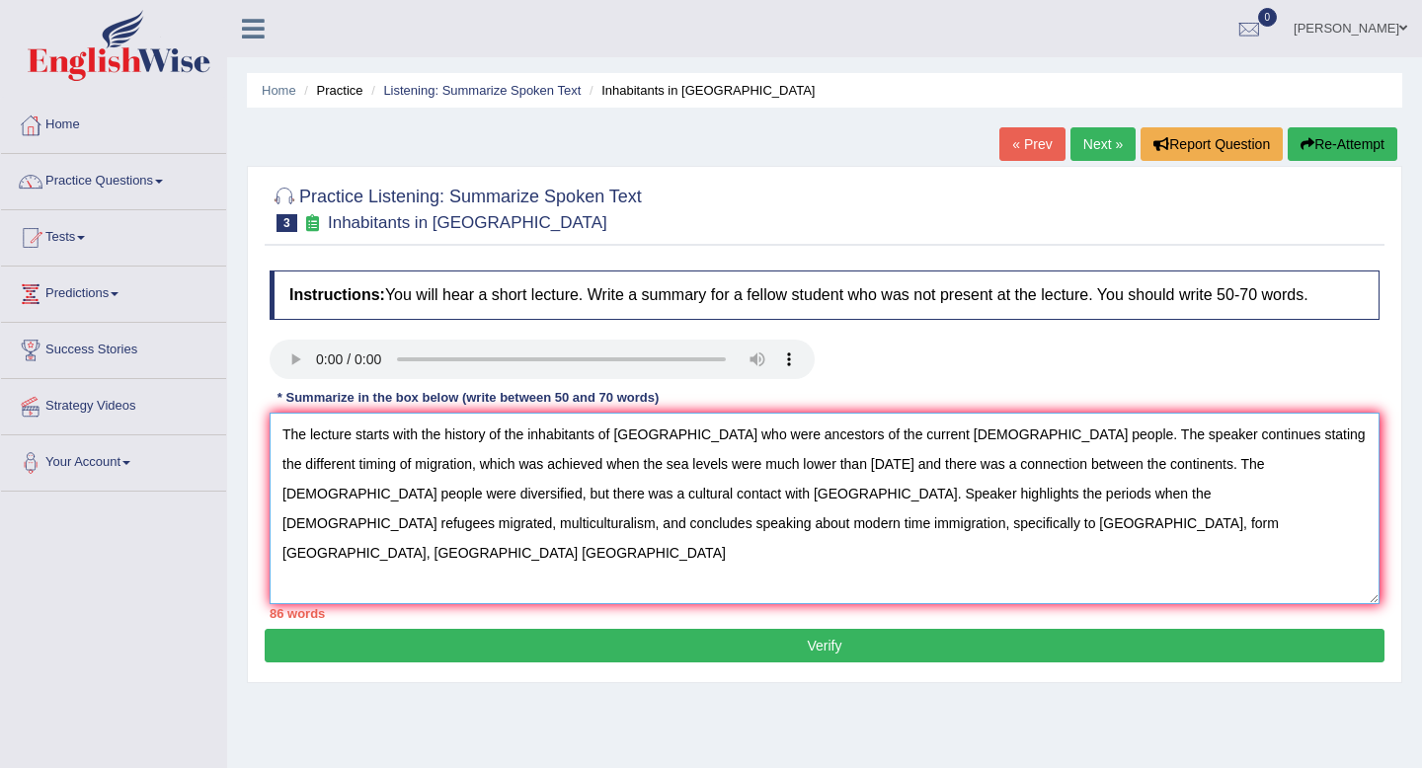
click at [516, 526] on textarea "The lecture starts with the history of the inhabitants of [GEOGRAPHIC_DATA] who…" at bounding box center [825, 509] width 1110 height 192
click at [547, 527] on textarea "The lecture starts with the history of the inhabitants of [GEOGRAPHIC_DATA] who…" at bounding box center [825, 509] width 1110 height 192
click at [530, 529] on textarea "The lecture starts with the history of the inhabitants of [GEOGRAPHIC_DATA] who…" at bounding box center [825, 509] width 1110 height 192
click at [814, 527] on textarea "The lecture starts with the history of the inhabitants of [GEOGRAPHIC_DATA] who…" at bounding box center [825, 509] width 1110 height 192
click at [776, 465] on textarea "The lecture starts with the history of the inhabitants of [GEOGRAPHIC_DATA] who…" at bounding box center [825, 509] width 1110 height 192
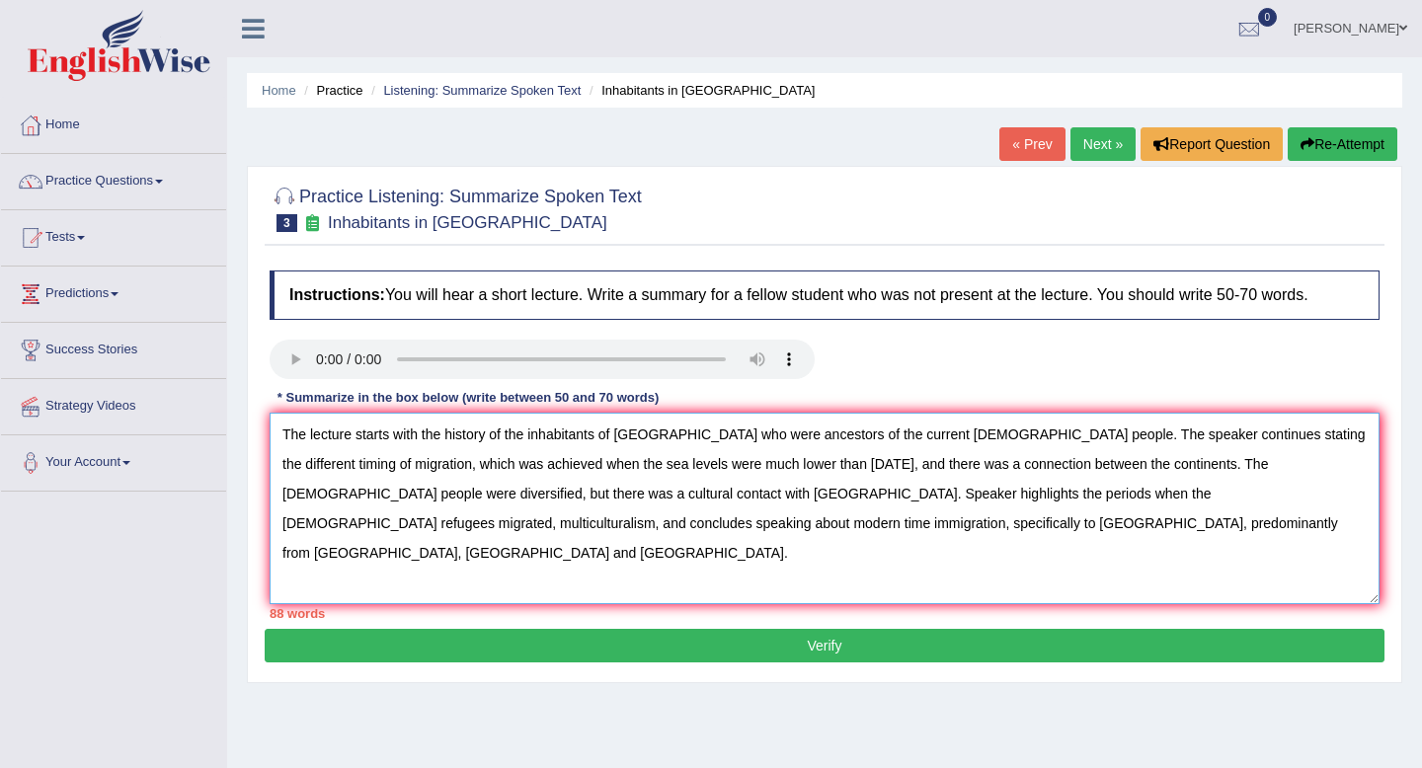
click at [896, 445] on textarea "The lecture starts with the history of the inhabitants of [GEOGRAPHIC_DATA] who…" at bounding box center [825, 509] width 1110 height 192
click at [715, 520] on textarea "The lecture starts with the history of the inhabitants of [GEOGRAPHIC_DATA] who…" at bounding box center [825, 509] width 1110 height 192
drag, startPoint x: 476, startPoint y: 467, endPoint x: 352, endPoint y: 462, distance: 123.5
click at [352, 462] on textarea "The lecture starts with the history of the inhabitants of [GEOGRAPHIC_DATA] who…" at bounding box center [825, 509] width 1110 height 192
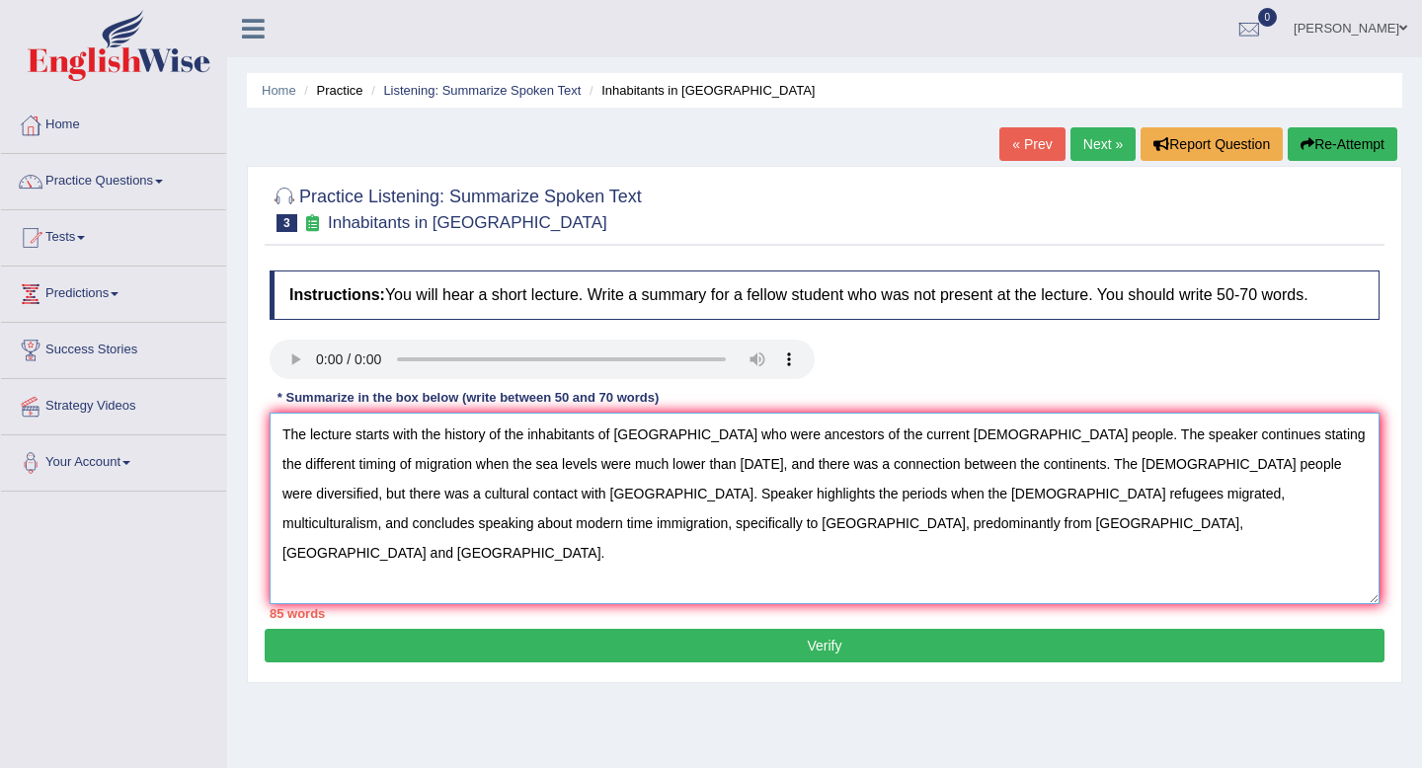
drag, startPoint x: 579, startPoint y: 466, endPoint x: 641, endPoint y: 465, distance: 61.2
click at [641, 465] on textarea "The lecture starts with the history of the inhabitants of [GEOGRAPHIC_DATA] who…" at bounding box center [825, 509] width 1110 height 192
click at [1129, 464] on textarea "The lecture starts with the history of the inhabitants of [GEOGRAPHIC_DATA] who…" at bounding box center [825, 509] width 1110 height 192
click at [979, 476] on textarea "The lecture starts with the history of the inhabitants of [GEOGRAPHIC_DATA] who…" at bounding box center [825, 509] width 1110 height 192
click at [549, 457] on textarea "The lecture starts with the history of the inhabitants of [GEOGRAPHIC_DATA] who…" at bounding box center [825, 509] width 1110 height 192
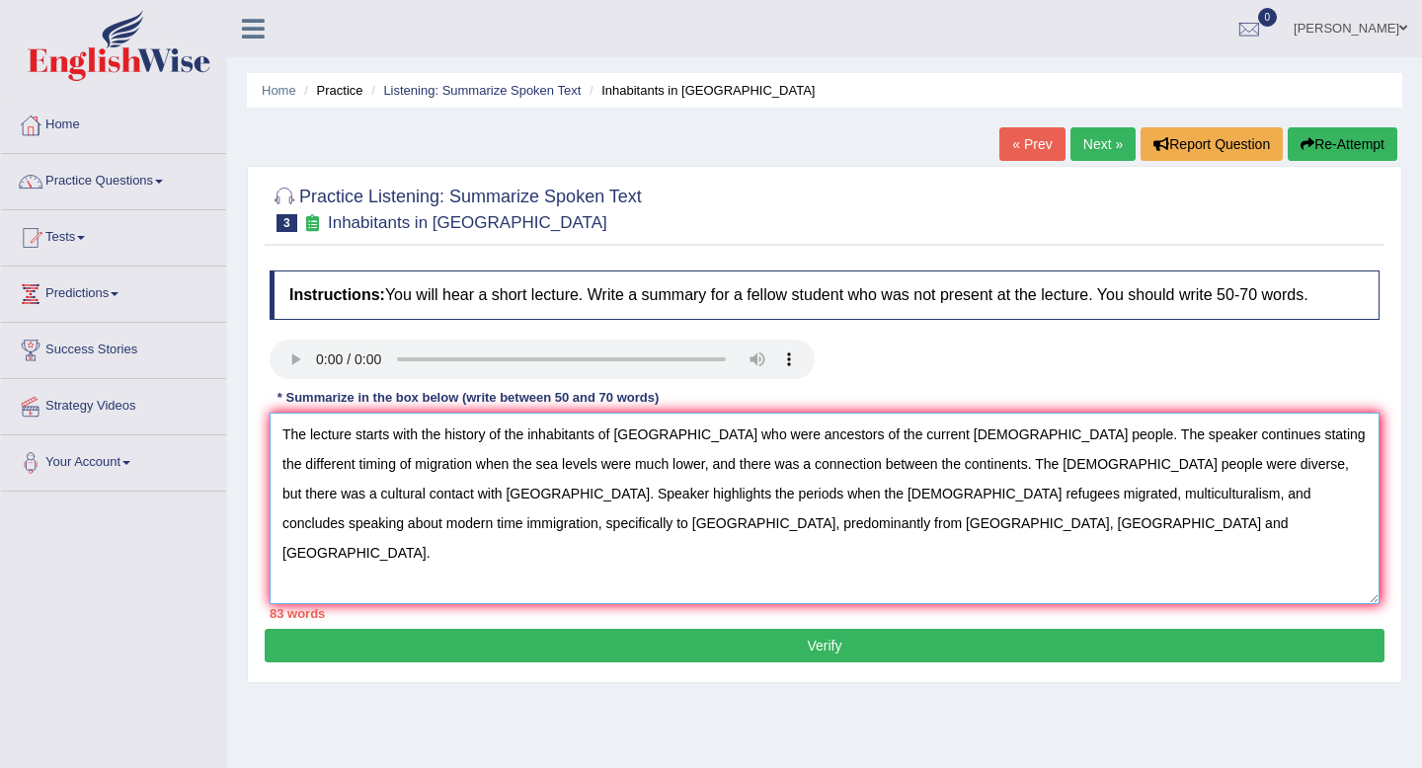
click at [376, 432] on textarea "The lecture starts with the history of the inhabitants of [GEOGRAPHIC_DATA] who…" at bounding box center [825, 509] width 1110 height 192
click at [1162, 437] on textarea "The lecture begins with the history of the inhabitants of [GEOGRAPHIC_DATA] who…" at bounding box center [825, 509] width 1110 height 192
click at [1008, 433] on textarea "The lecture begins with the history of the inhabitants of [GEOGRAPHIC_DATA] who…" at bounding box center [825, 509] width 1110 height 192
click at [1070, 471] on textarea "The lecture begins with the history of the inhabitants of [GEOGRAPHIC_DATA] who…" at bounding box center [825, 509] width 1110 height 192
click at [370, 497] on textarea "The lecture begins with the history of the inhabitants of [GEOGRAPHIC_DATA] who…" at bounding box center [825, 509] width 1110 height 192
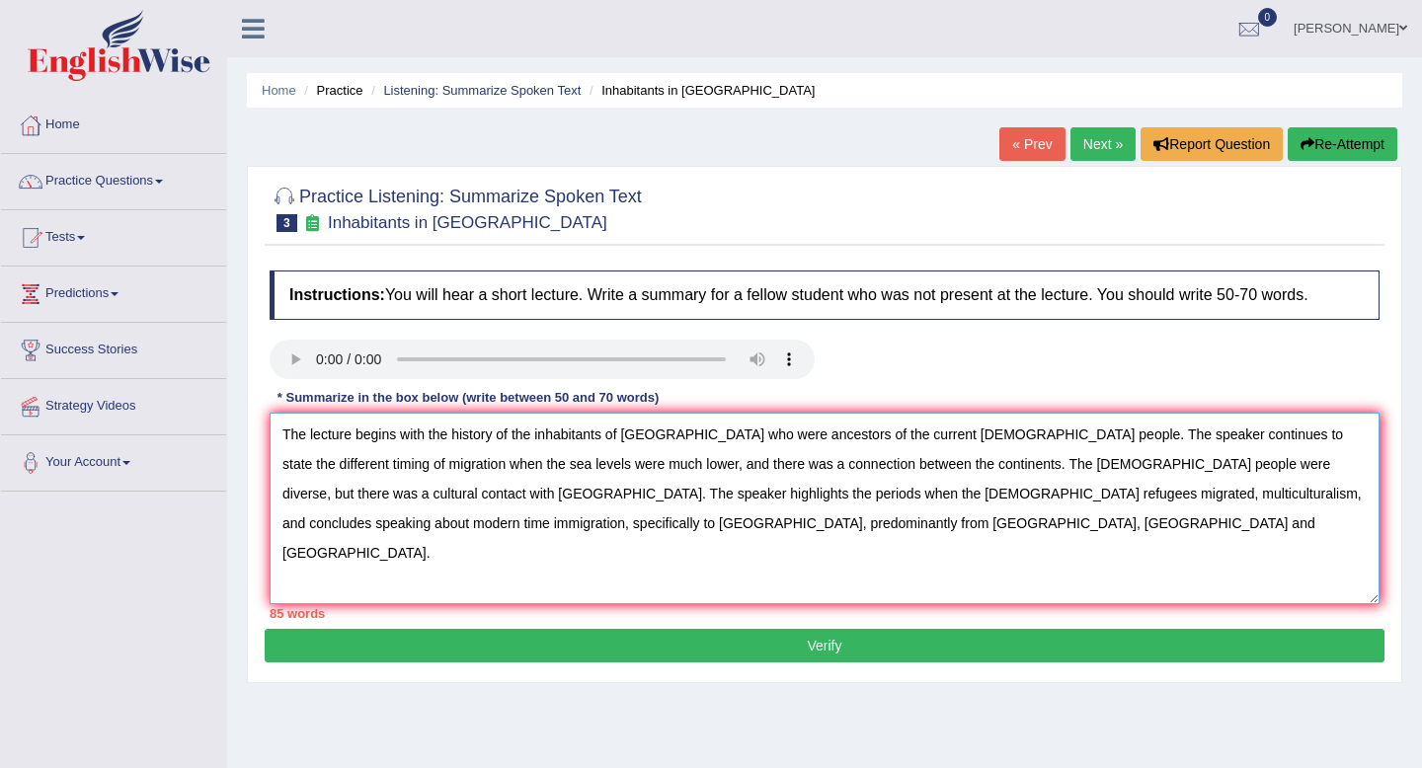
click at [509, 515] on textarea "The lecture begins with the history of the inhabitants of [GEOGRAPHIC_DATA] who…" at bounding box center [825, 509] width 1110 height 192
click at [860, 465] on textarea "The lecture begins with the history of the inhabitants of [GEOGRAPHIC_DATA] who…" at bounding box center [825, 509] width 1110 height 192
click at [649, 500] on textarea "The lecture begins with the history of the inhabitants of [GEOGRAPHIC_DATA] who…" at bounding box center [825, 509] width 1110 height 192
click at [803, 495] on textarea "The lecture begins with the history of the inhabitants of [GEOGRAPHIC_DATA] who…" at bounding box center [825, 509] width 1110 height 192
drag, startPoint x: 901, startPoint y: 466, endPoint x: 1164, endPoint y: 470, distance: 262.6
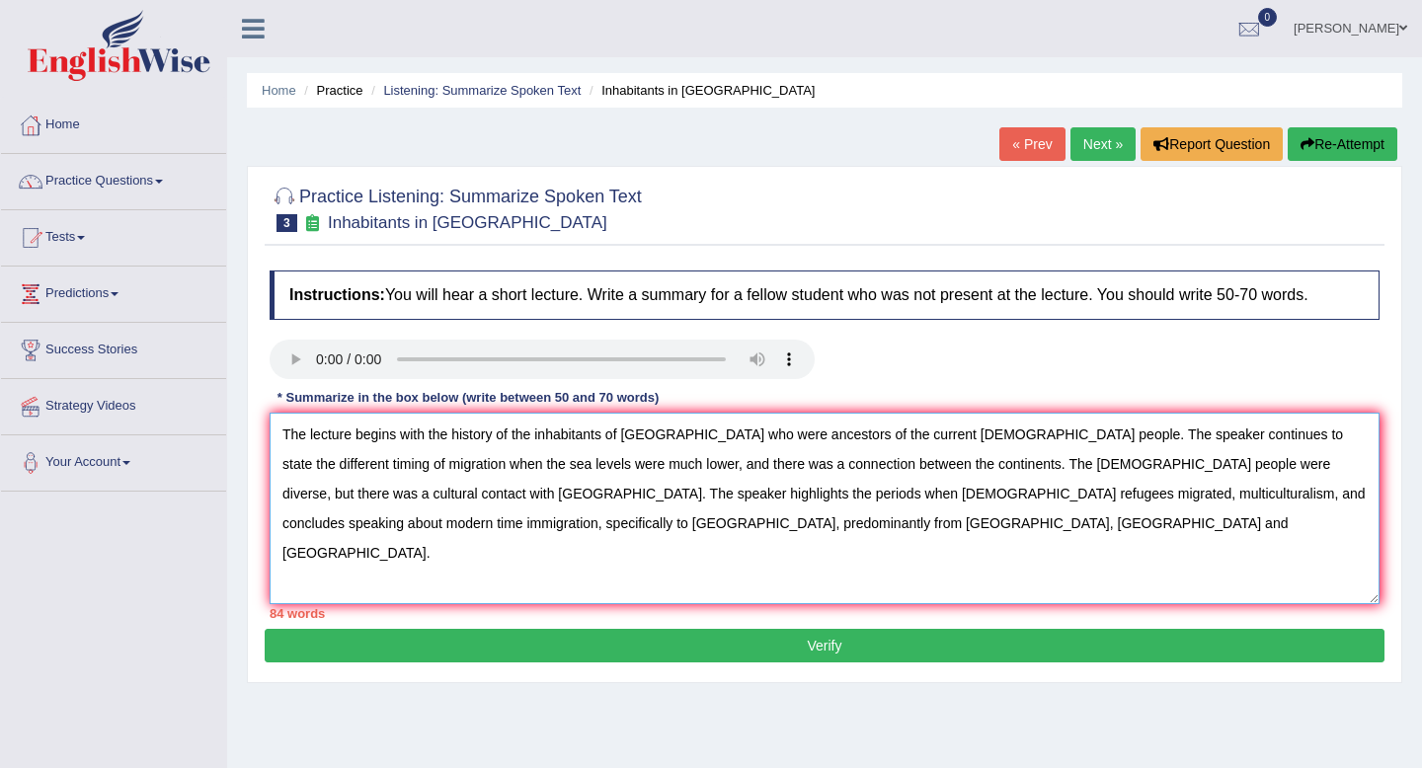
click at [1164, 470] on textarea "The lecture begins with the history of the inhabitants of [GEOGRAPHIC_DATA] who…" at bounding box center [825, 509] width 1110 height 192
click at [808, 433] on textarea "The lecture begins with the history of the inhabitants of [GEOGRAPHIC_DATA] who…" at bounding box center [825, 509] width 1110 height 192
drag, startPoint x: 739, startPoint y: 436, endPoint x: 683, endPoint y: 436, distance: 56.3
click at [683, 436] on textarea "The lecture begins with the history of the inhabitants of [GEOGRAPHIC_DATA] who…" at bounding box center [825, 509] width 1110 height 192
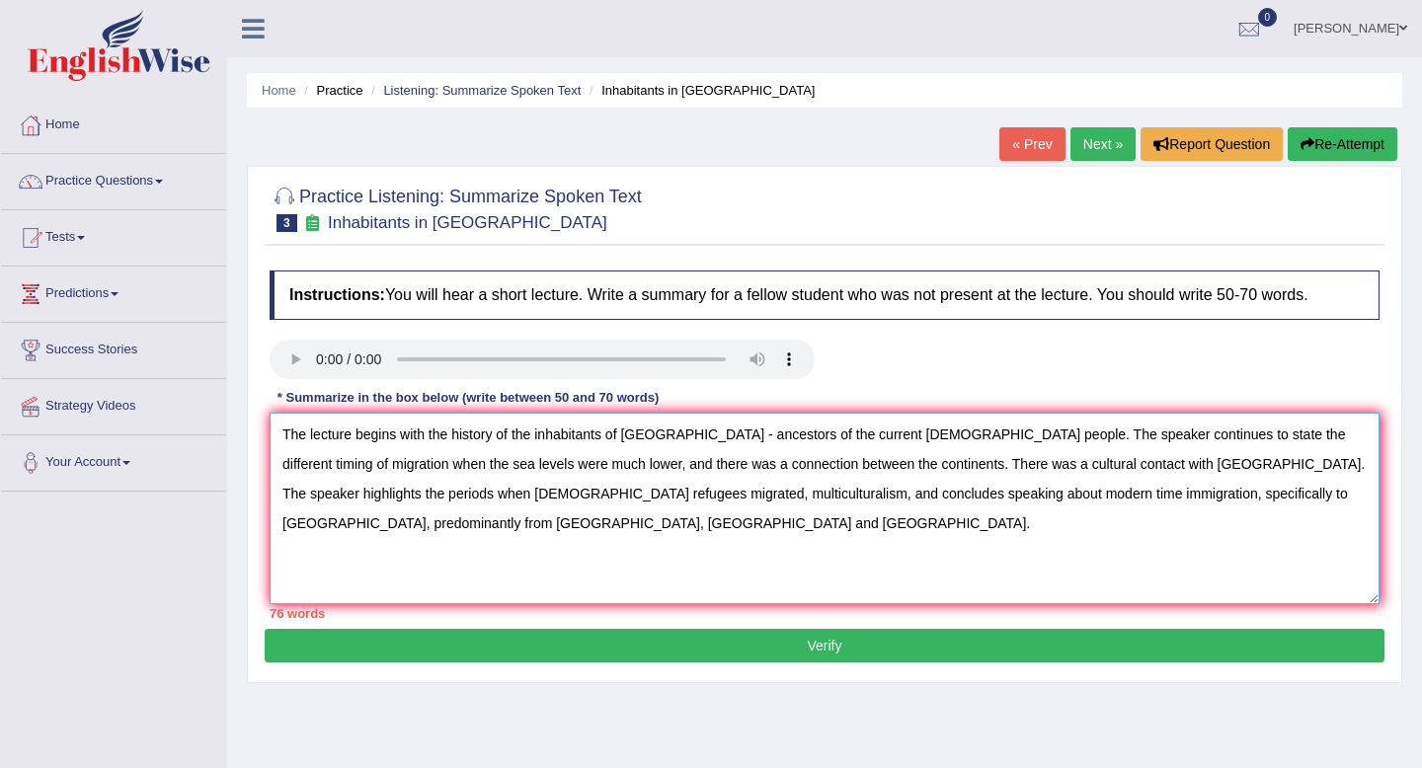
click at [727, 461] on textarea "The lecture begins with the history of the inhabitants of [GEOGRAPHIC_DATA] - a…" at bounding box center [825, 509] width 1110 height 192
click at [730, 505] on textarea "The lecture begins with the history of the inhabitants of [GEOGRAPHIC_DATA] - a…" at bounding box center [825, 509] width 1110 height 192
drag, startPoint x: 940, startPoint y: 501, endPoint x: 1081, endPoint y: 508, distance: 141.4
click at [1081, 508] on textarea "The lecture begins with the history of the inhabitants of [GEOGRAPHIC_DATA] - a…" at bounding box center [825, 509] width 1110 height 192
click at [1027, 456] on textarea "The lecture begins with the history of the inhabitants of [GEOGRAPHIC_DATA] - a…" at bounding box center [825, 509] width 1110 height 192
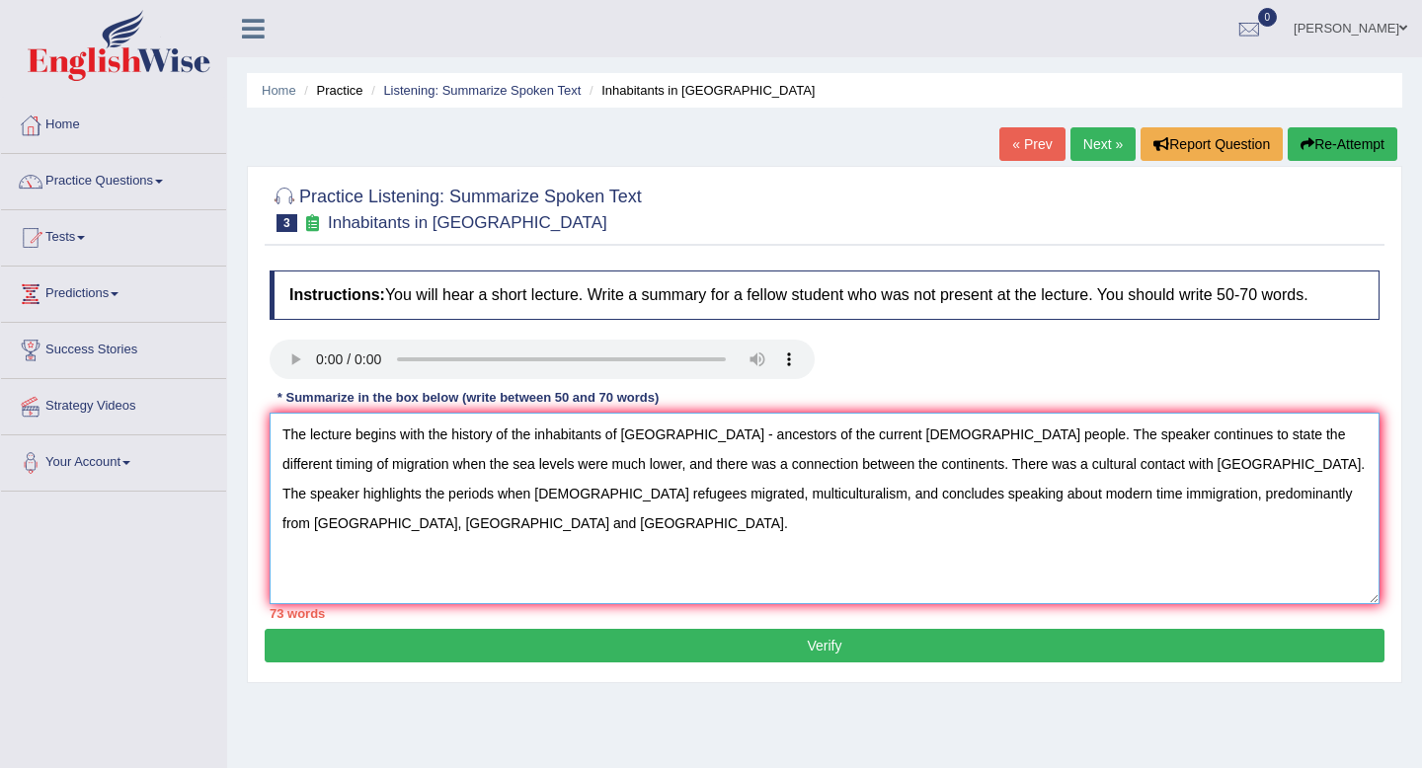
drag, startPoint x: 940, startPoint y: 501, endPoint x: 1191, endPoint y: 507, distance: 250.8
click at [1191, 507] on textarea "The lecture begins with the history of the inhabitants of [GEOGRAPHIC_DATA] - a…" at bounding box center [825, 509] width 1110 height 192
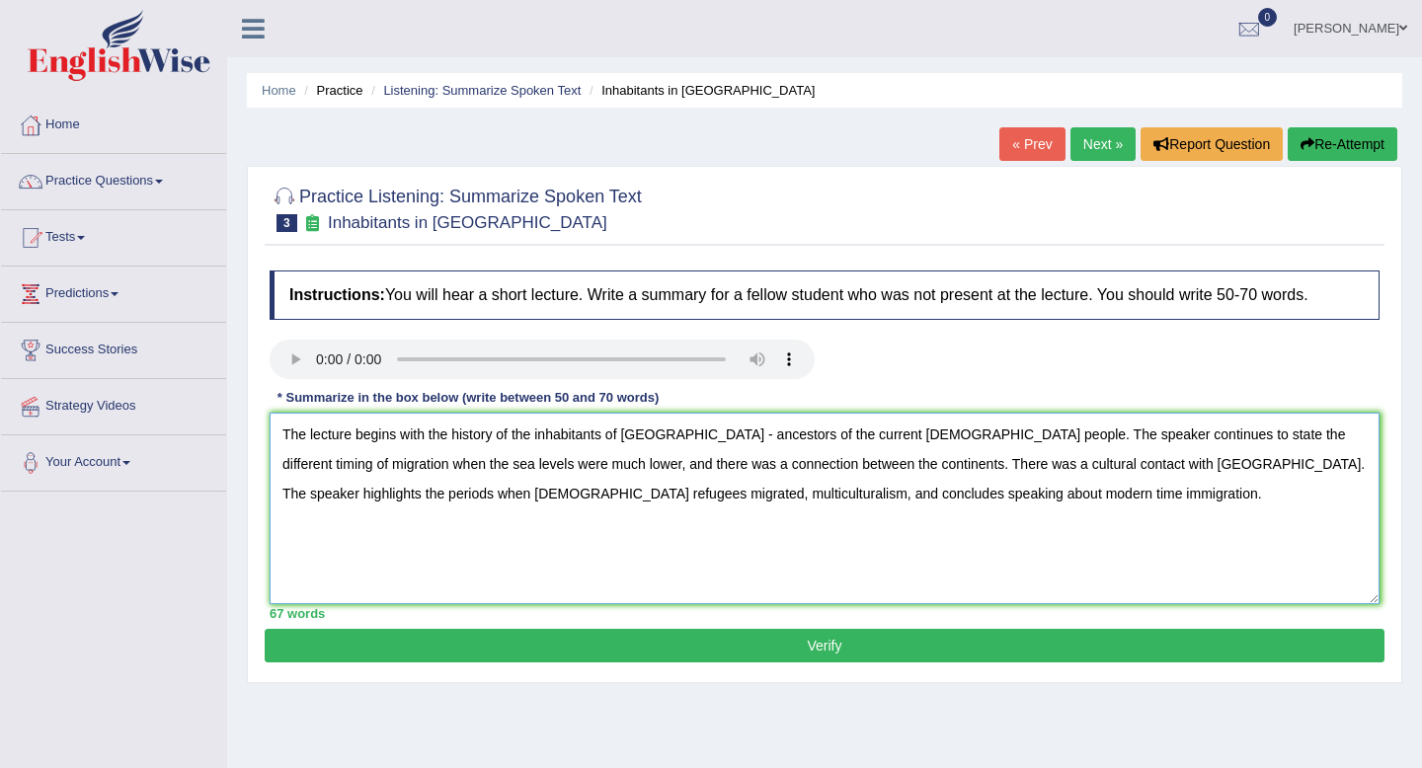
click at [675, 496] on textarea "The lecture begins with the history of the inhabitants of [GEOGRAPHIC_DATA] - a…" at bounding box center [825, 509] width 1110 height 192
type textarea "The lecture begins with the history of the inhabitants of [GEOGRAPHIC_DATA] - a…"
click at [681, 655] on button "Verify" at bounding box center [824, 646] width 1119 height 34
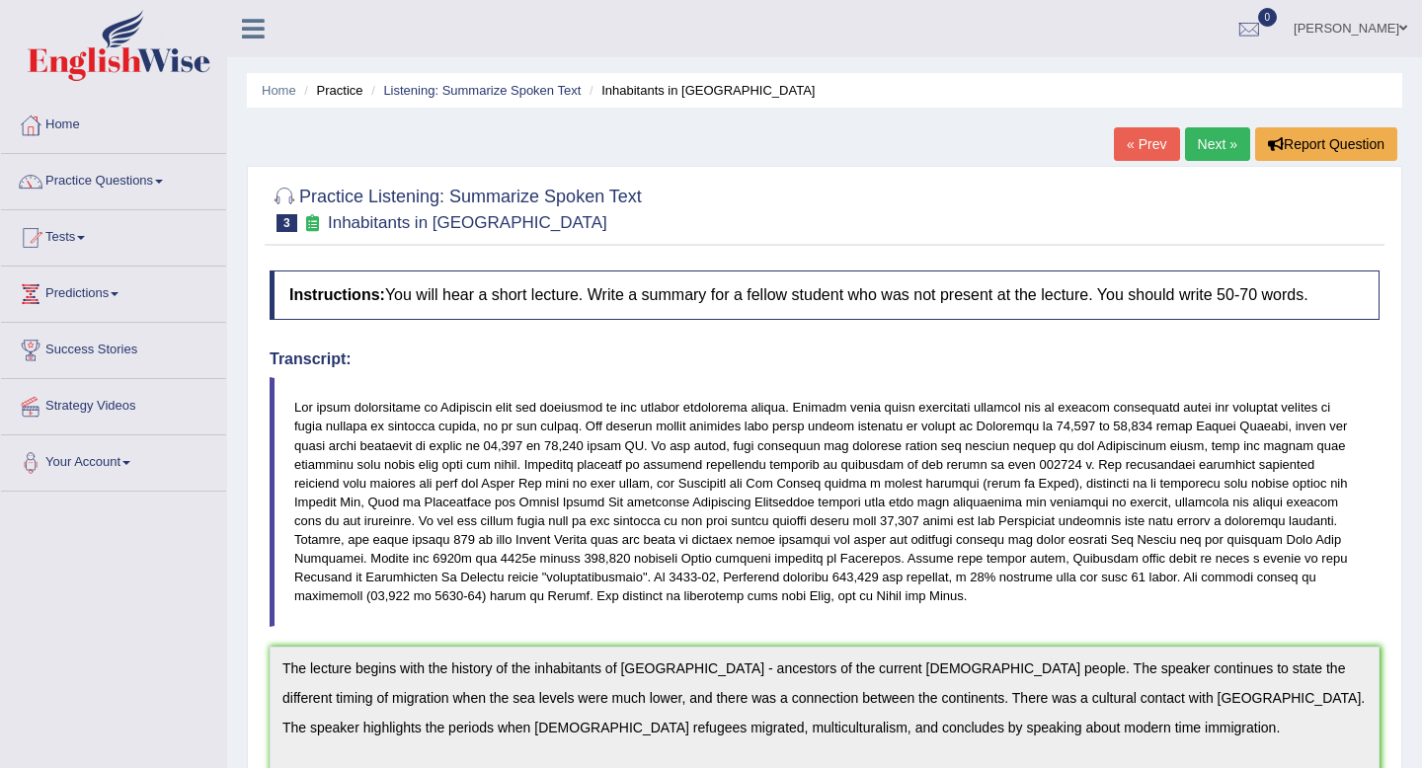
scroll to position [75, 0]
